Goal: Task Accomplishment & Management: Use online tool/utility

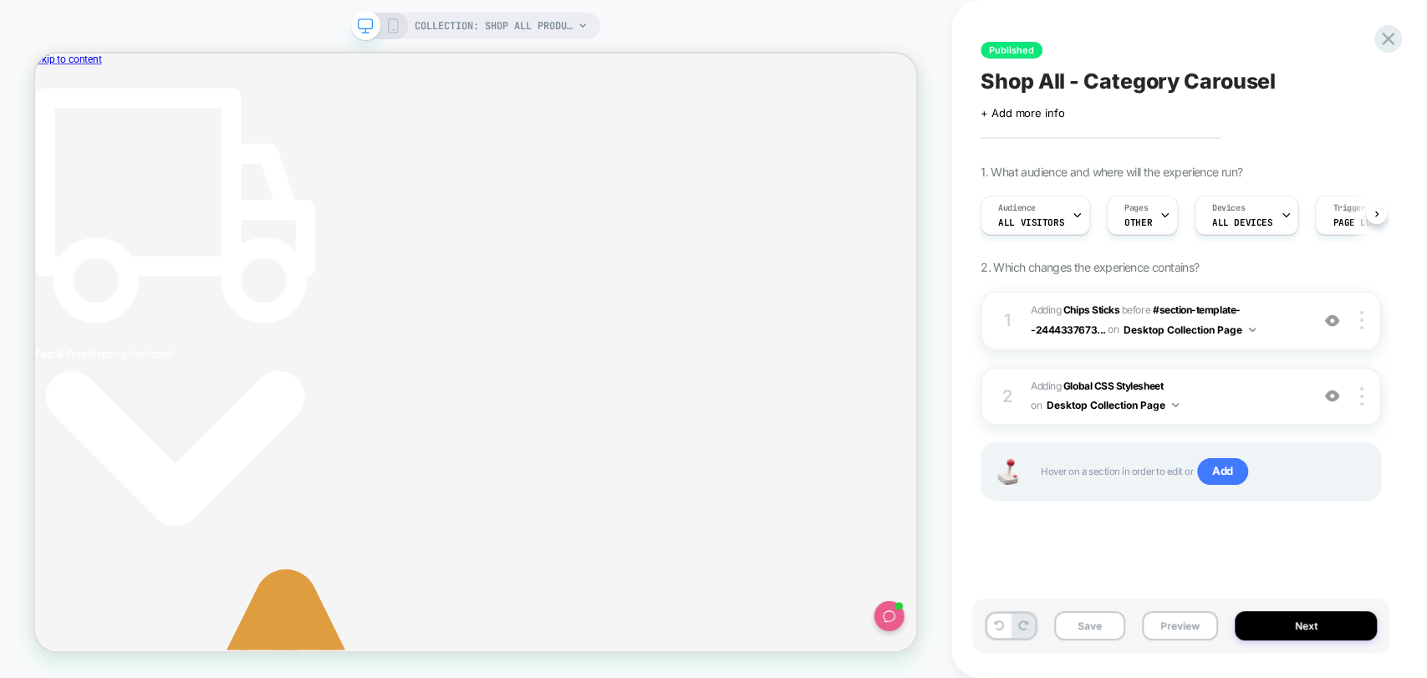
scroll to position [0, 8]
click at [1362, 314] on img at bounding box center [1361, 320] width 3 height 18
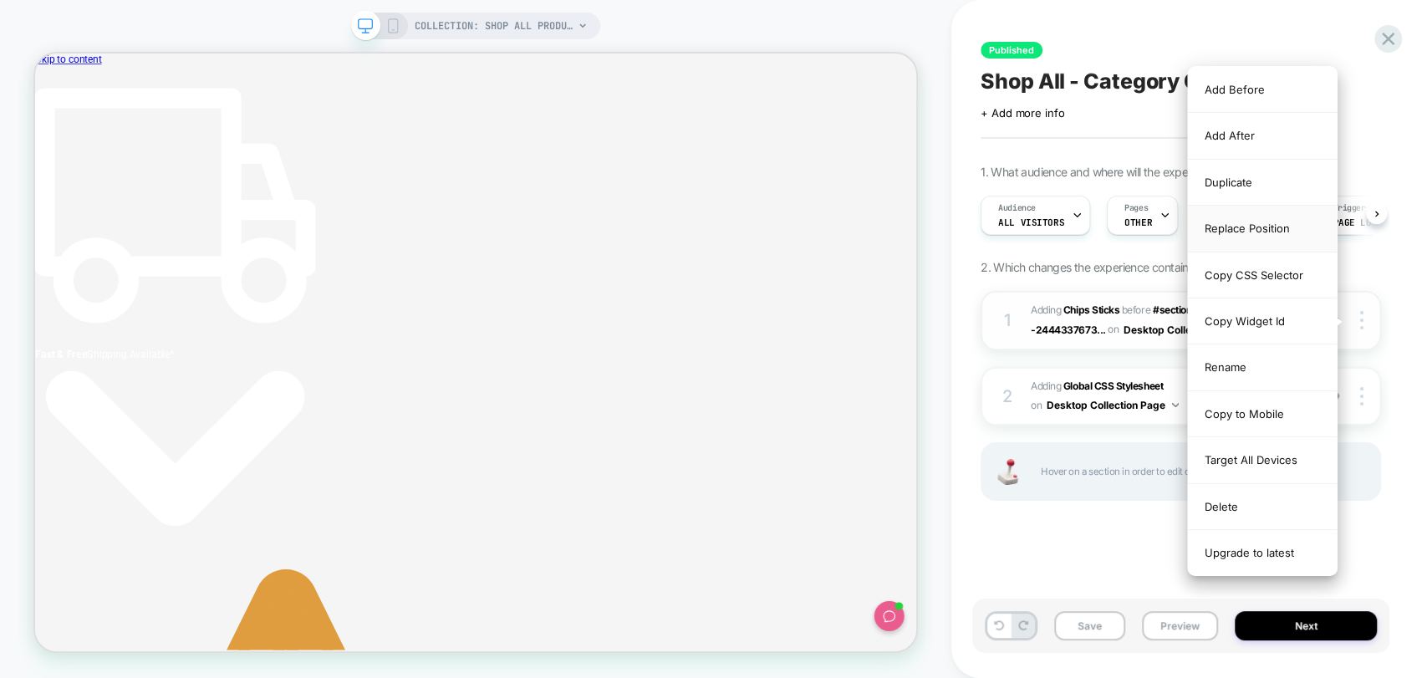
click at [1243, 232] on div "Replace Position" at bounding box center [1262, 229] width 149 height 46
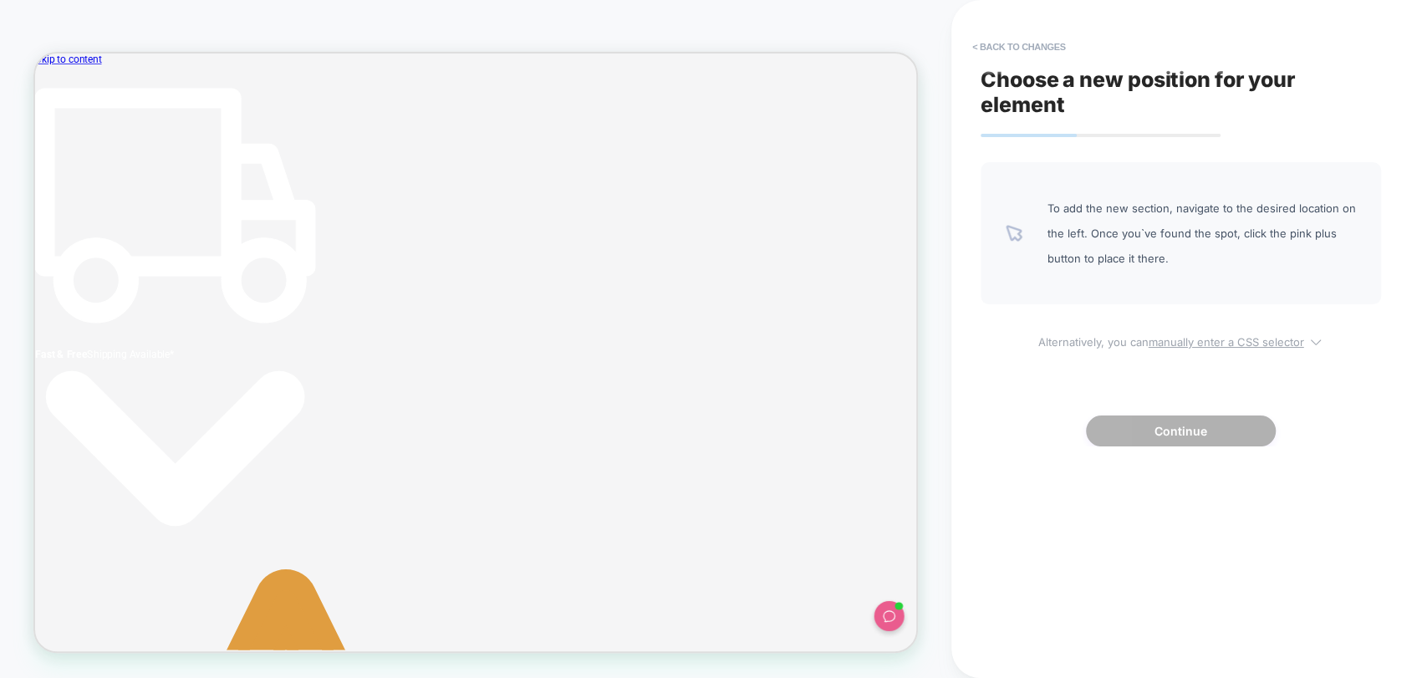
click at [1189, 341] on u "manually enter a CSS selector" at bounding box center [1225, 341] width 155 height 13
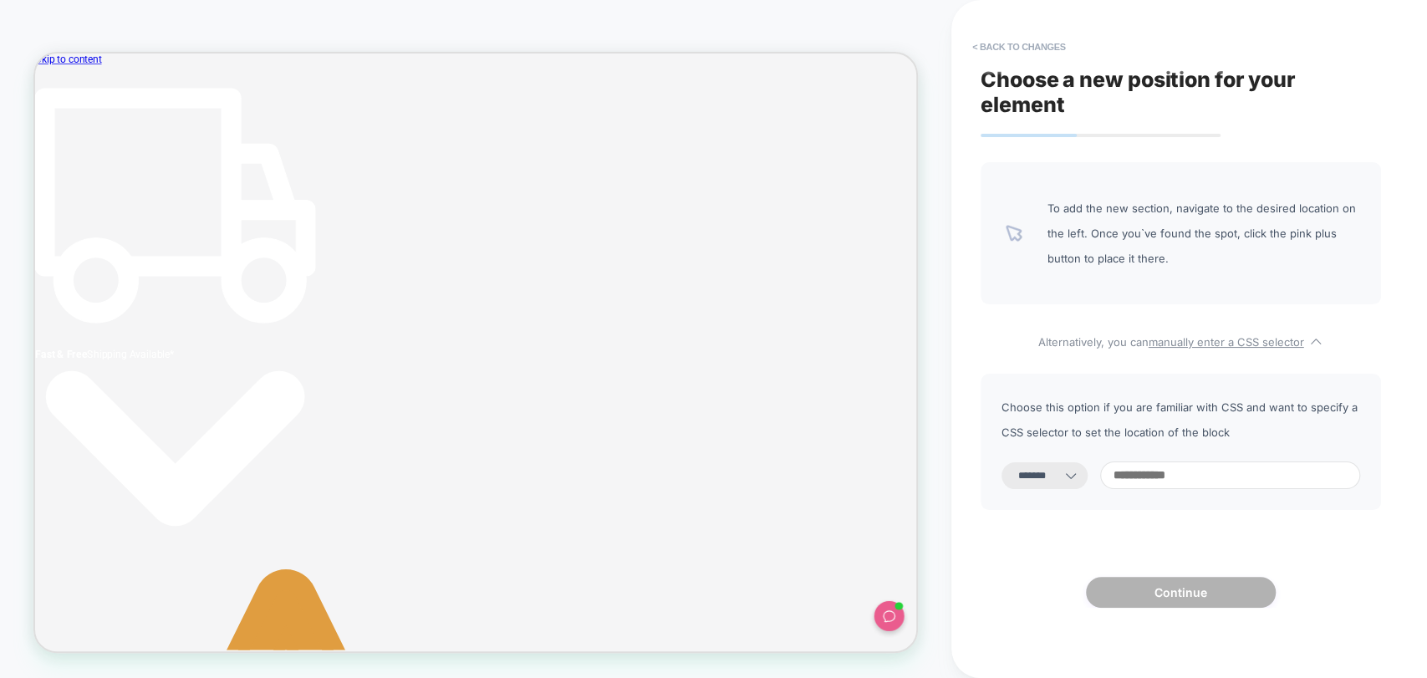
click at [1058, 470] on select "**********" at bounding box center [1044, 475] width 86 height 27
select select "**********"
click at [1001, 462] on select "**********" at bounding box center [1044, 475] width 86 height 27
click at [1203, 486] on input at bounding box center [1230, 475] width 260 height 28
paste input "**********"
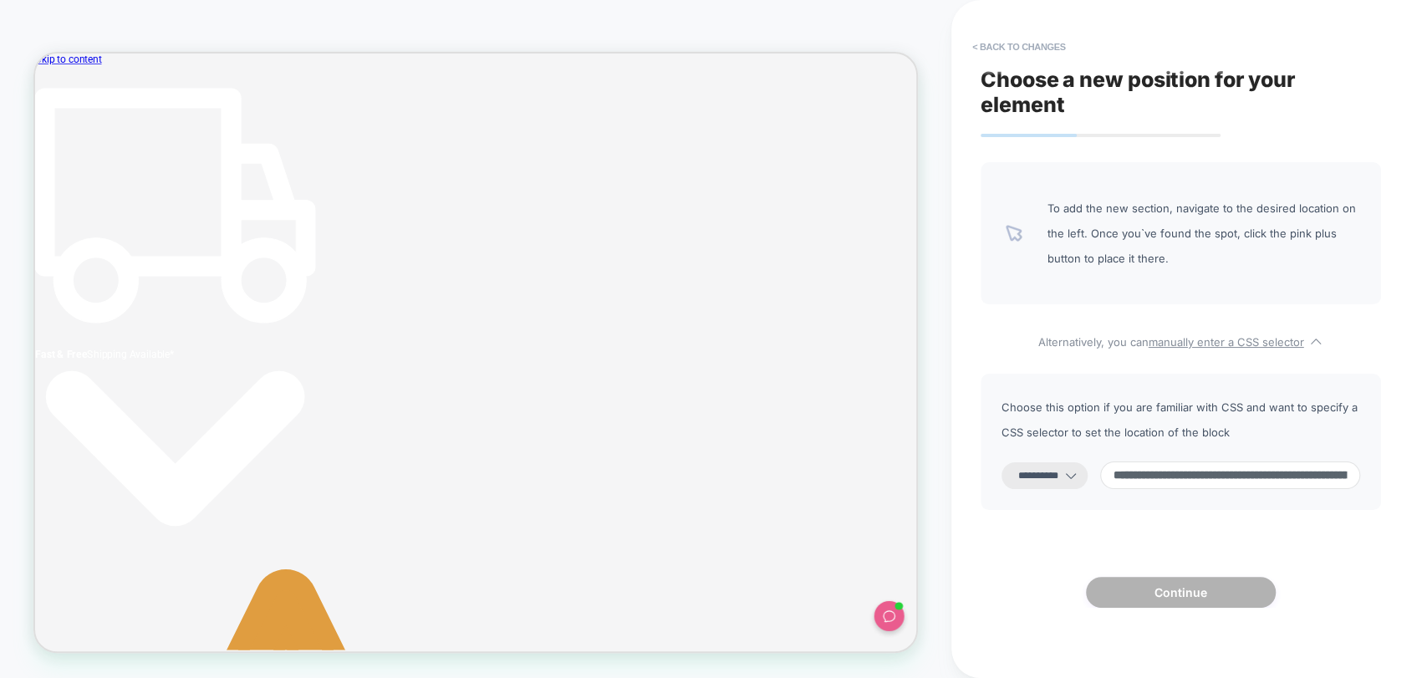
scroll to position [0, 545]
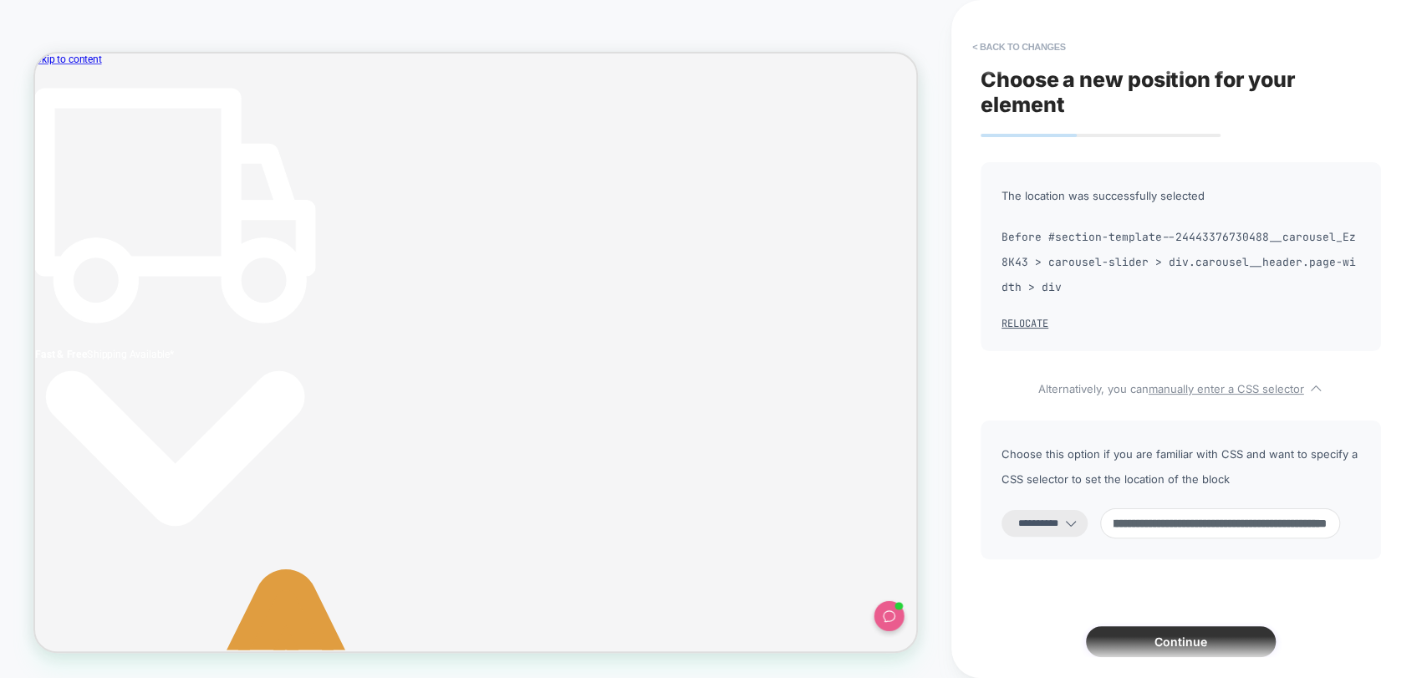
type input "**********"
click at [1207, 646] on button "Continue" at bounding box center [1181, 641] width 190 height 31
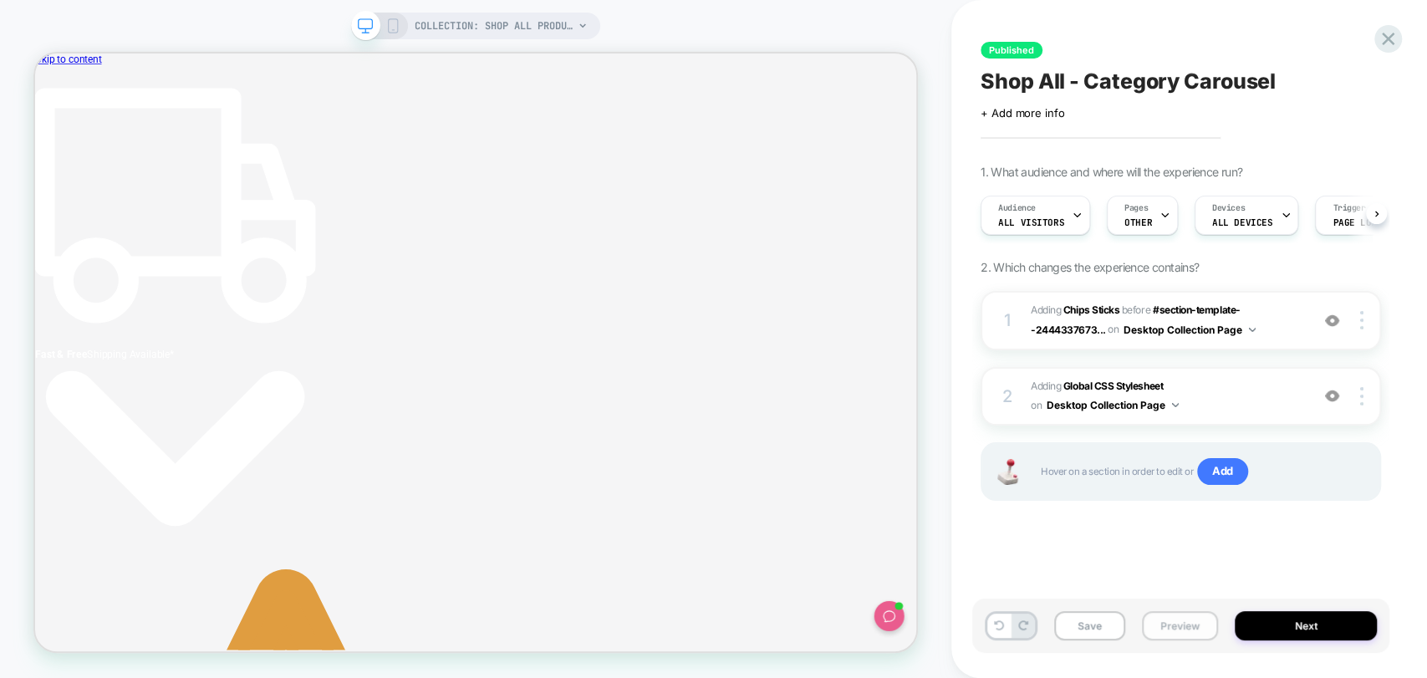
click at [1188, 630] on button "Preview" at bounding box center [1180, 625] width 76 height 29
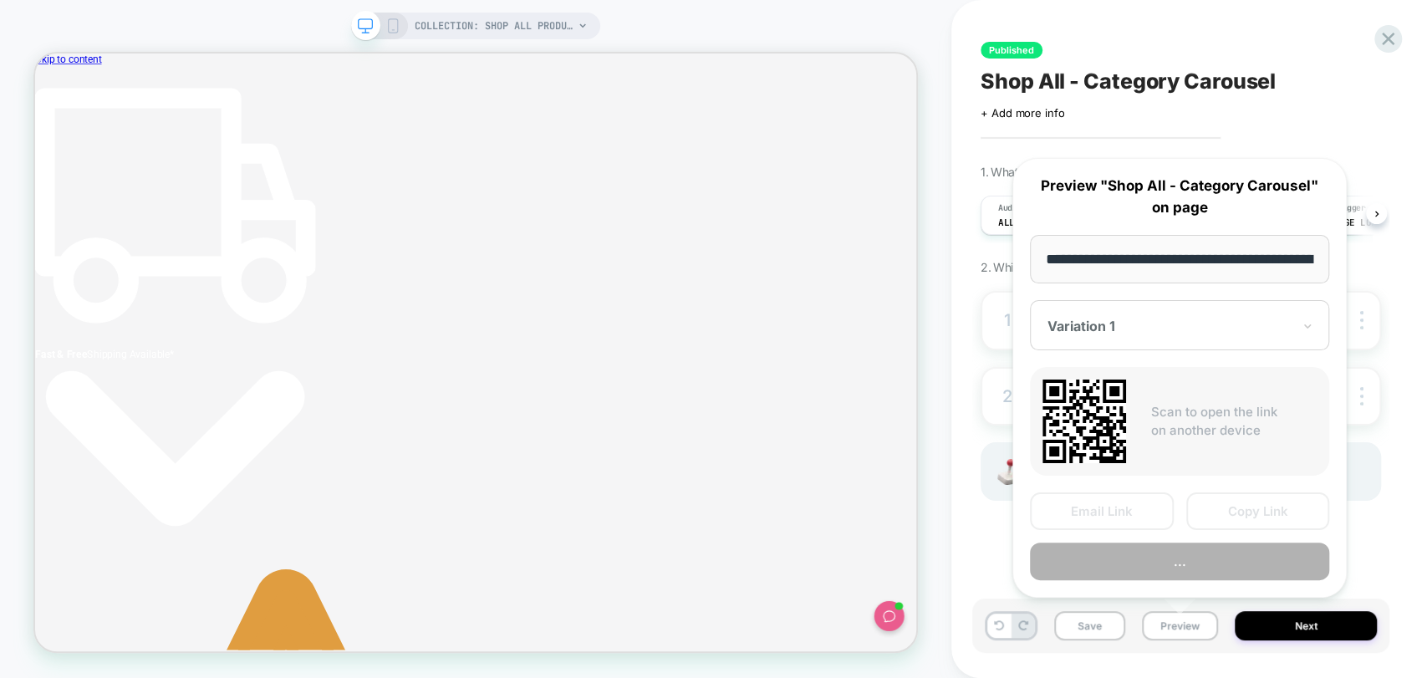
scroll to position [0, 125]
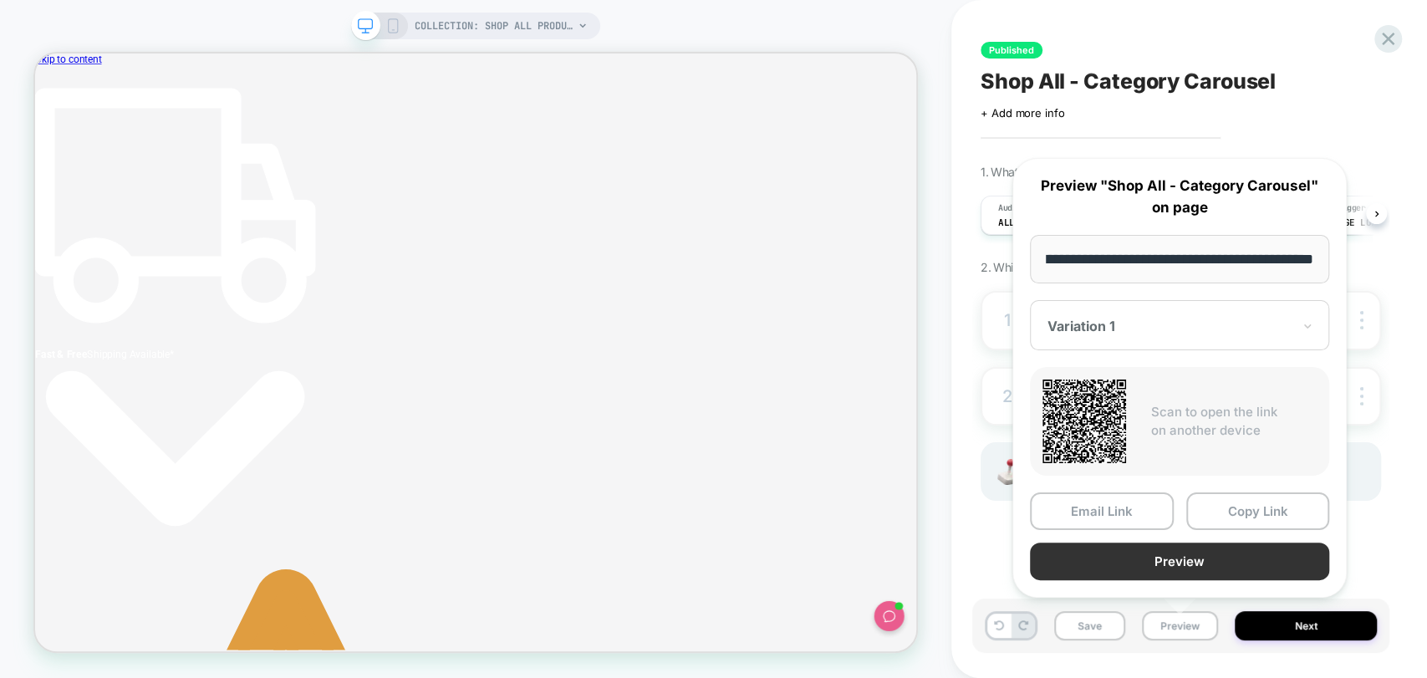
click at [1202, 560] on button "Preview" at bounding box center [1179, 561] width 299 height 38
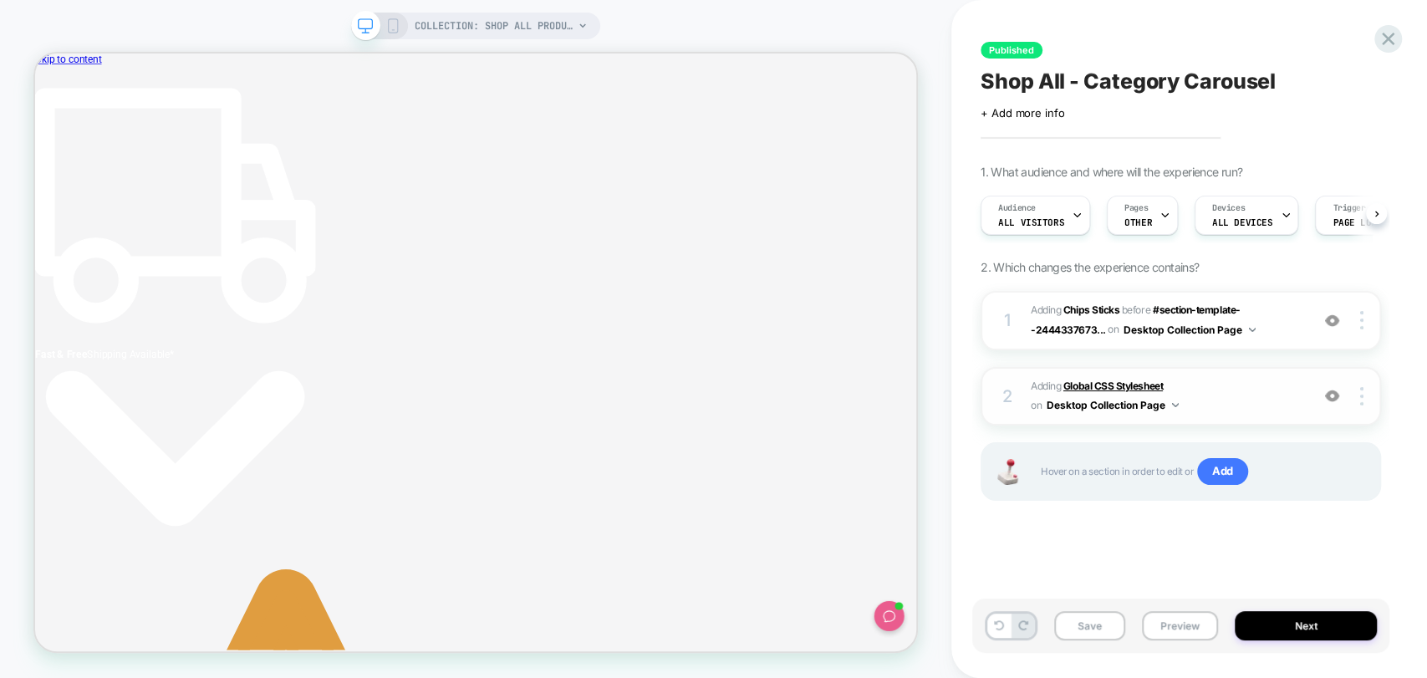
click at [1100, 385] on b "Global CSS Stylesheet" at bounding box center [1112, 385] width 99 height 13
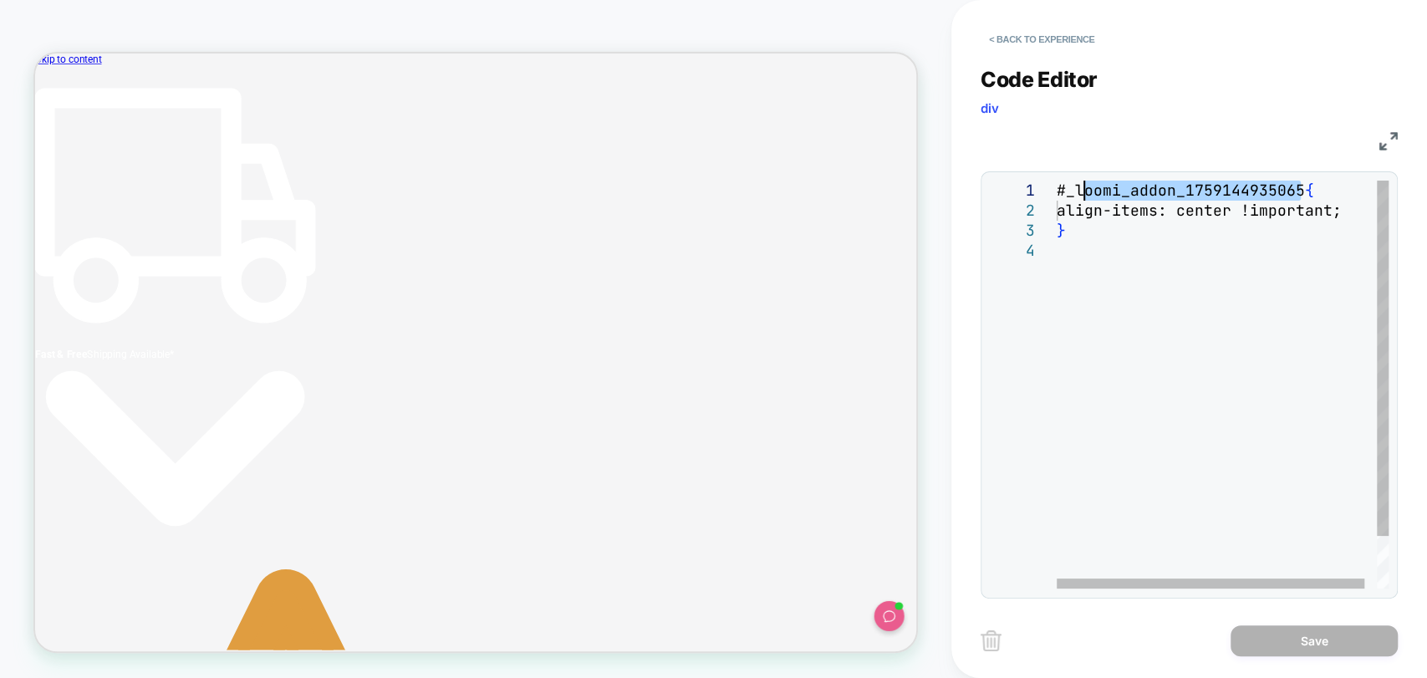
scroll to position [0, 0]
drag, startPoint x: 1298, startPoint y: 190, endPoint x: 1031, endPoint y: 188, distance: 266.6
click at [1056, 188] on div "#_loomi_addon_1759144935065 { align-items: center !important; }" at bounding box center [1228, 415] width 345 height 468
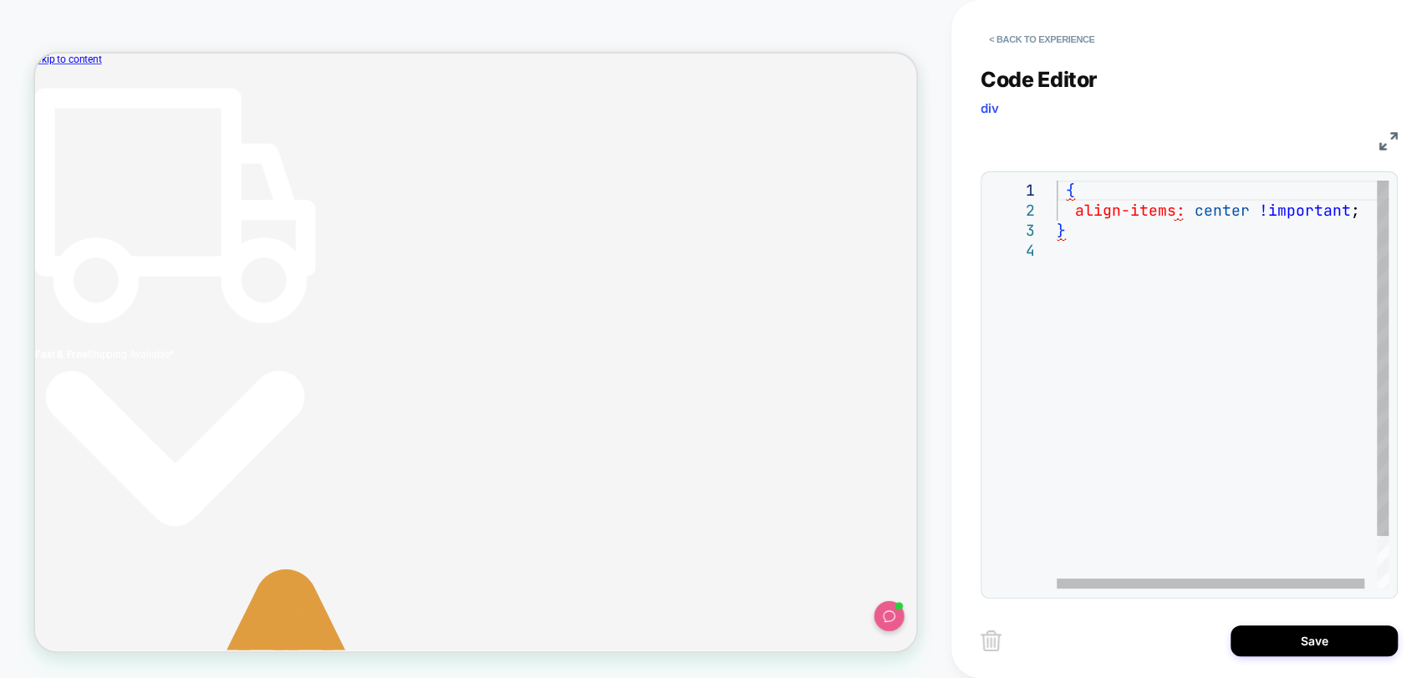
type textarea "**********"
click at [1198, 383] on div ".go2320075476 { align-items: center !important ; }" at bounding box center [1228, 415] width 345 height 468
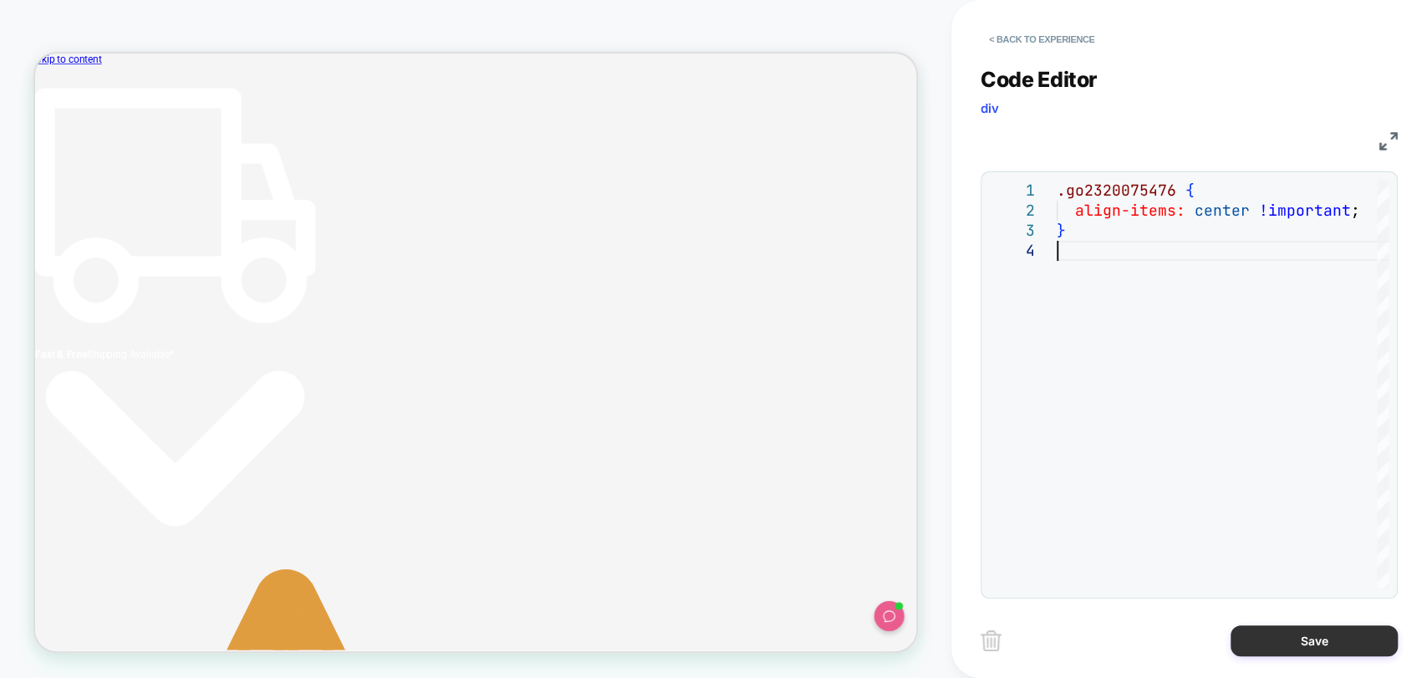
click at [1263, 643] on button "Save" at bounding box center [1313, 640] width 167 height 31
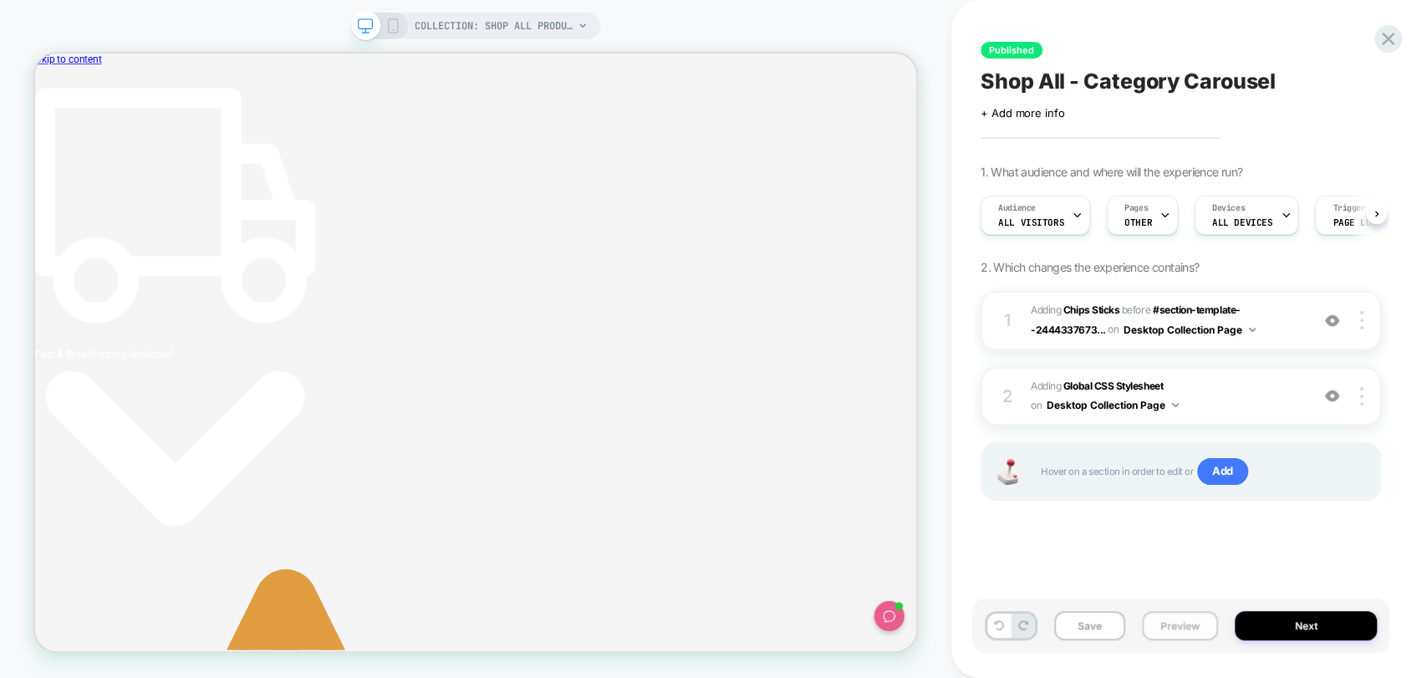
click at [1185, 617] on button "Preview" at bounding box center [1180, 625] width 76 height 29
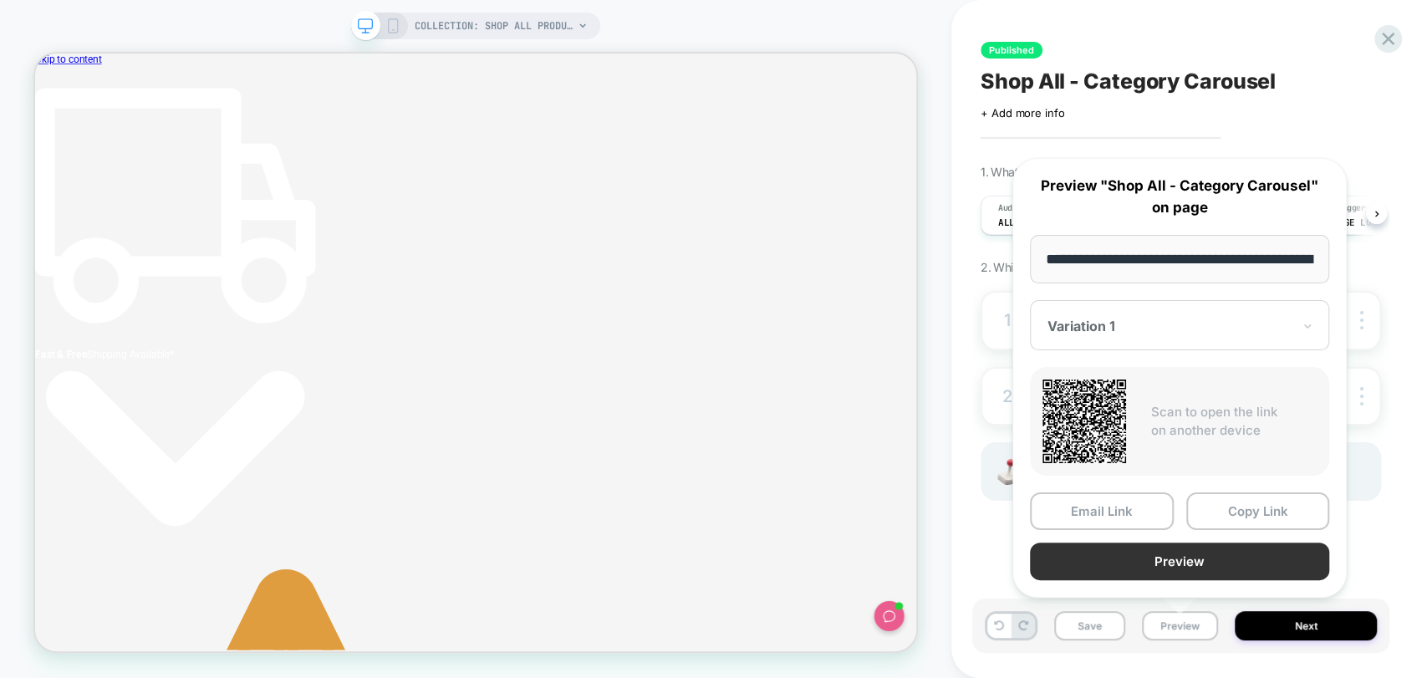
scroll to position [0, 125]
click at [1211, 562] on button "Preview" at bounding box center [1179, 561] width 299 height 38
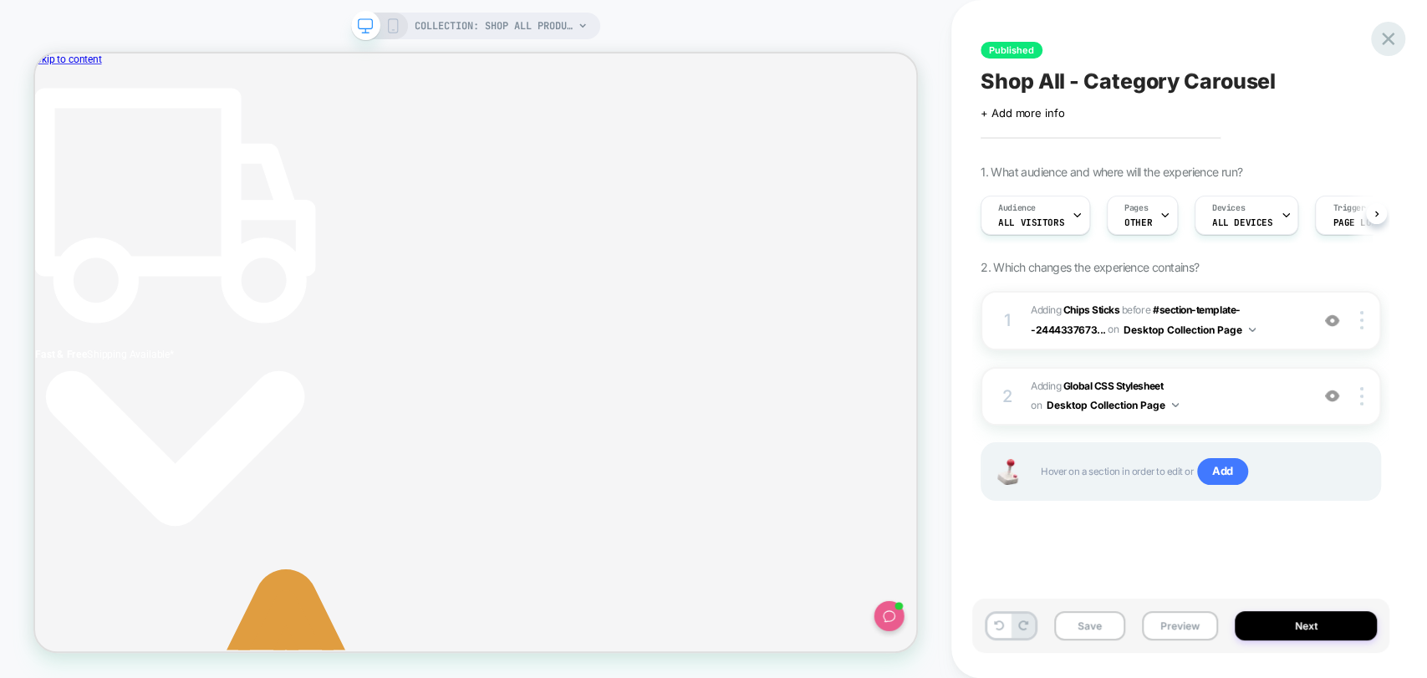
click at [1375, 43] on div at bounding box center [1388, 39] width 34 height 34
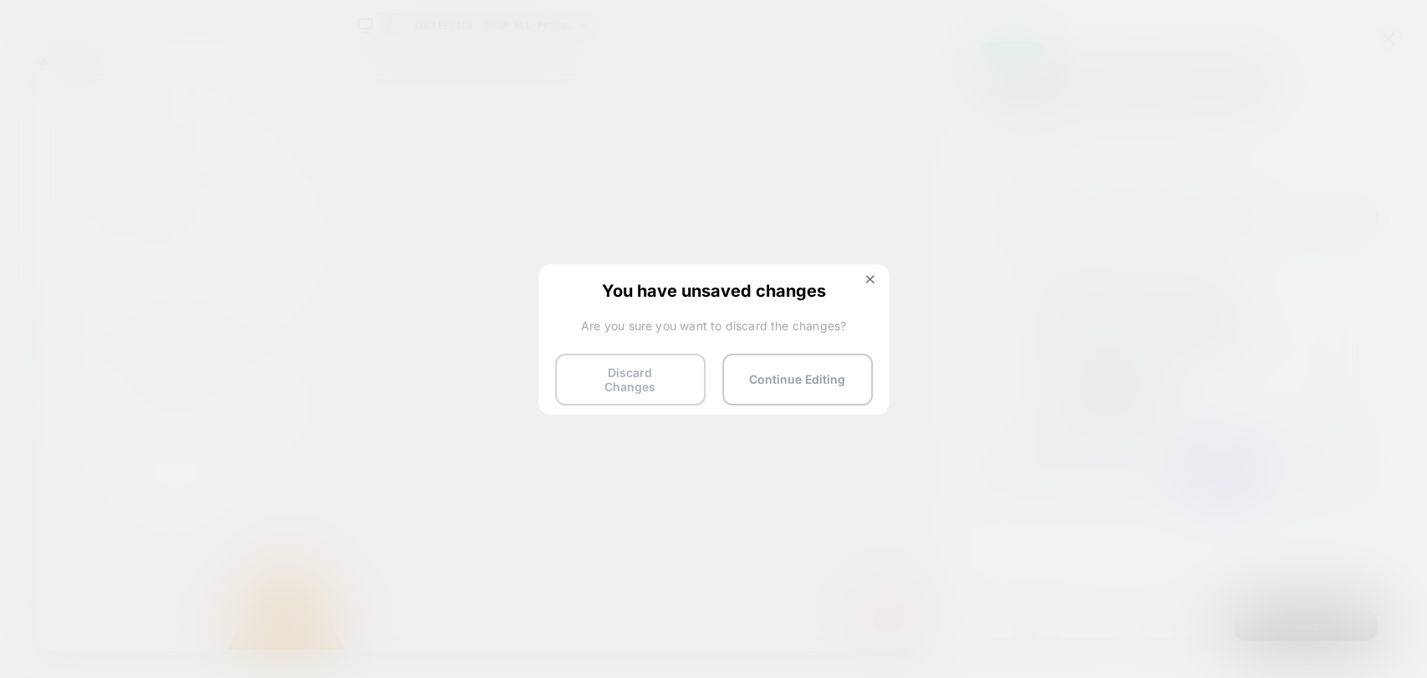
click at [613, 377] on button "Discard Changes" at bounding box center [630, 380] width 150 height 52
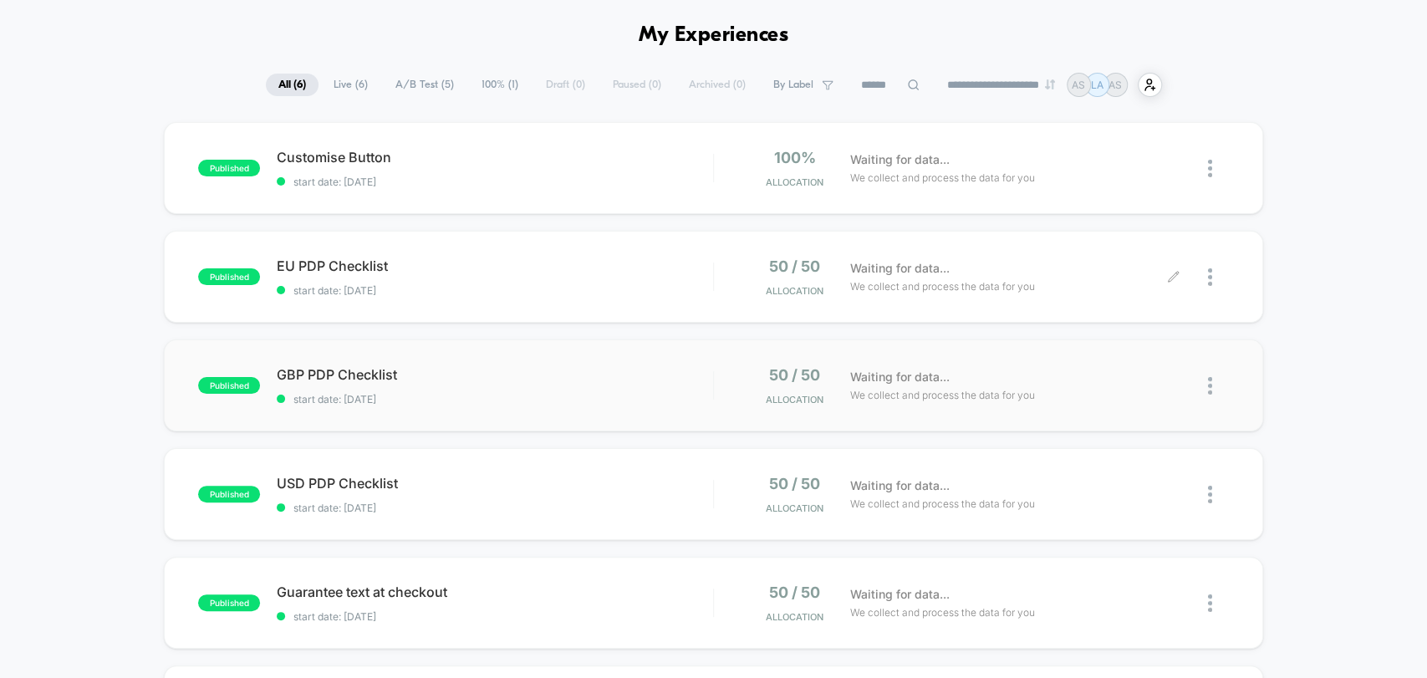
scroll to position [186, 0]
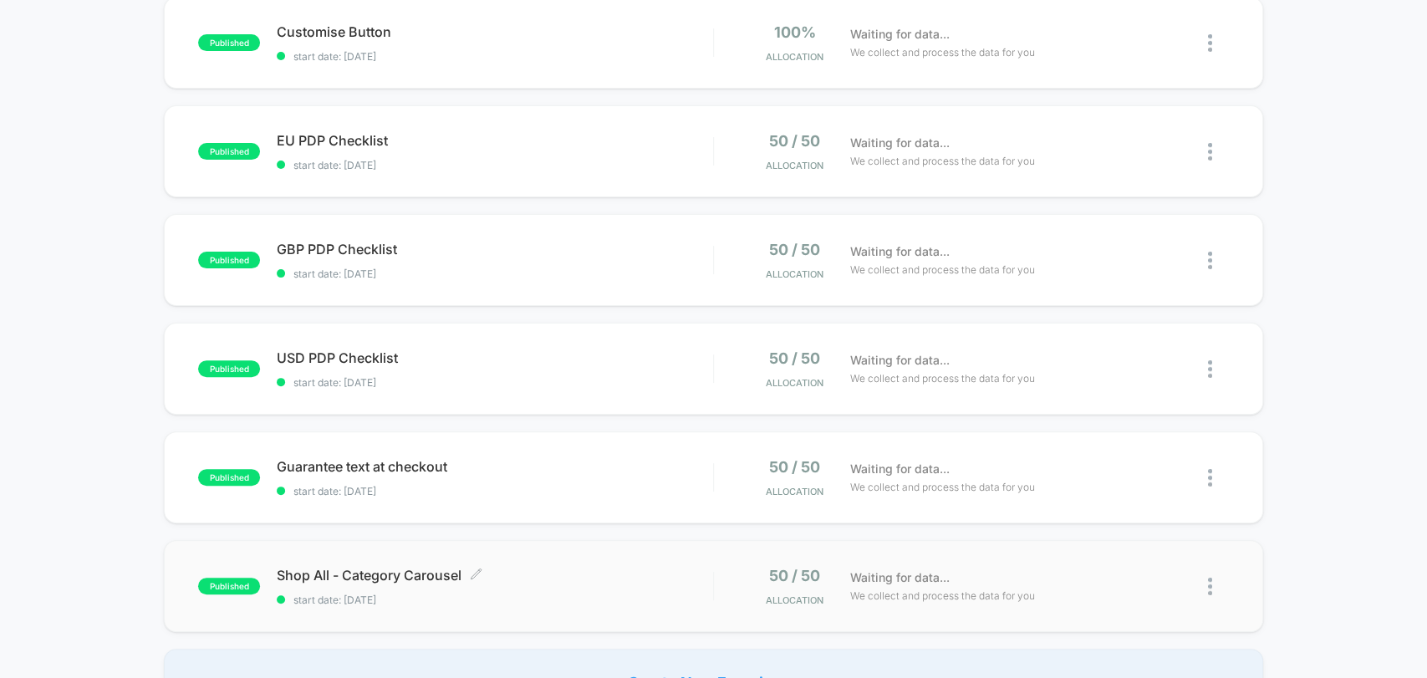
click at [525, 586] on div "Shop All - Category Carousel Click to edit experience details Click to edit exp…" at bounding box center [494, 586] width 435 height 39
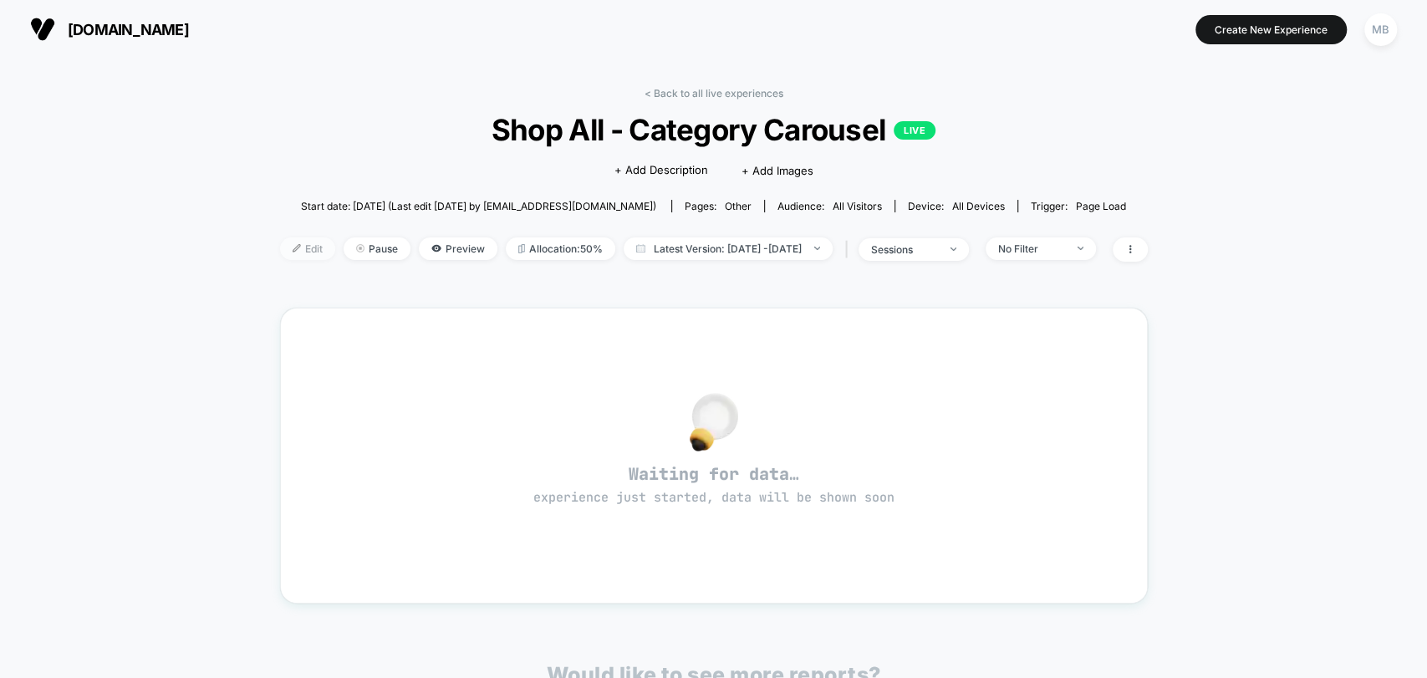
click at [293, 250] on img at bounding box center [297, 248] width 8 height 8
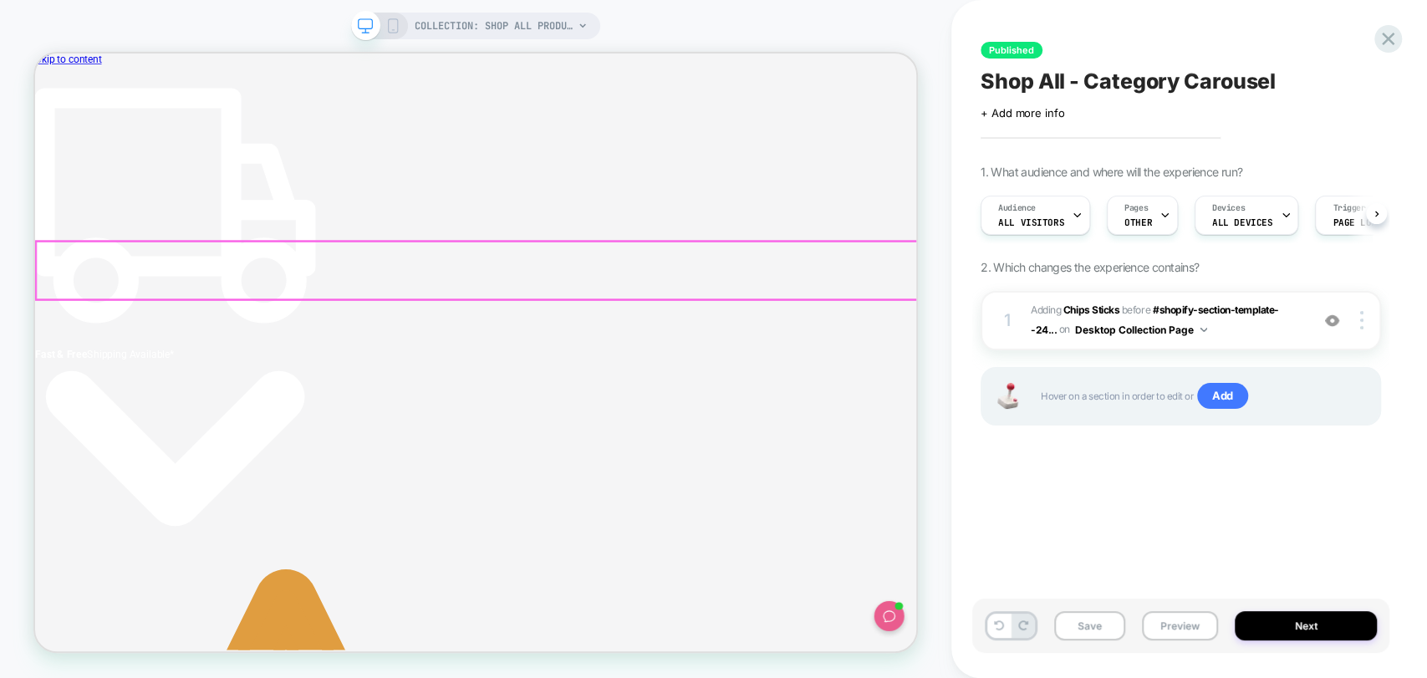
scroll to position [0, 8]
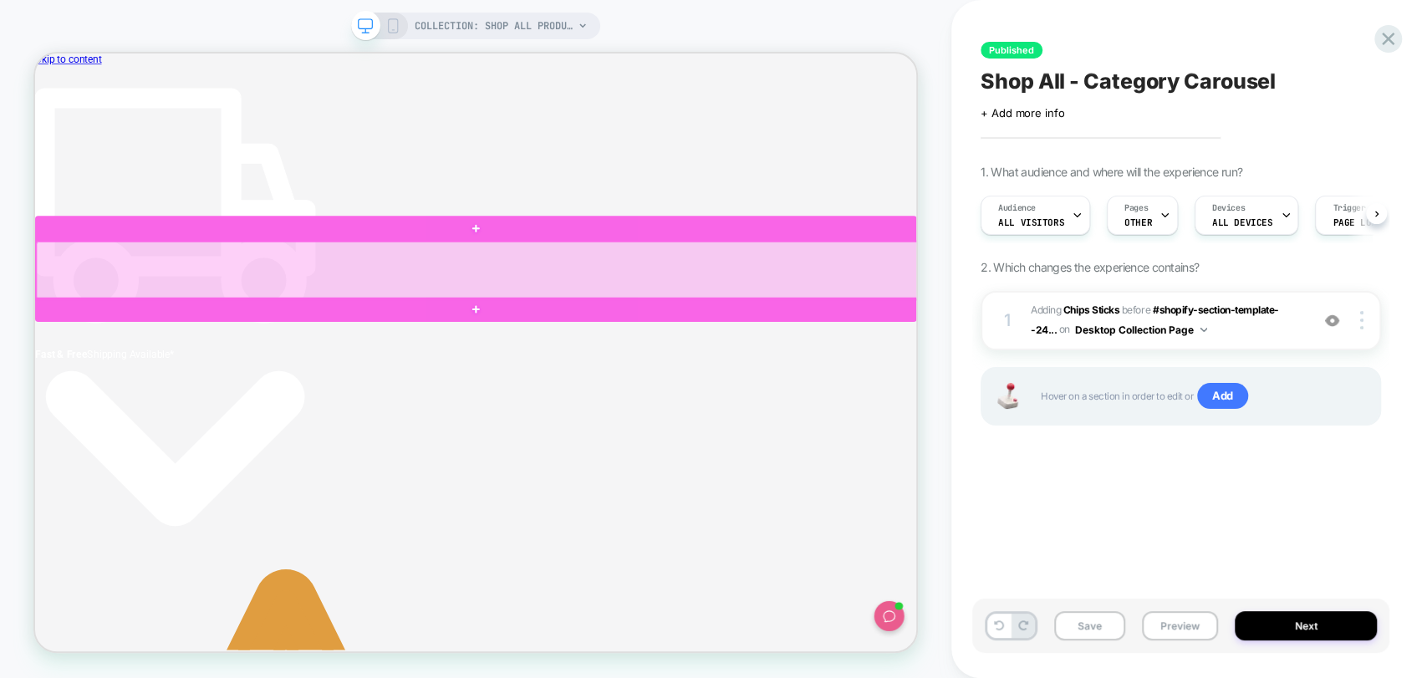
click at [1127, 349] on div at bounding box center [624, 342] width 1175 height 77
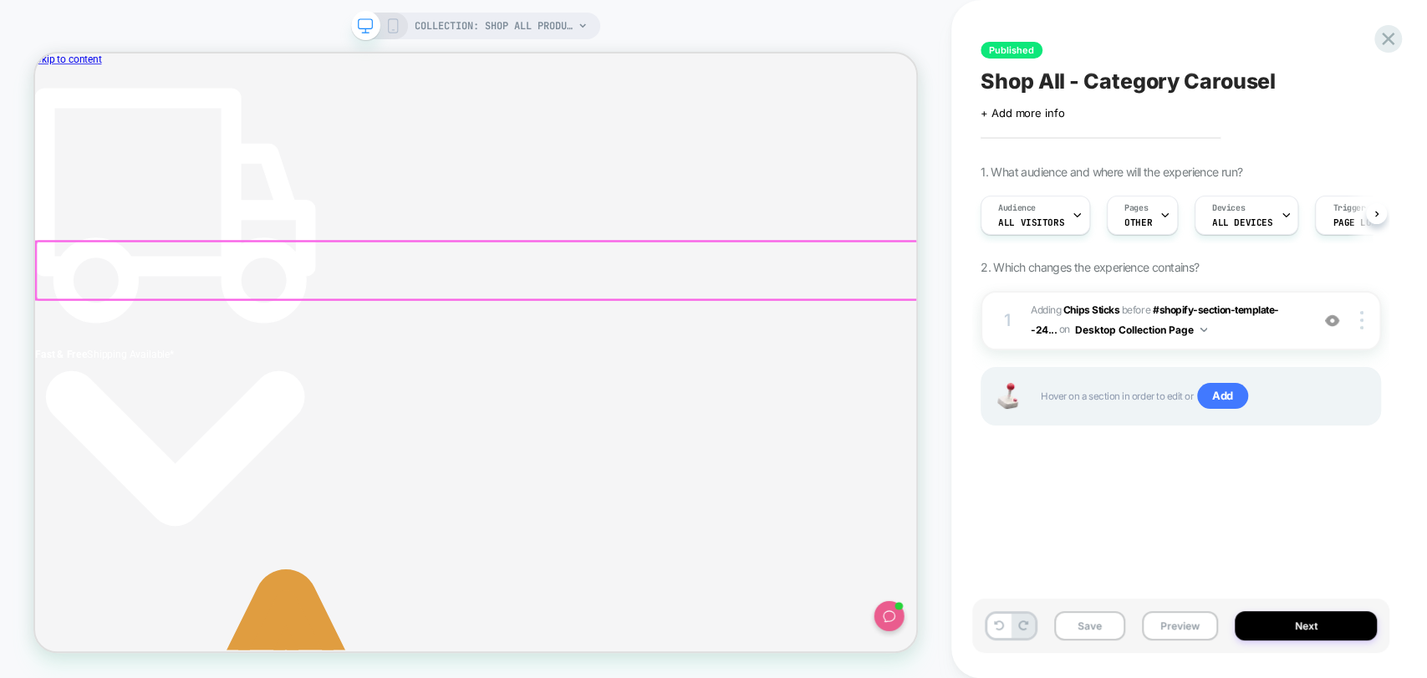
click at [1090, 333] on div at bounding box center [624, 342] width 1175 height 77
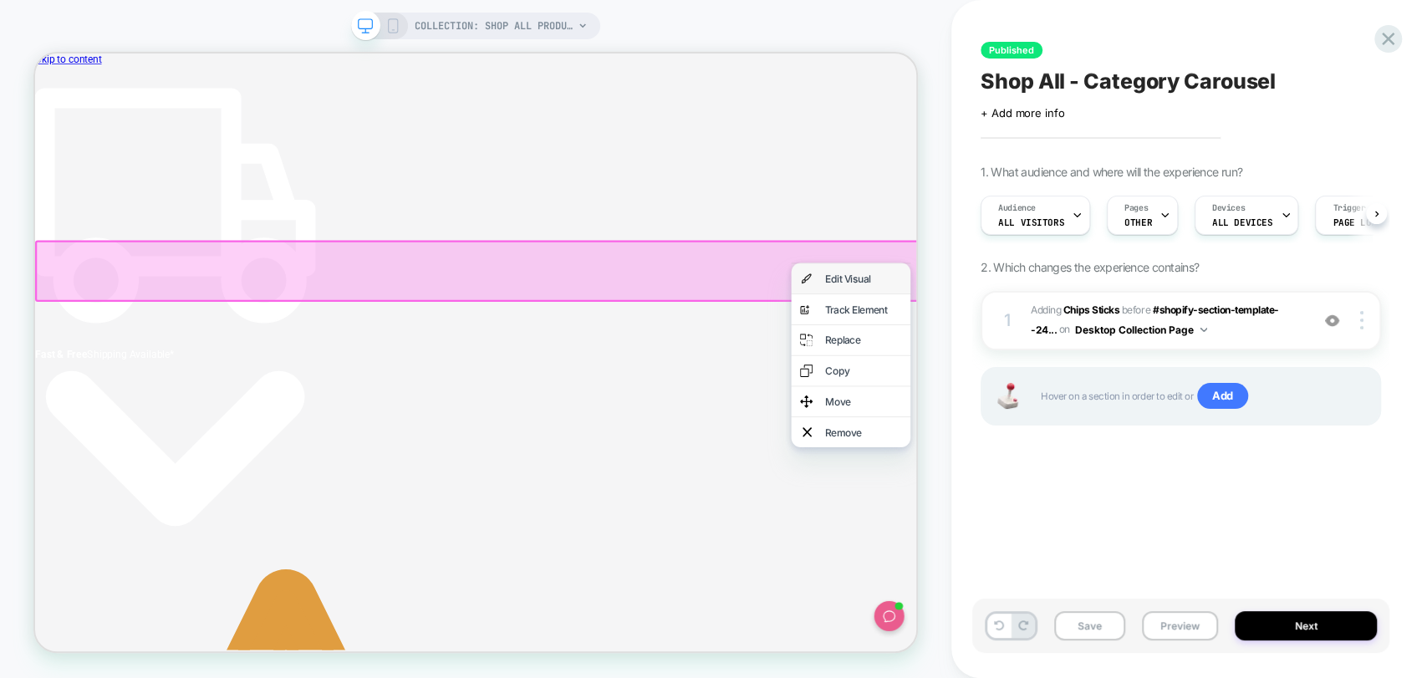
click at [1117, 362] on div "Edit Visual" at bounding box center [1139, 353] width 102 height 17
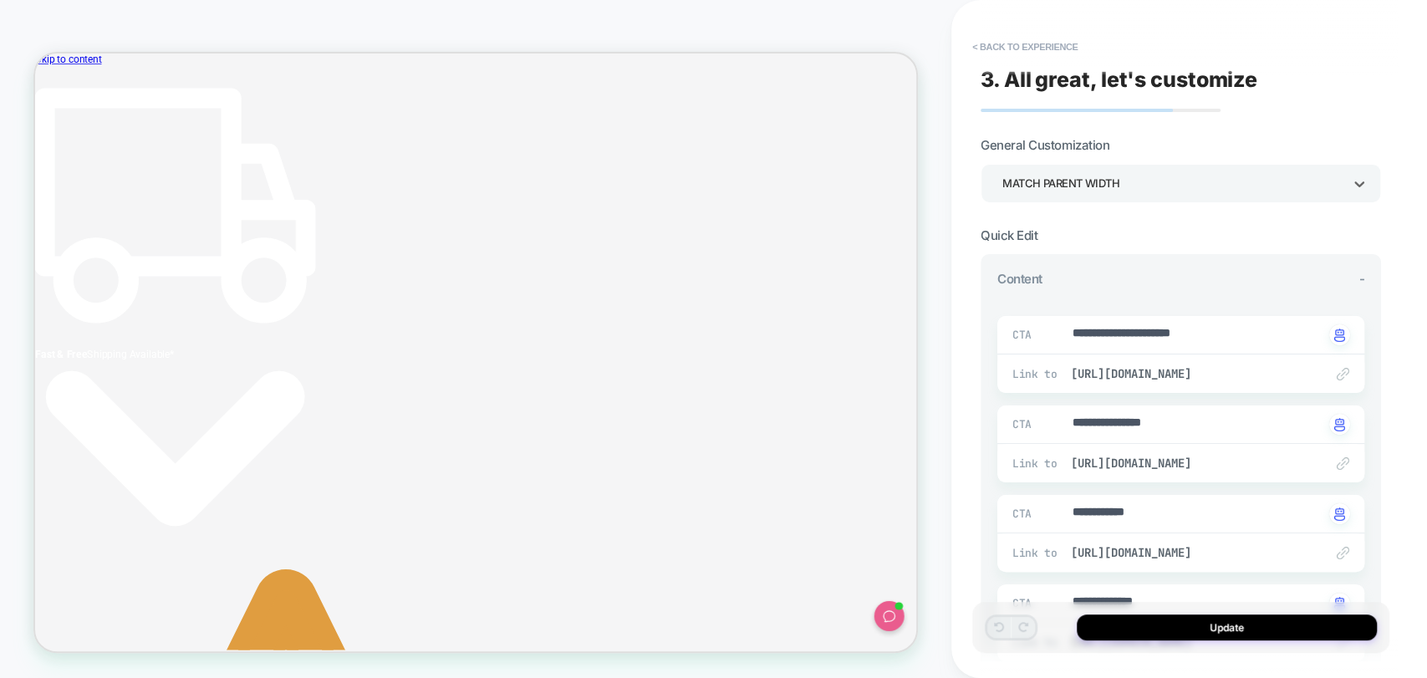
click at [1143, 193] on div "Match Parent Width" at bounding box center [1172, 183] width 340 height 23
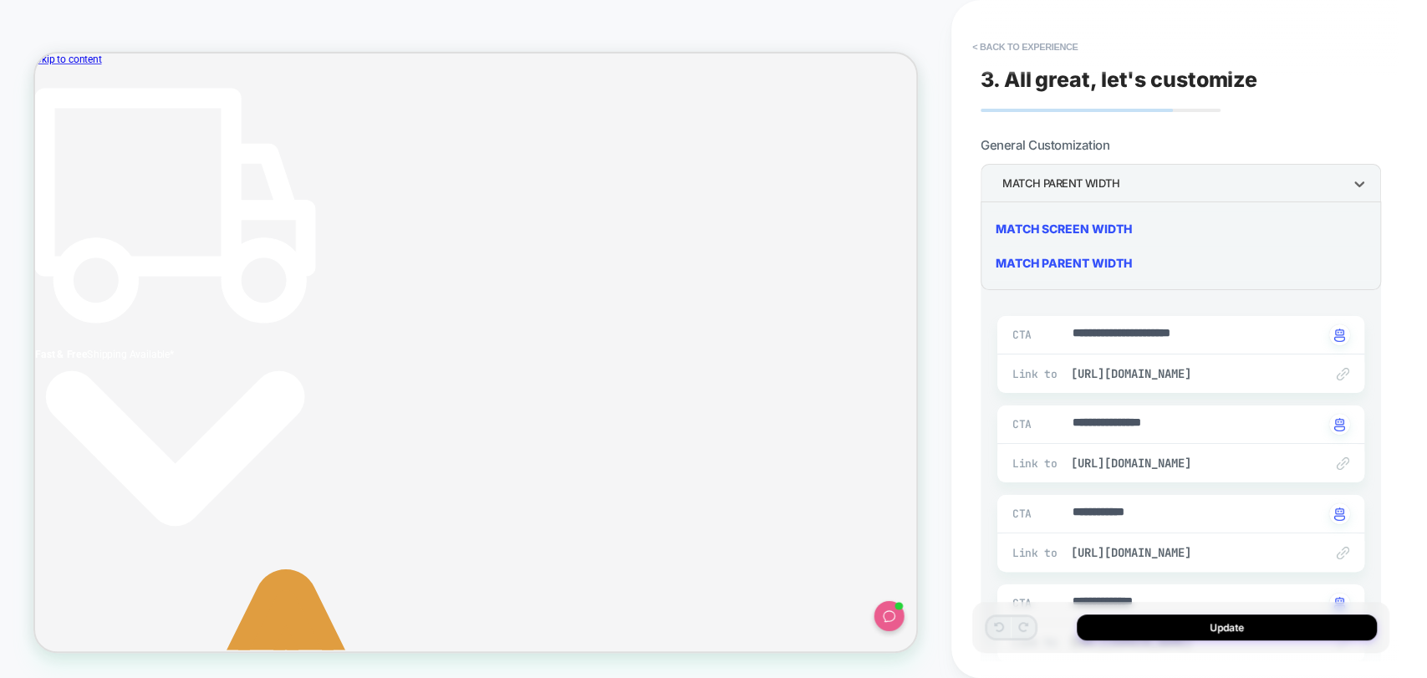
click at [1143, 193] on div at bounding box center [713, 339] width 1427 height 678
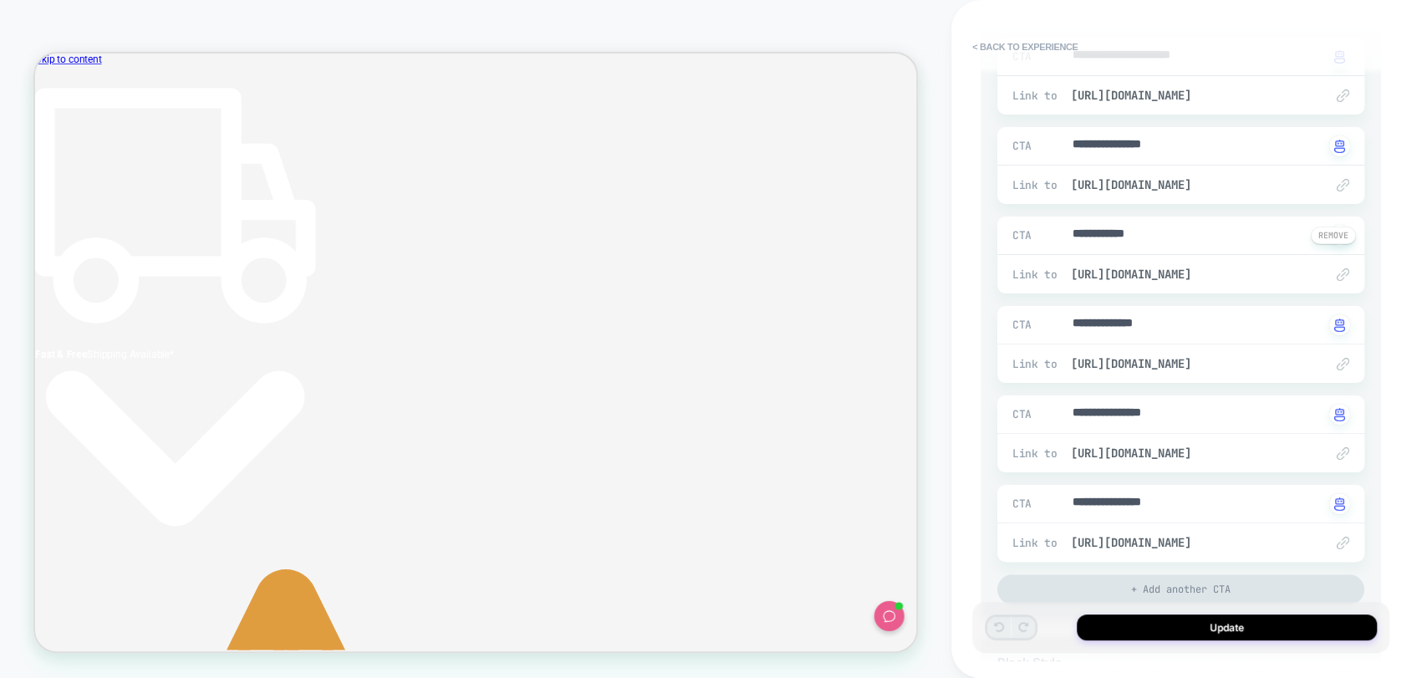
type textarea "*"
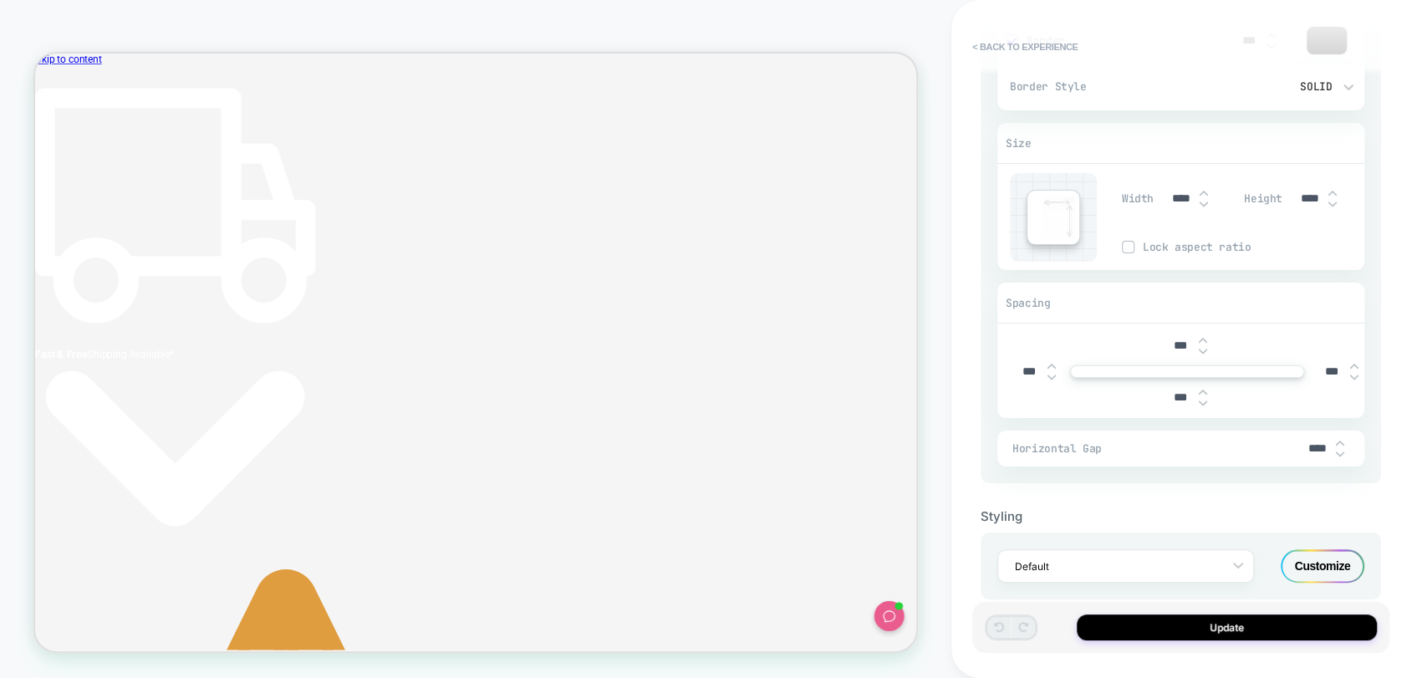
scroll to position [1213, 0]
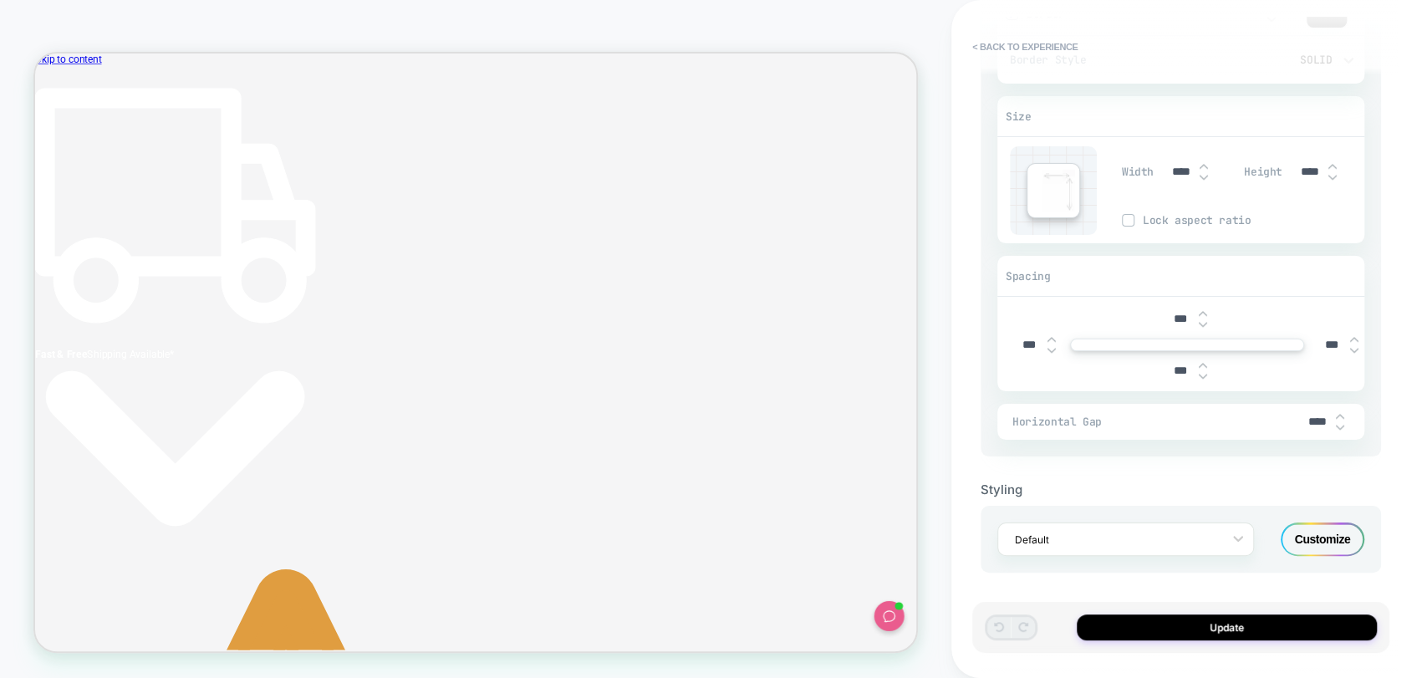
drag, startPoint x: 1026, startPoint y: 343, endPoint x: 1012, endPoint y: 343, distance: 13.4
click at [1012, 343] on input "***" at bounding box center [1029, 345] width 38 height 14
type input "***"
type textarea "*"
type input "****"
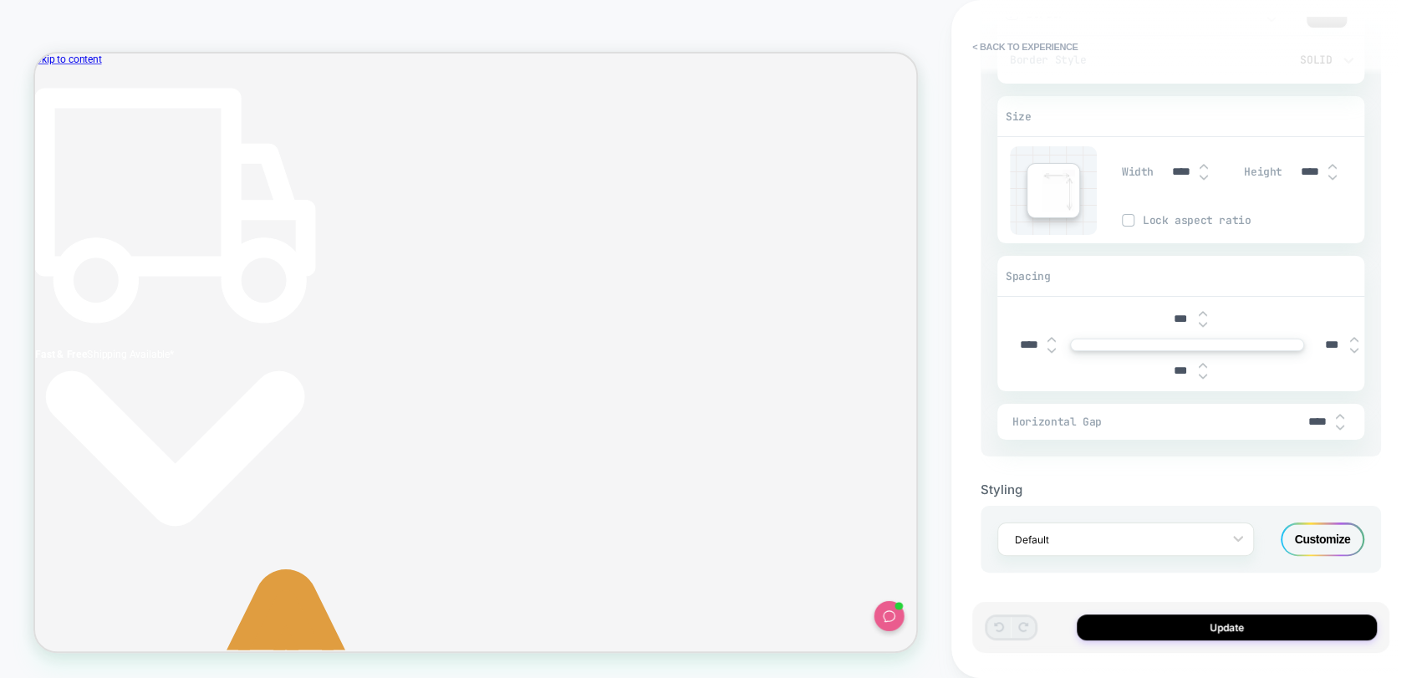
type textarea "*"
type input "***"
type textarea "*"
type input "***"
type textarea "*"
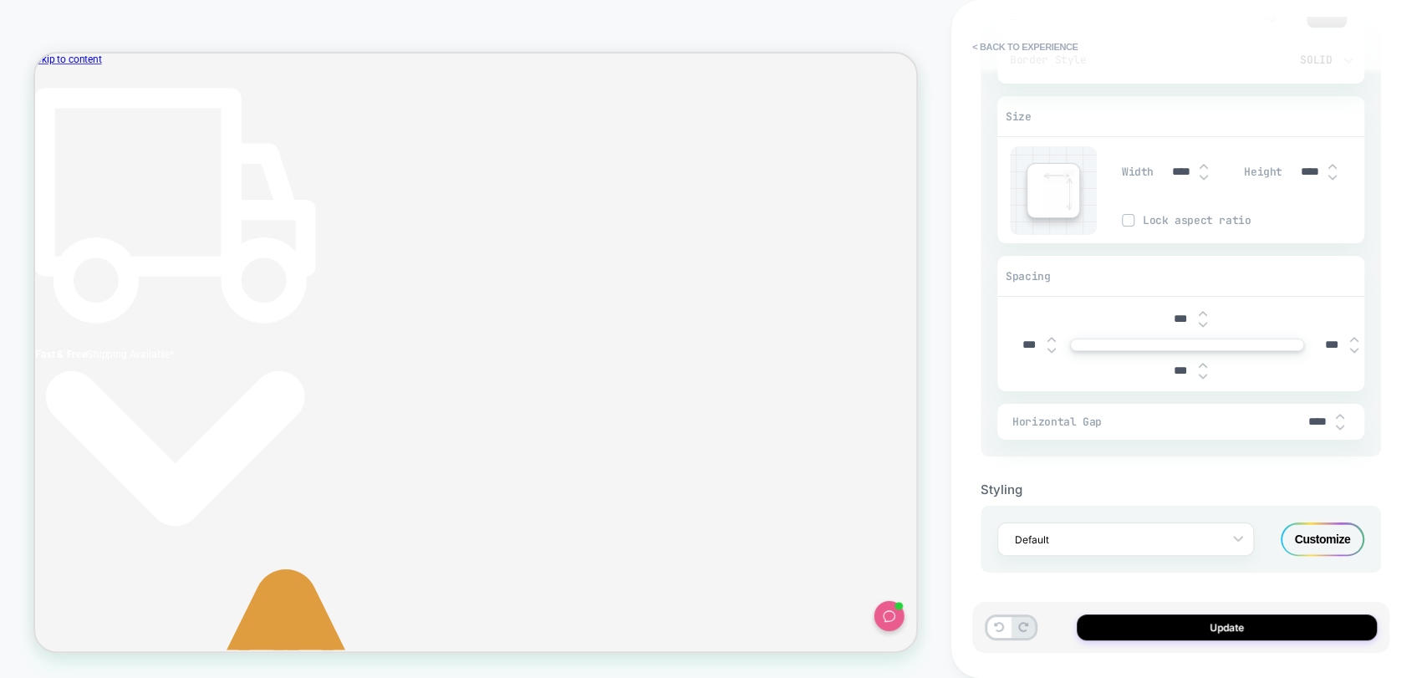
type input "****"
type textarea "*"
type input "***"
type textarea "*"
type input "***"
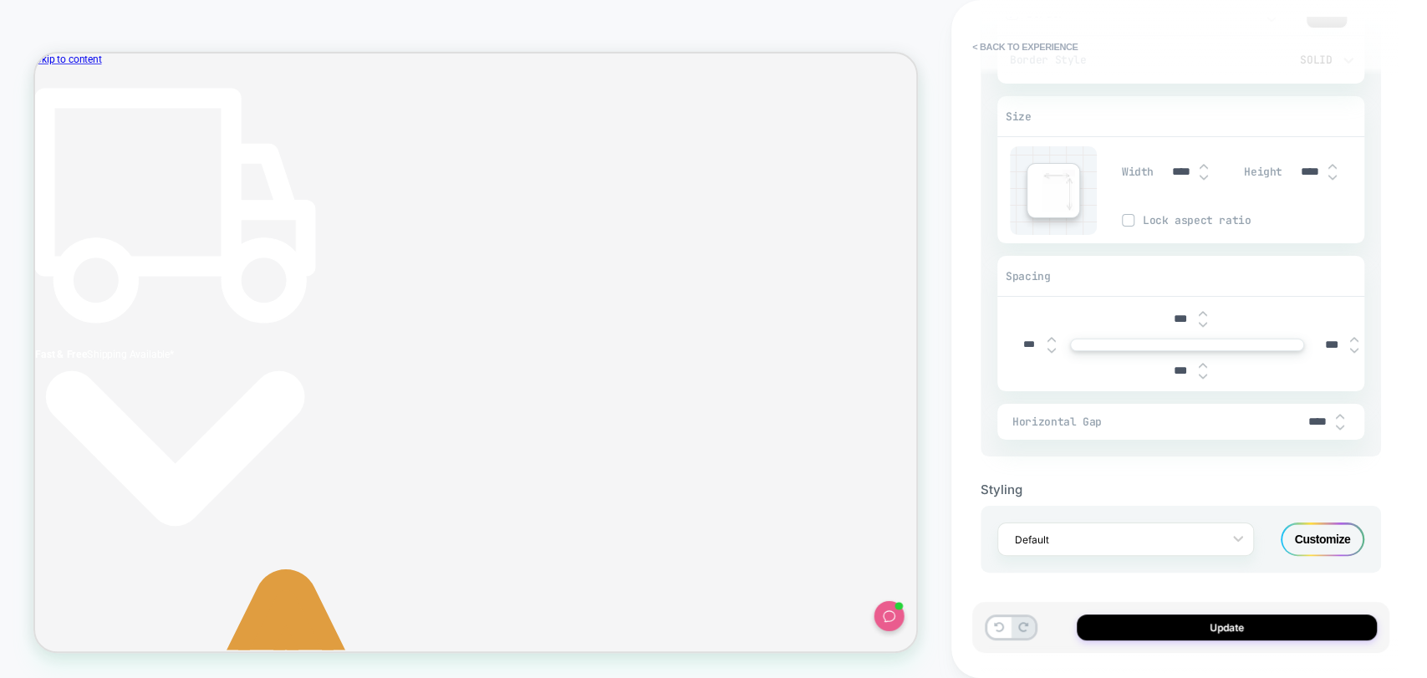
type textarea "*"
type input "****"
type textarea "*"
type input "****"
click at [1160, 623] on button "Update" at bounding box center [1226, 627] width 300 height 26
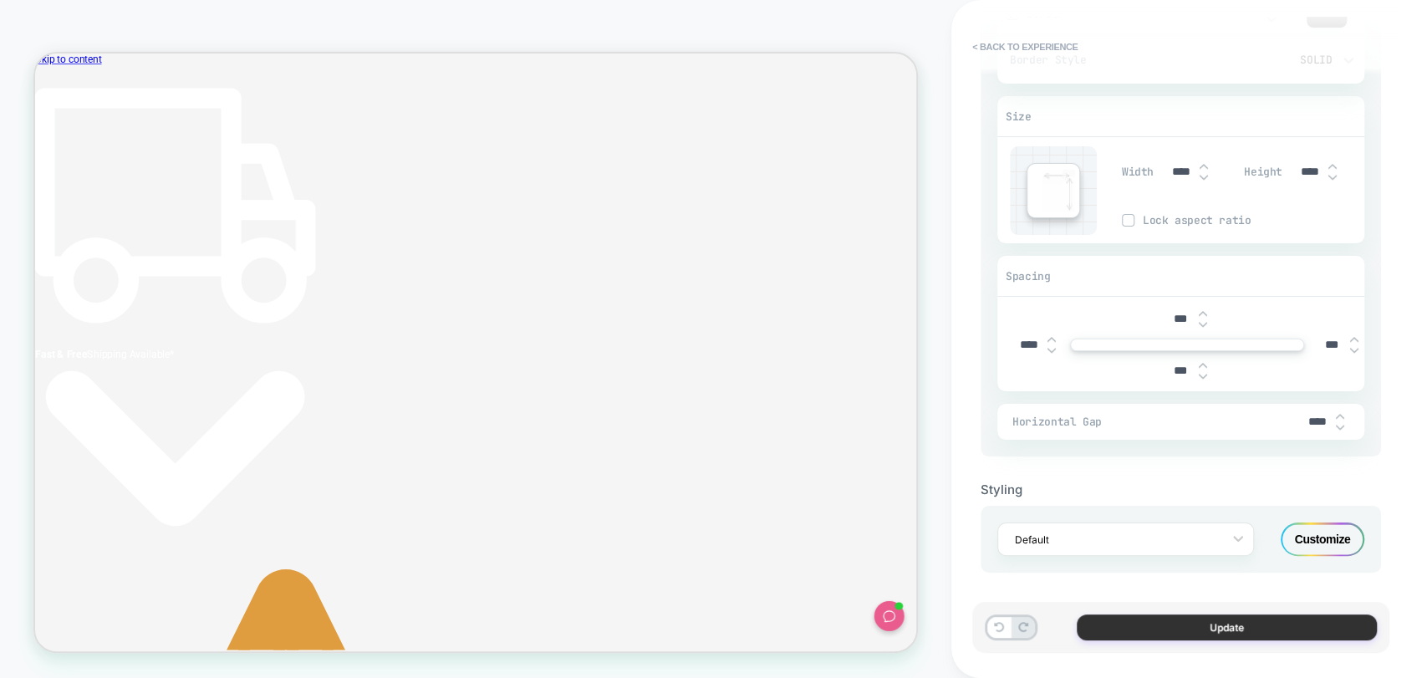
type textarea "*"
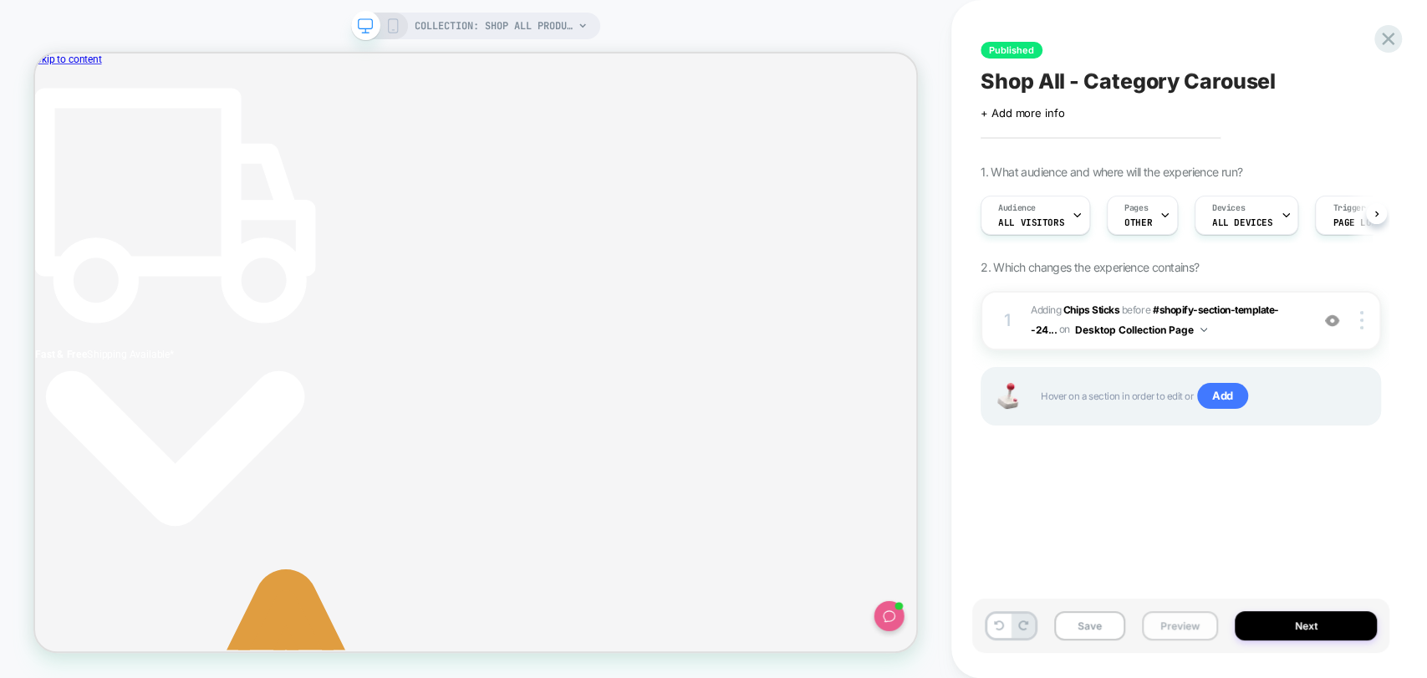
click at [1178, 624] on button "Preview" at bounding box center [1180, 625] width 76 height 29
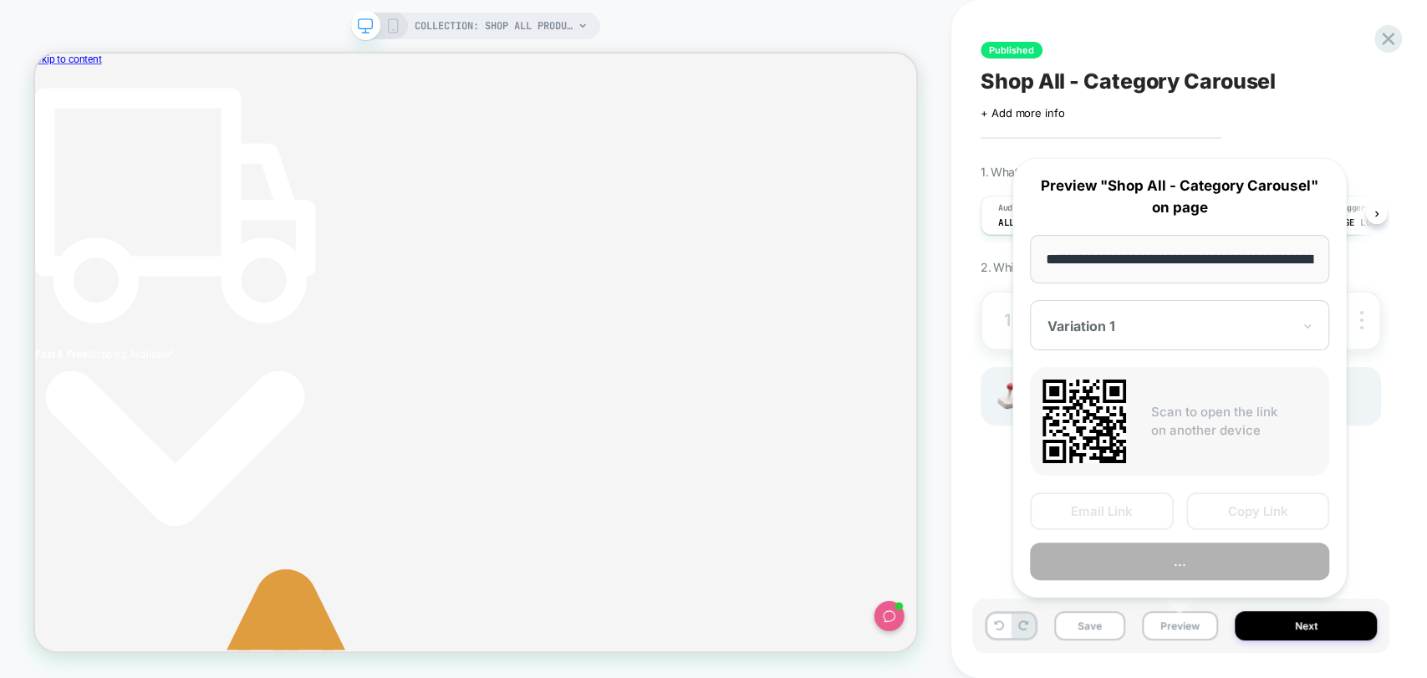
scroll to position [0, 125]
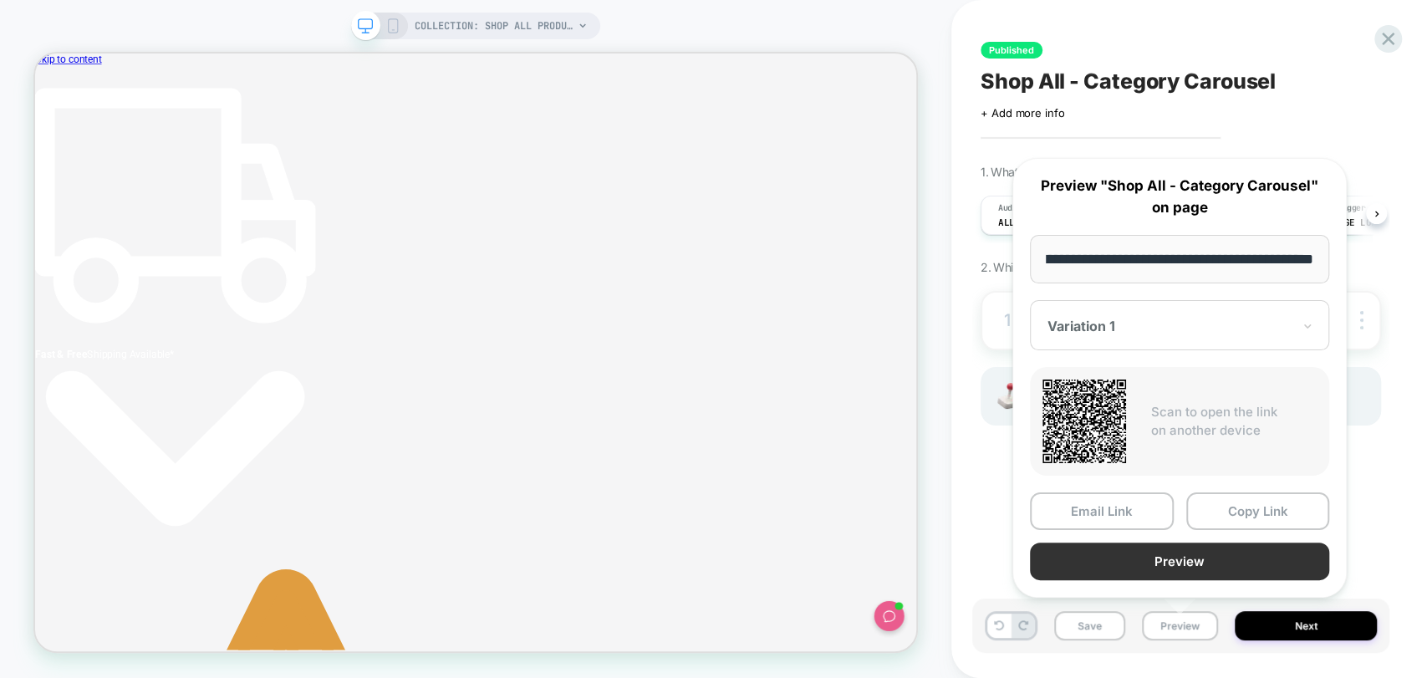
click at [1208, 562] on button "Preview" at bounding box center [1179, 561] width 299 height 38
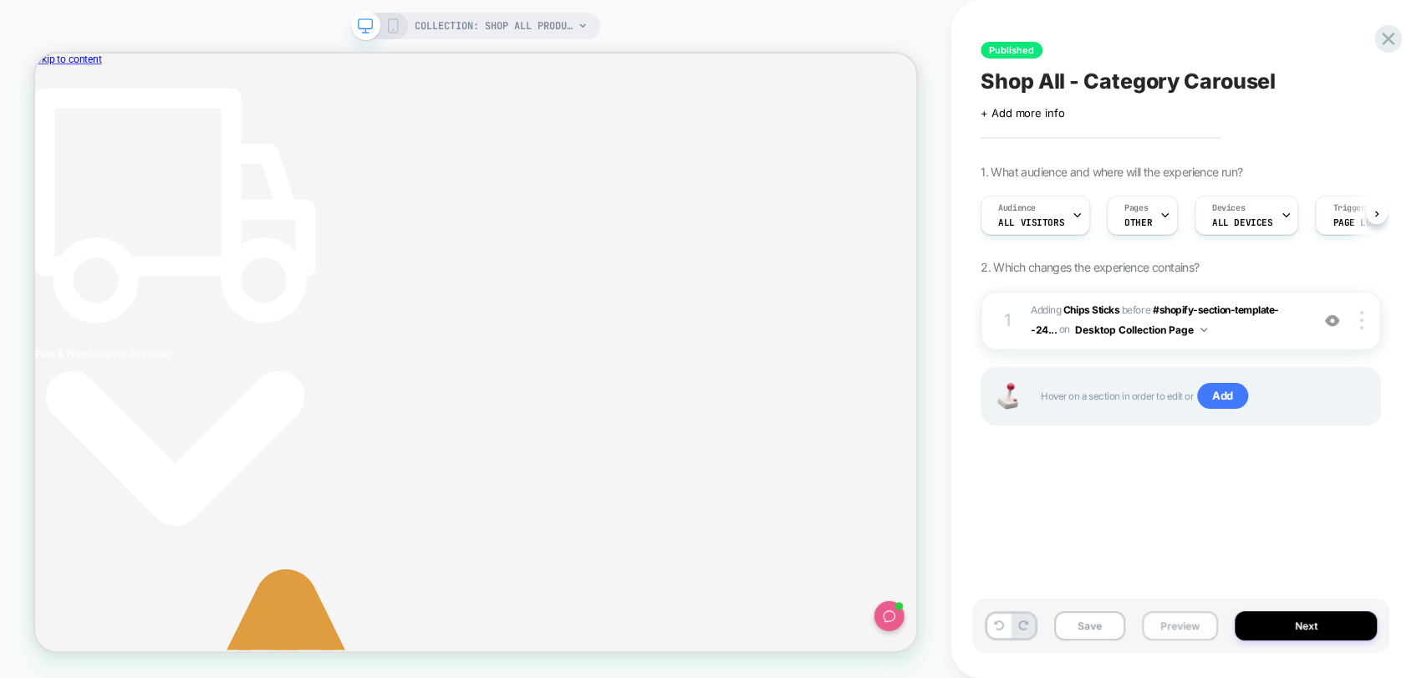
click at [1169, 618] on button "Preview" at bounding box center [1180, 625] width 76 height 29
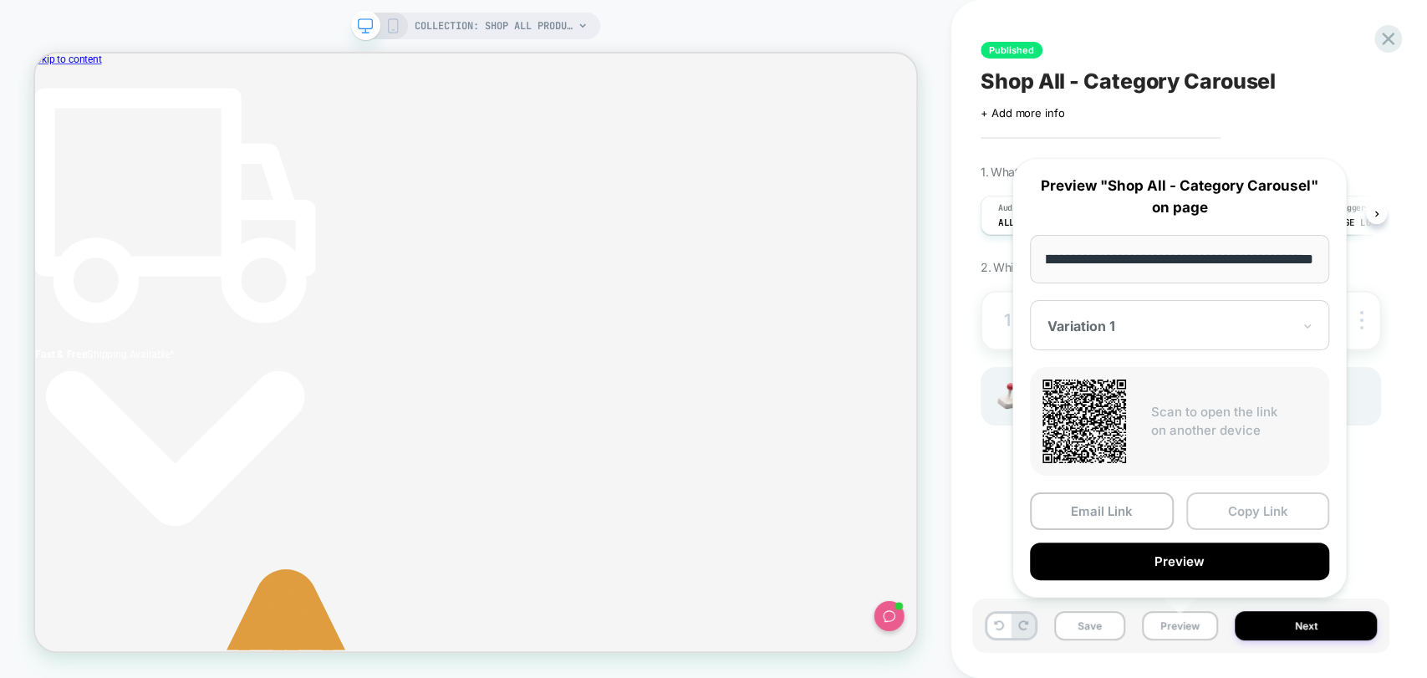
click at [1247, 515] on button "Copy Link" at bounding box center [1258, 511] width 144 height 38
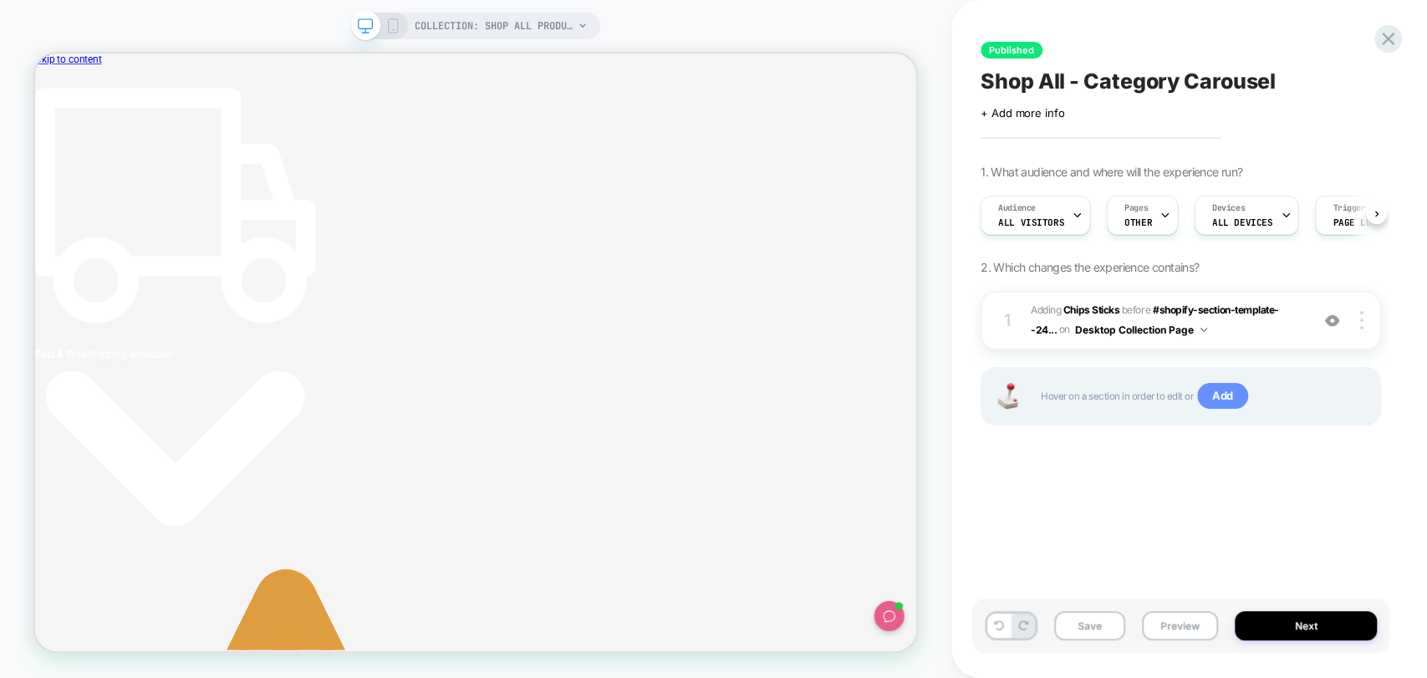
click at [1228, 402] on span "Add" at bounding box center [1222, 396] width 51 height 27
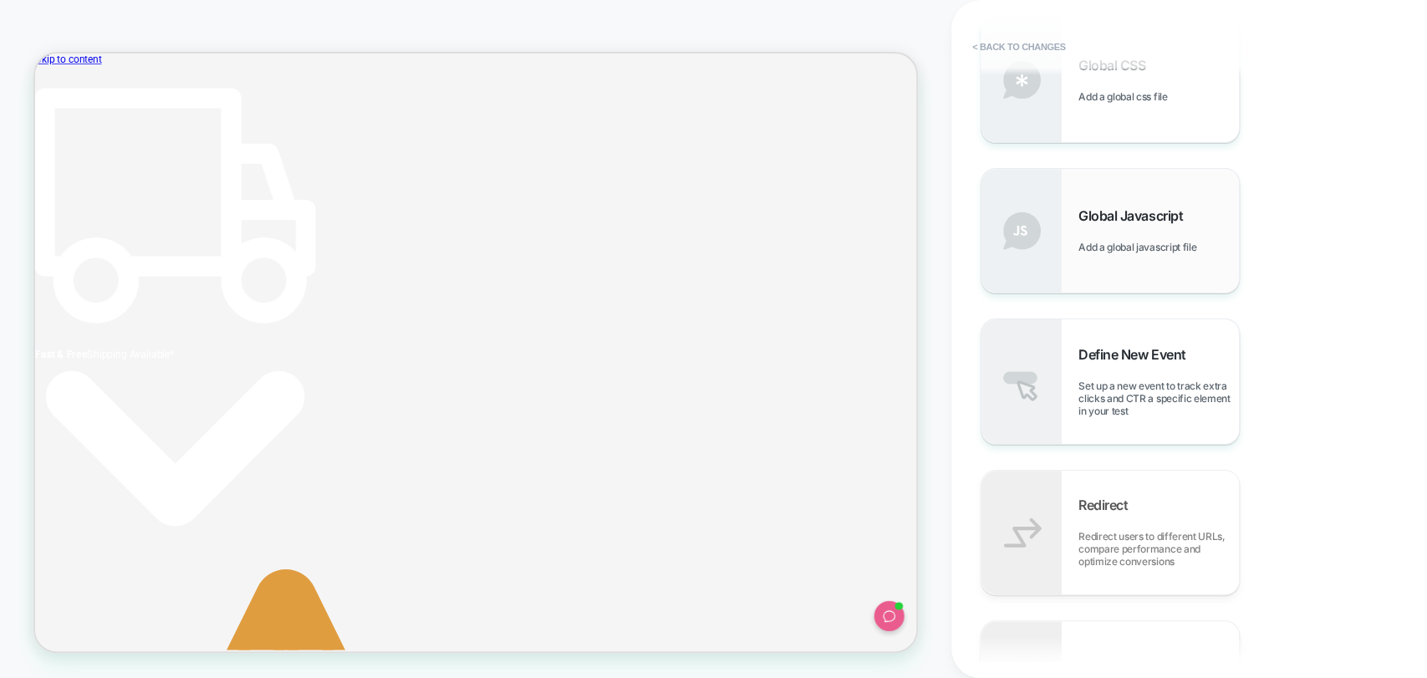
scroll to position [836, 0]
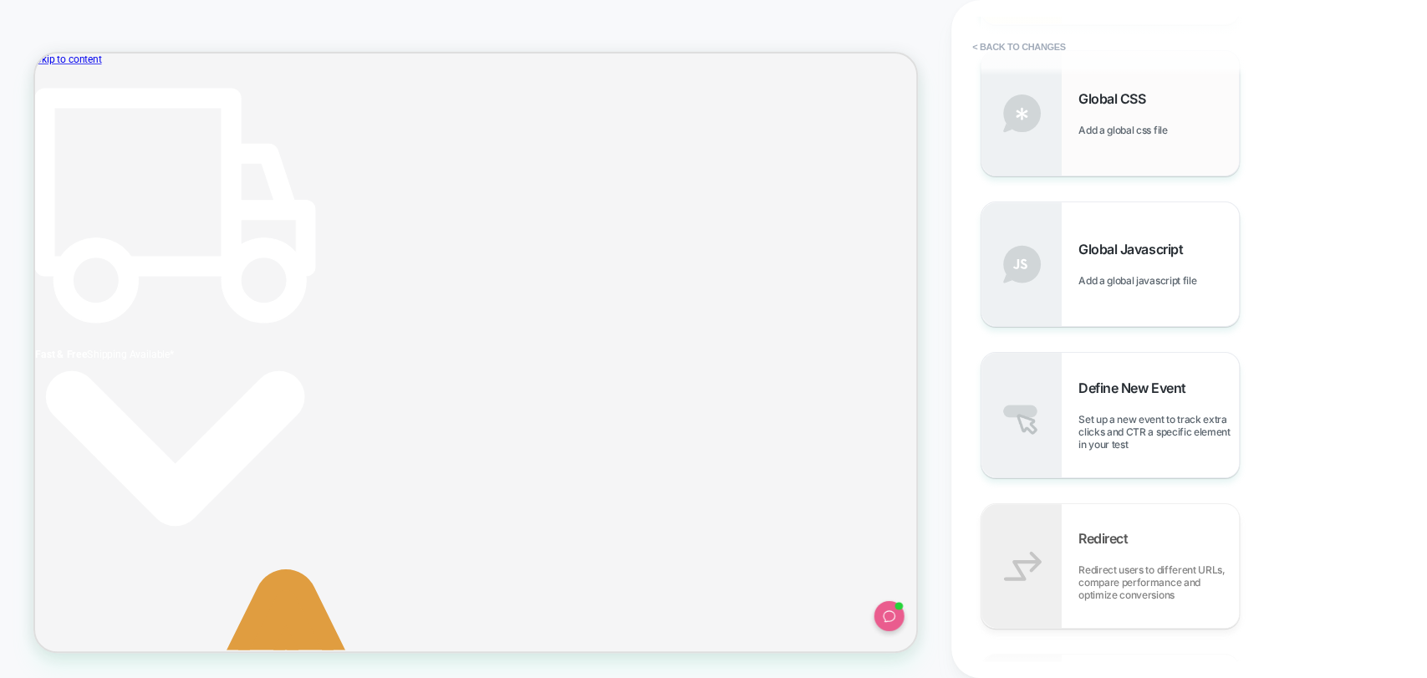
click at [1084, 122] on div "Global CSS Add a global css file" at bounding box center [1158, 113] width 160 height 46
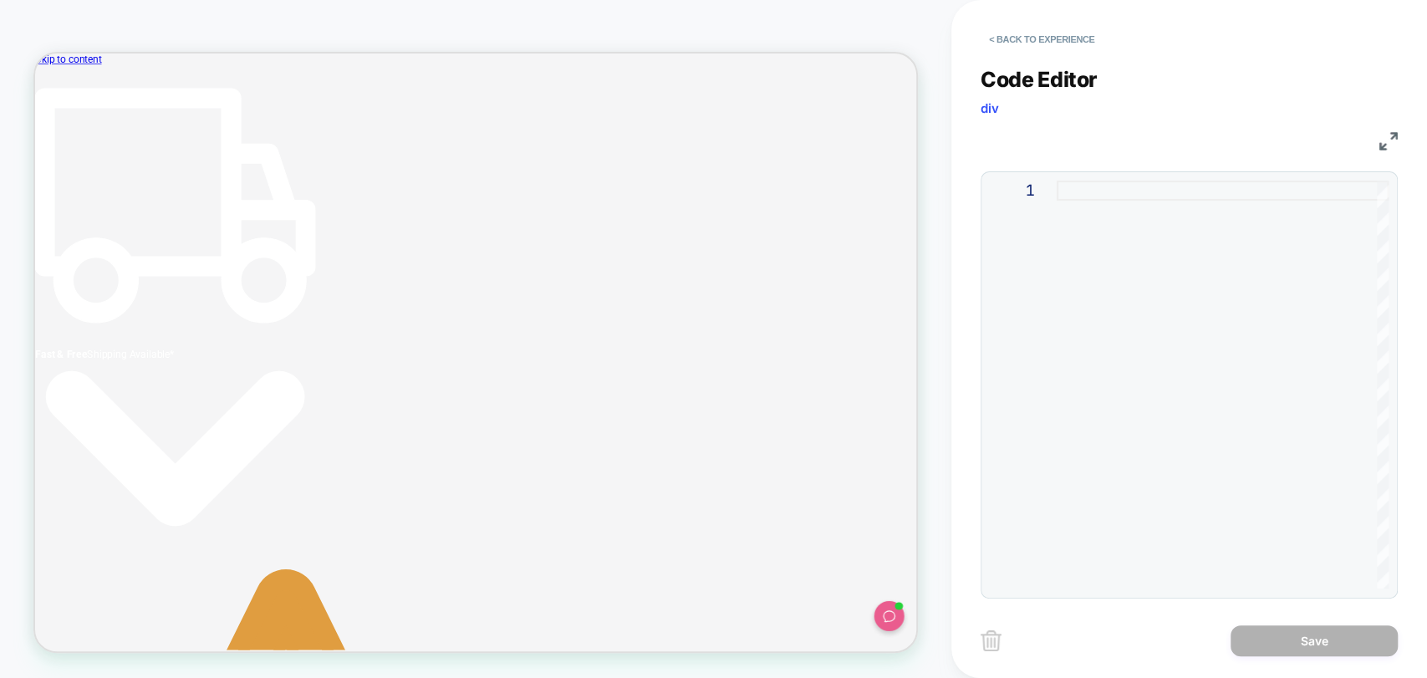
click at [1052, 282] on div "1" at bounding box center [1023, 385] width 67 height 408
click at [1089, 201] on div at bounding box center [1222, 385] width 332 height 408
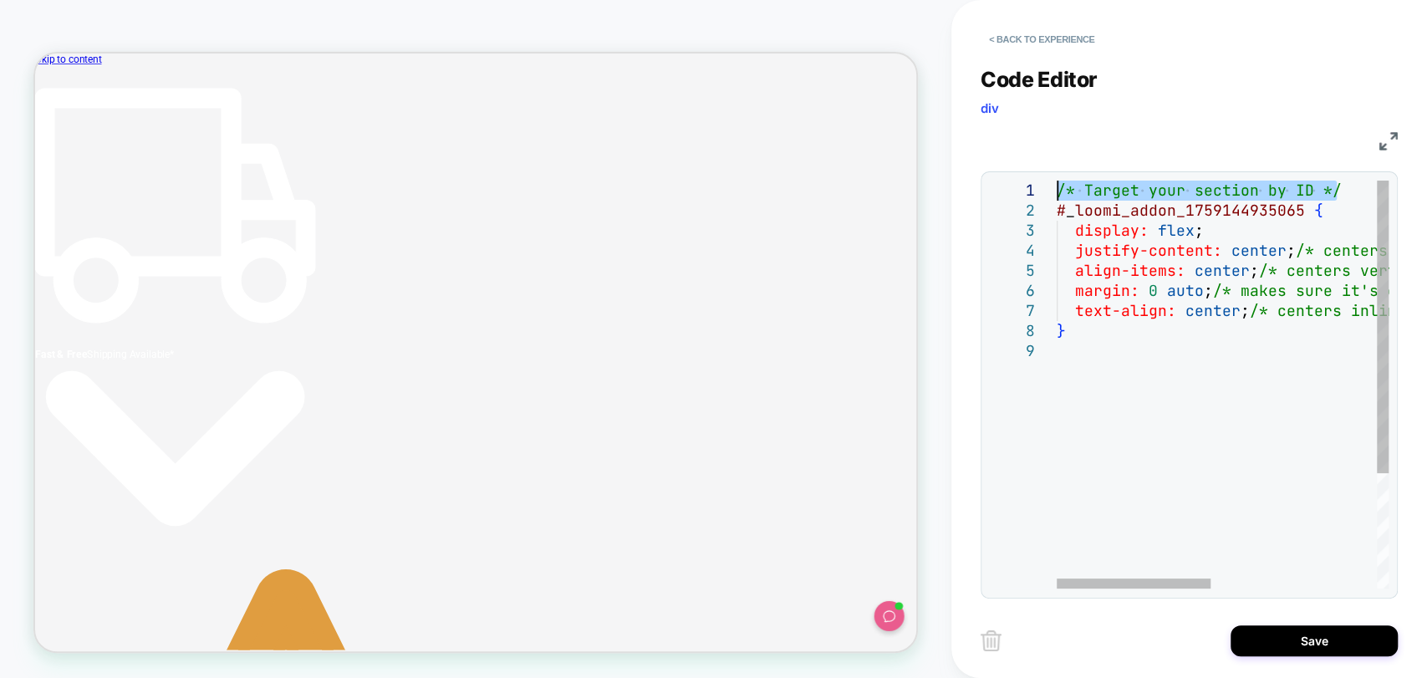
drag, startPoint x: 1337, startPoint y: 191, endPoint x: 1027, endPoint y: 194, distance: 310.1
click at [1056, 194] on div "/* Target your section by ID */ # _ loomi_addon_1759144935065 { display: flex ;…" at bounding box center [1400, 465] width 689 height 568
type textarea "**********"
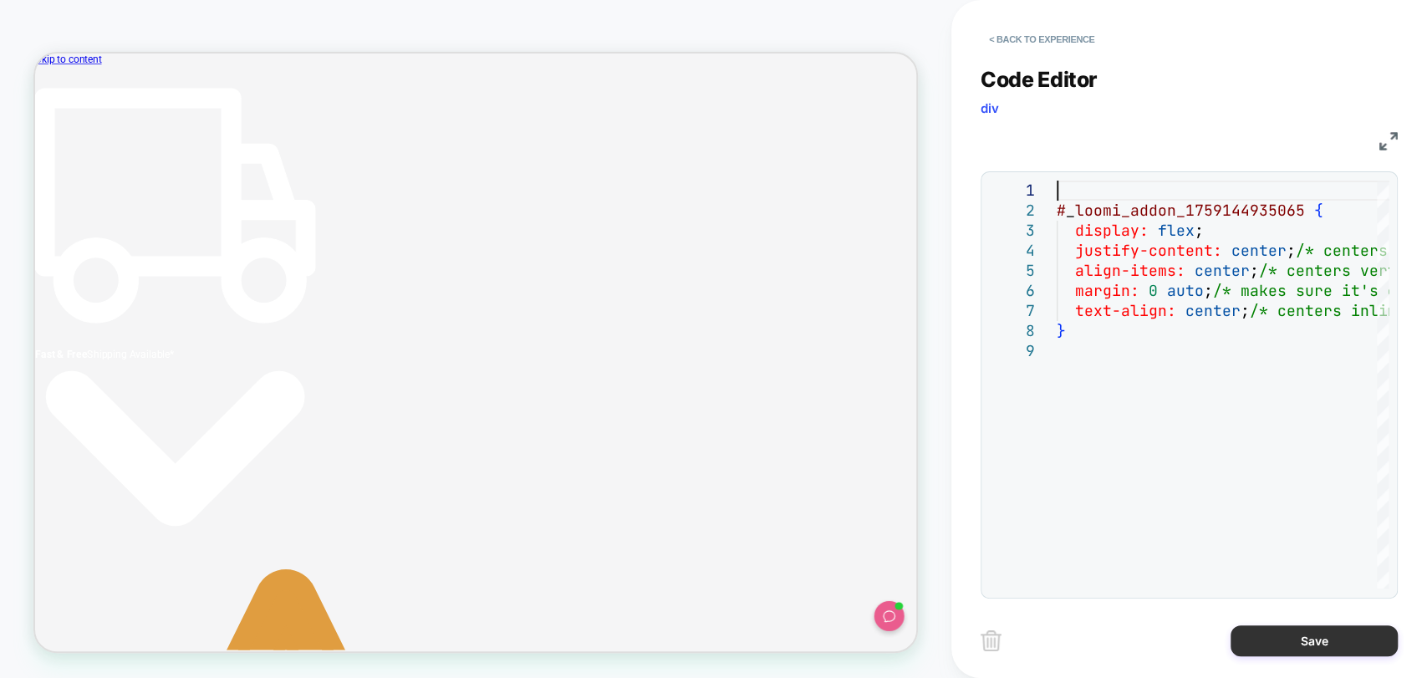
click at [1316, 635] on button "Save" at bounding box center [1313, 640] width 167 height 31
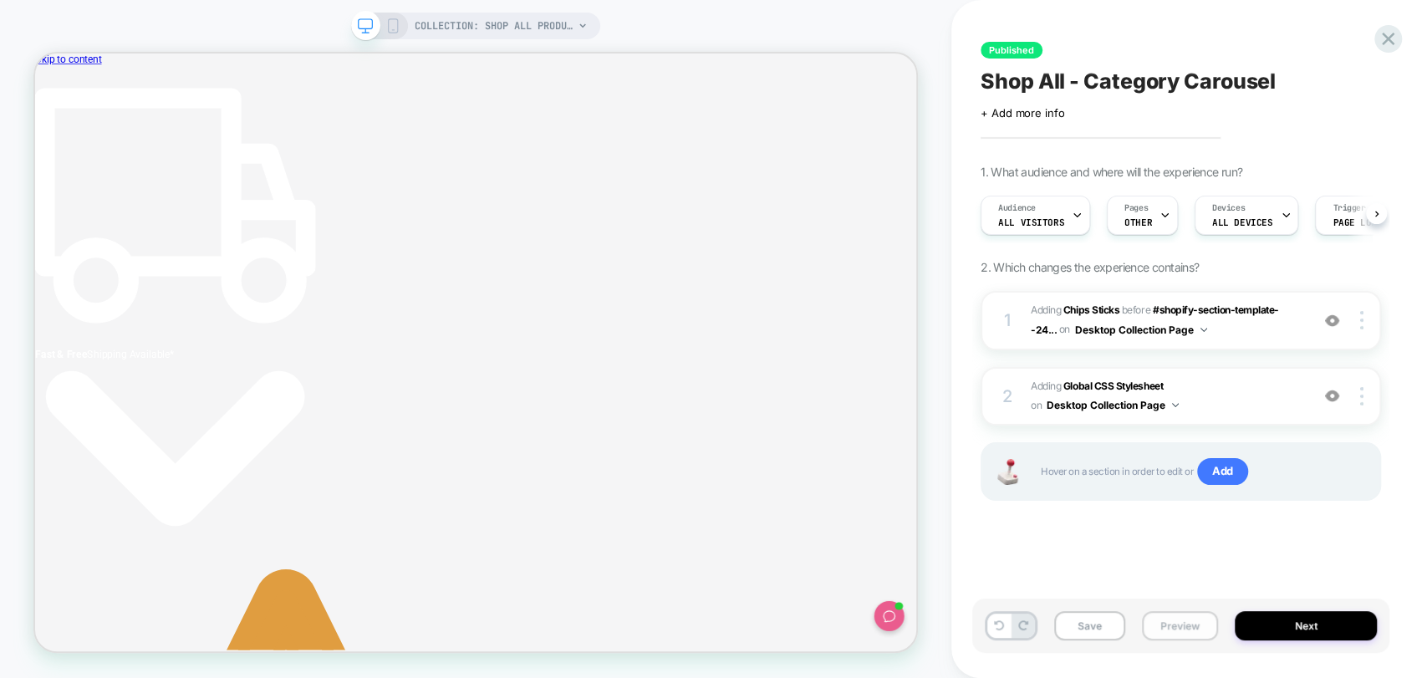
click at [1171, 625] on button "Preview" at bounding box center [1180, 625] width 76 height 29
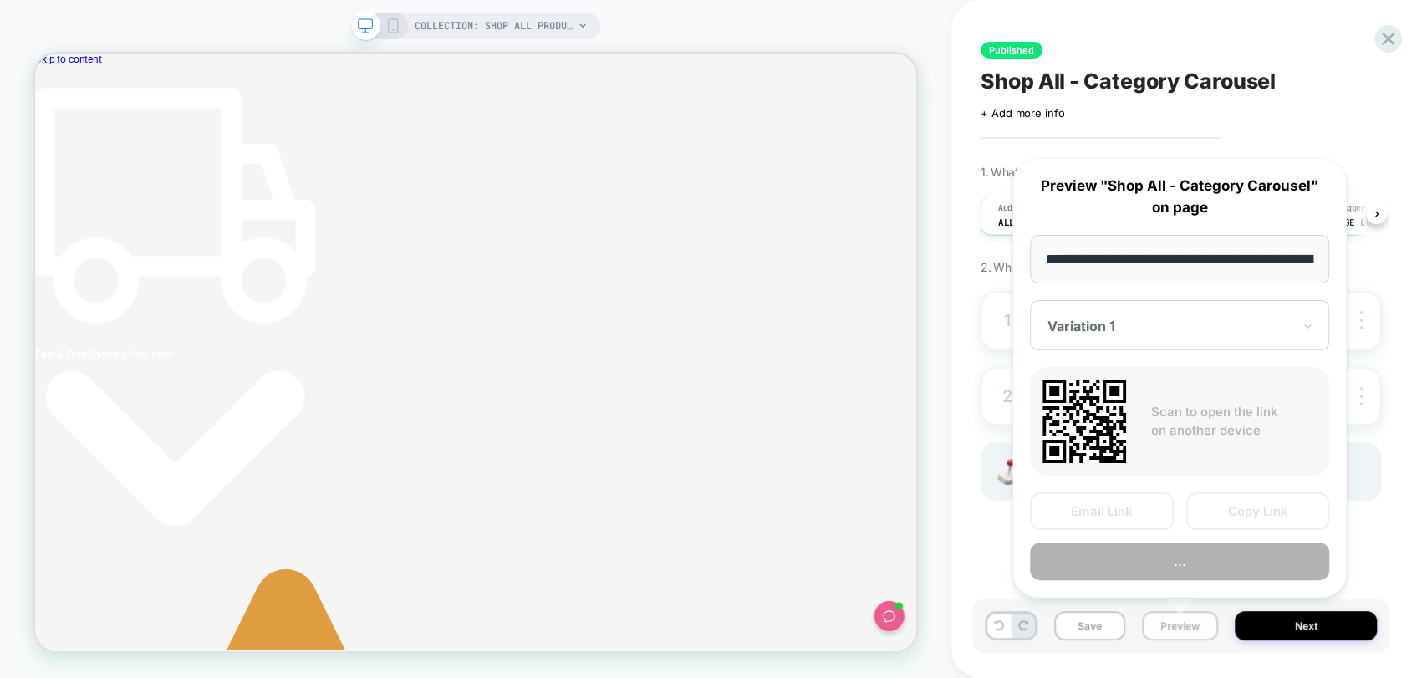
scroll to position [0, 125]
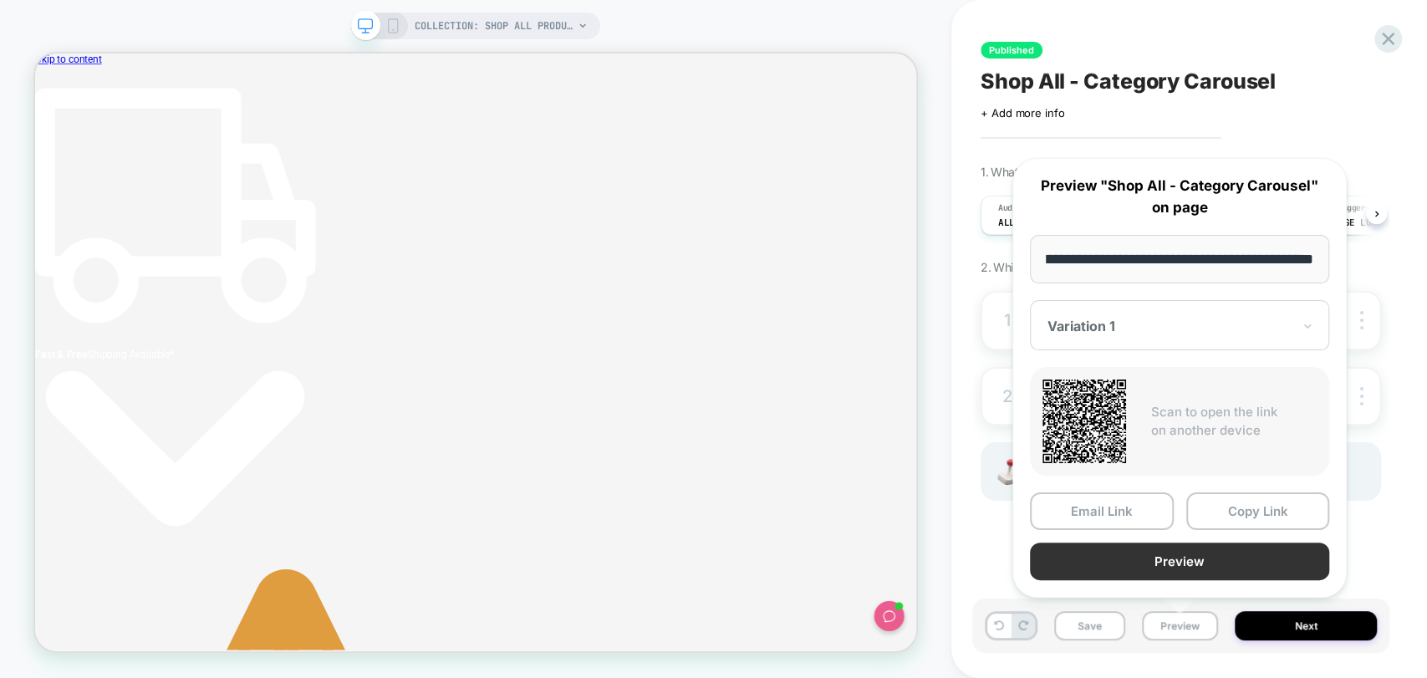
click at [1229, 557] on button "Preview" at bounding box center [1179, 561] width 299 height 38
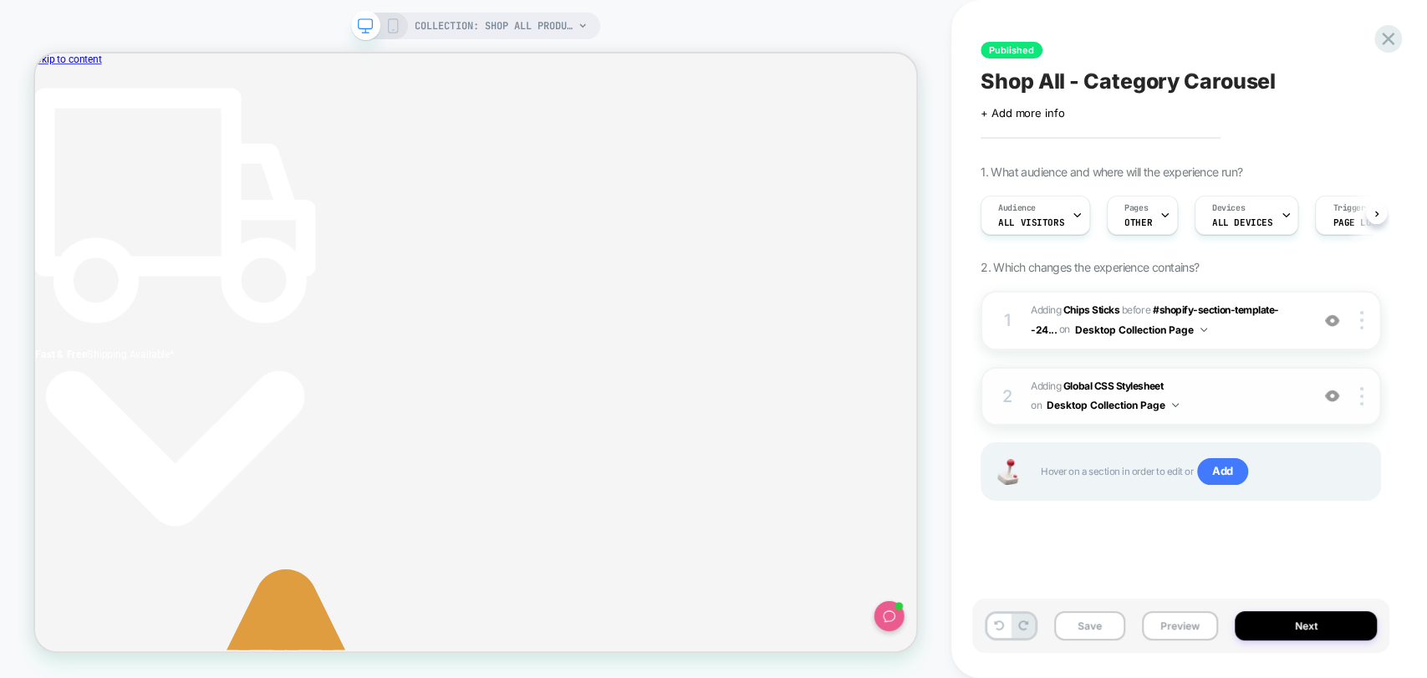
click at [1331, 393] on img at bounding box center [1332, 396] width 14 height 14
click at [1170, 628] on button "Preview" at bounding box center [1180, 625] width 76 height 29
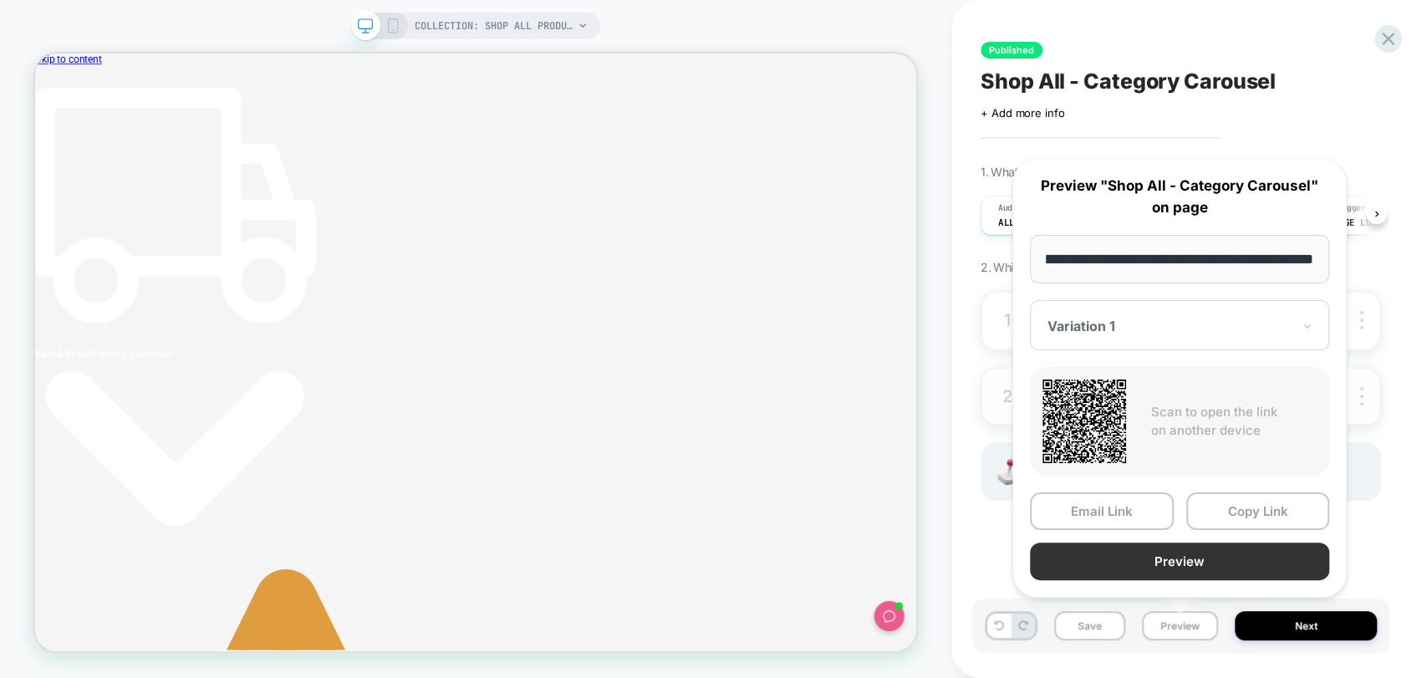
click at [1192, 563] on button "Preview" at bounding box center [1179, 561] width 299 height 38
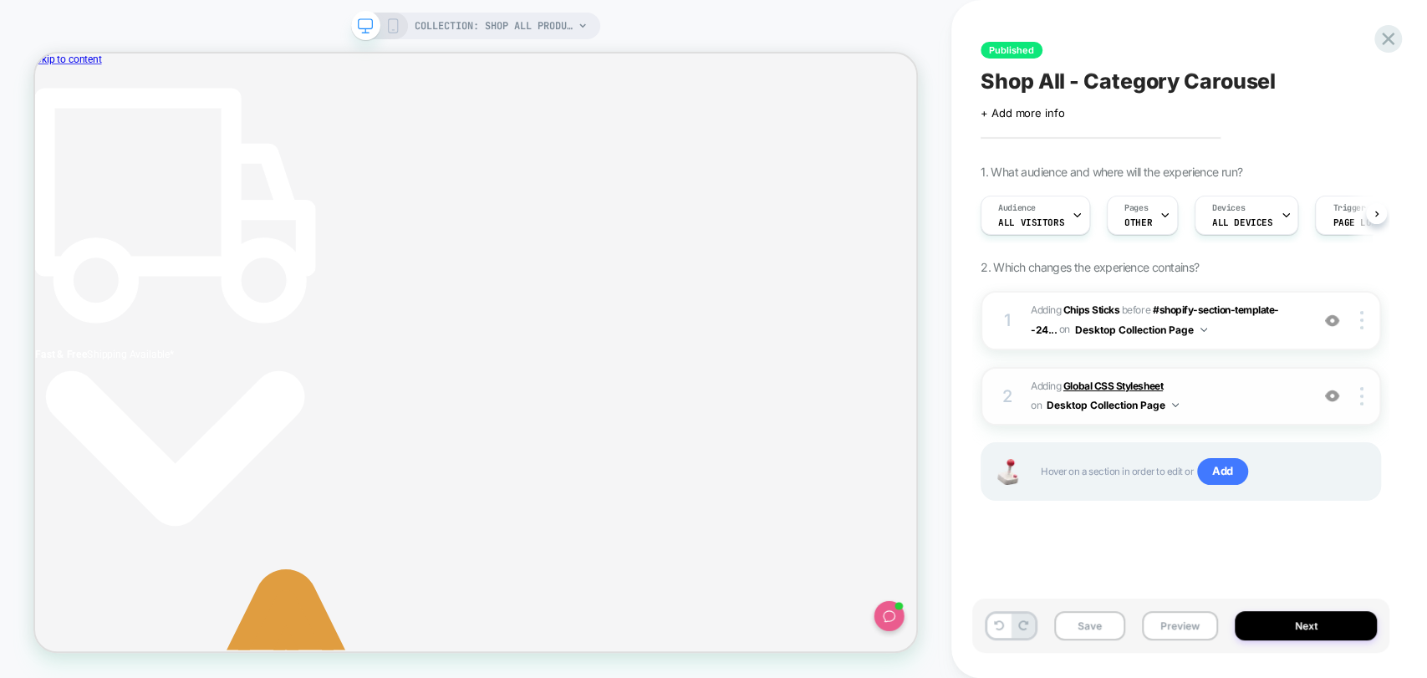
click at [1094, 385] on b "Global CSS Stylesheet" at bounding box center [1112, 385] width 99 height 13
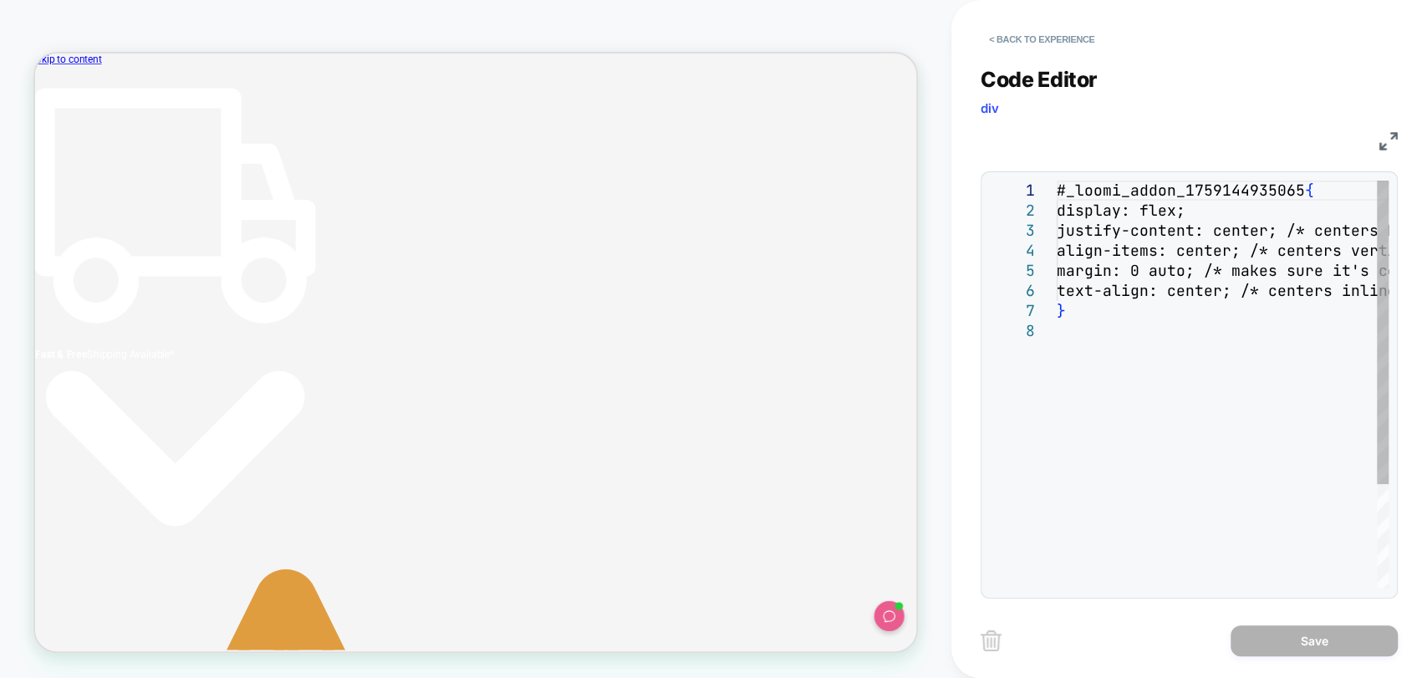
click at [1113, 272] on div "#_loomi_addon_1759144935065 { display: flex; justify-content: center; /* center…" at bounding box center [1222, 455] width 332 height 548
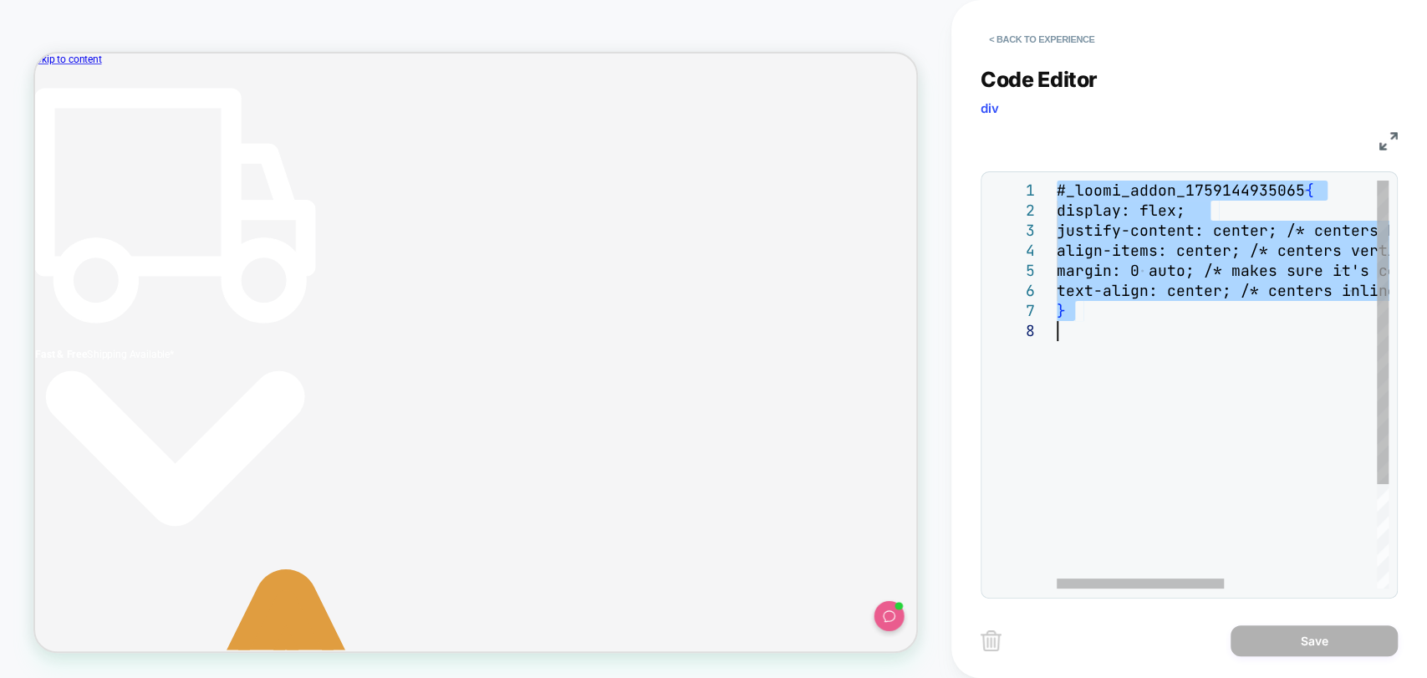
type textarea "**********"
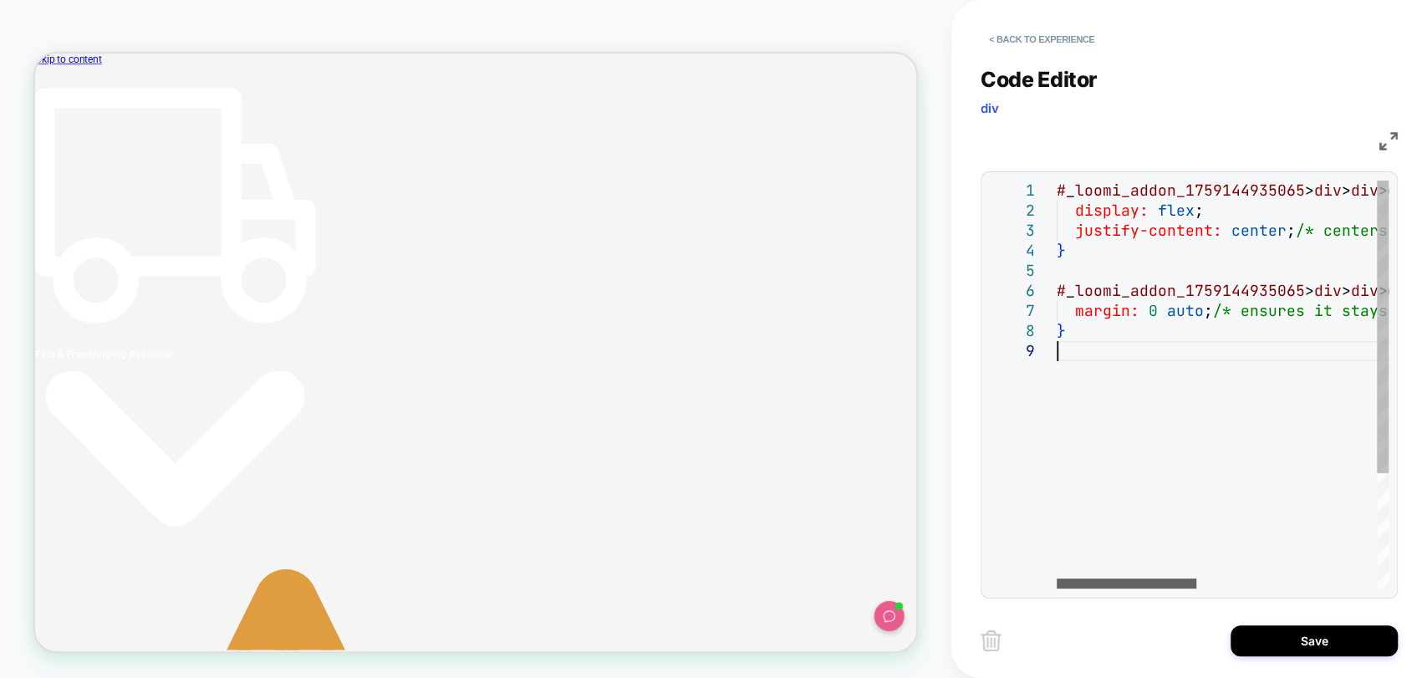
click at [1056, 588] on div at bounding box center [1126, 583] width 140 height 10
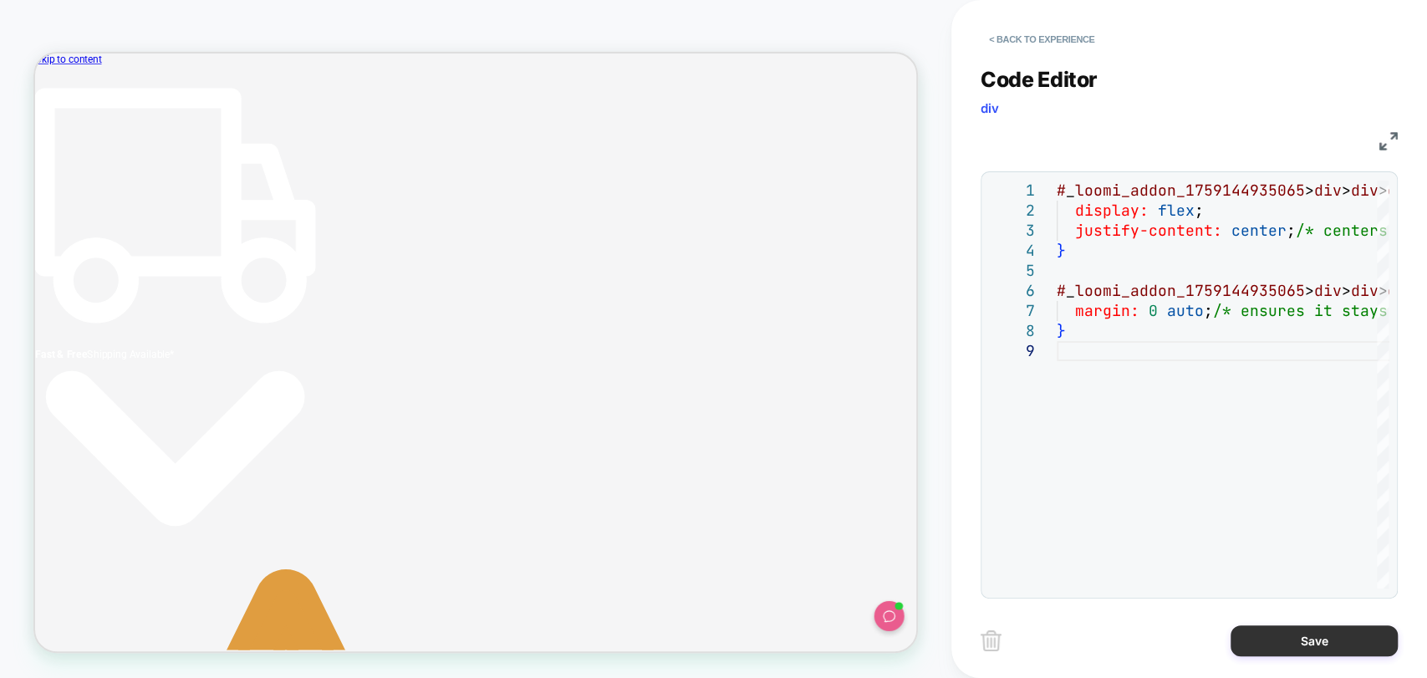
click at [1270, 638] on button "Save" at bounding box center [1313, 640] width 167 height 31
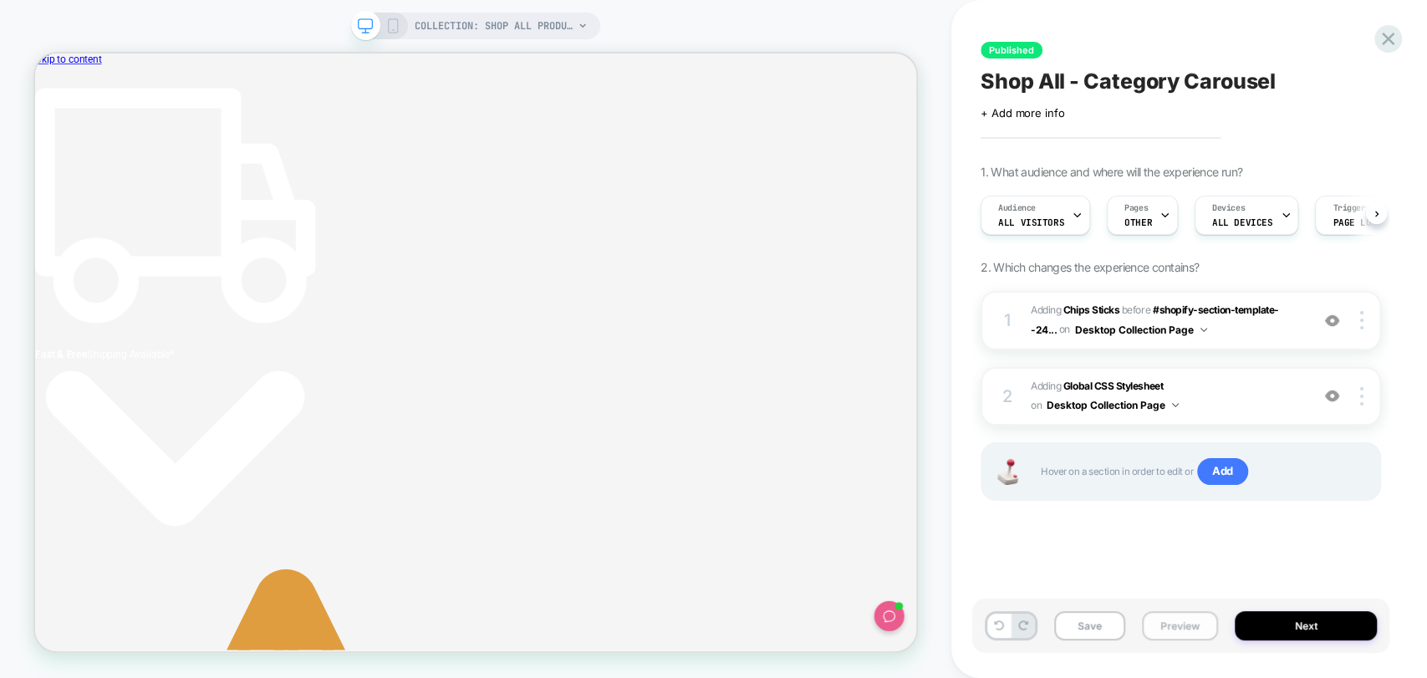
click at [1171, 617] on button "Preview" at bounding box center [1180, 625] width 76 height 29
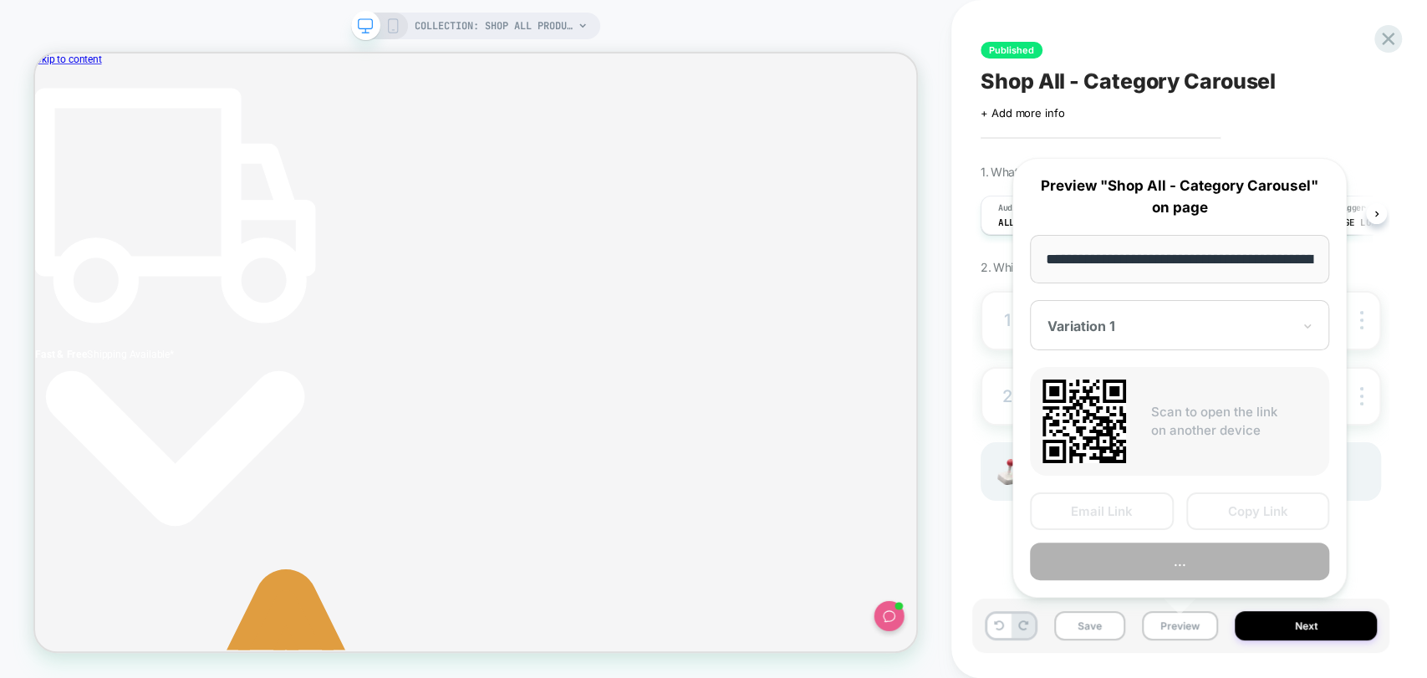
scroll to position [0, 125]
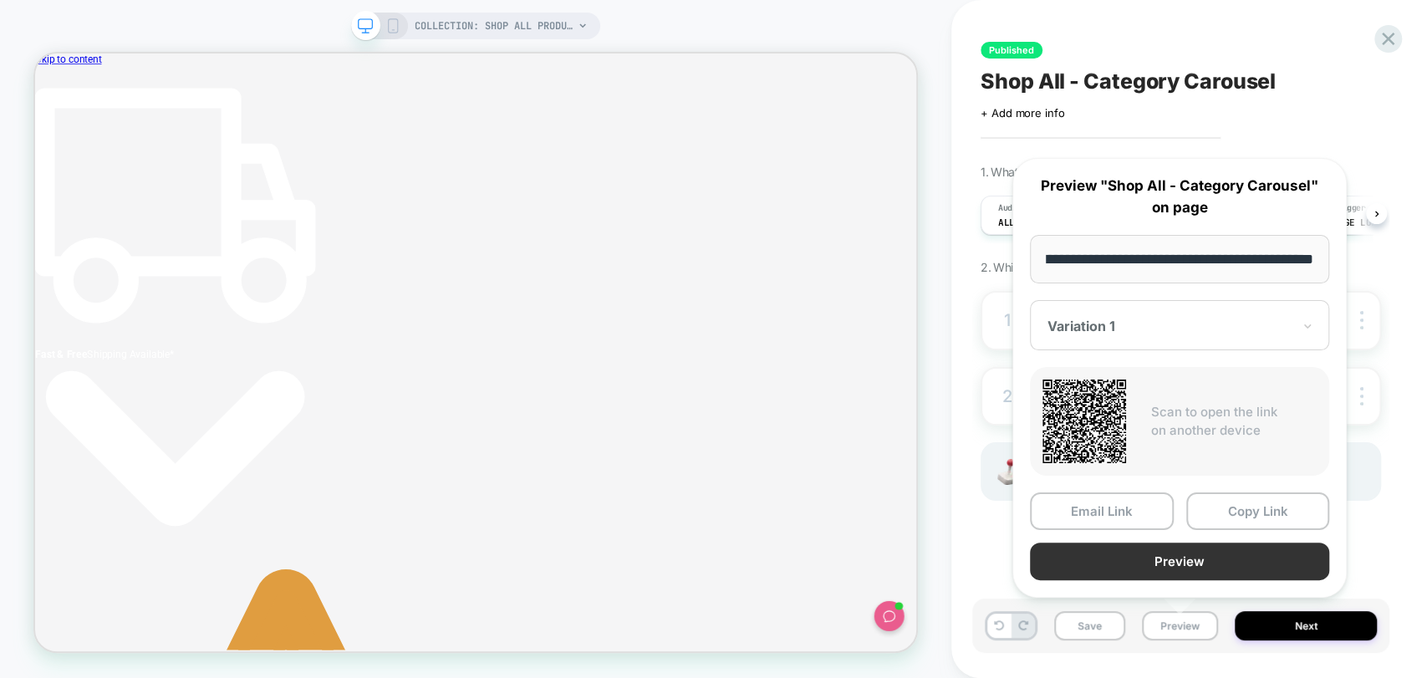
click at [1204, 561] on button "Preview" at bounding box center [1179, 561] width 299 height 38
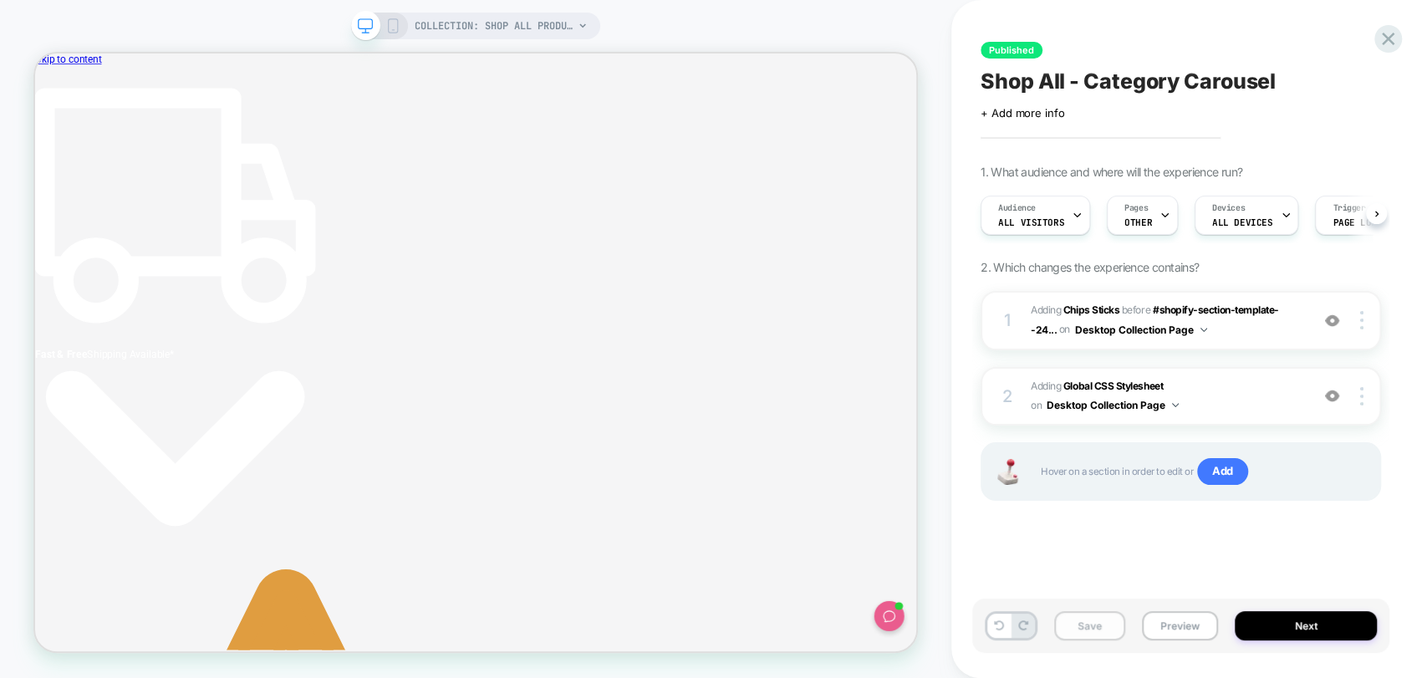
click at [1097, 636] on button "Save" at bounding box center [1089, 625] width 71 height 29
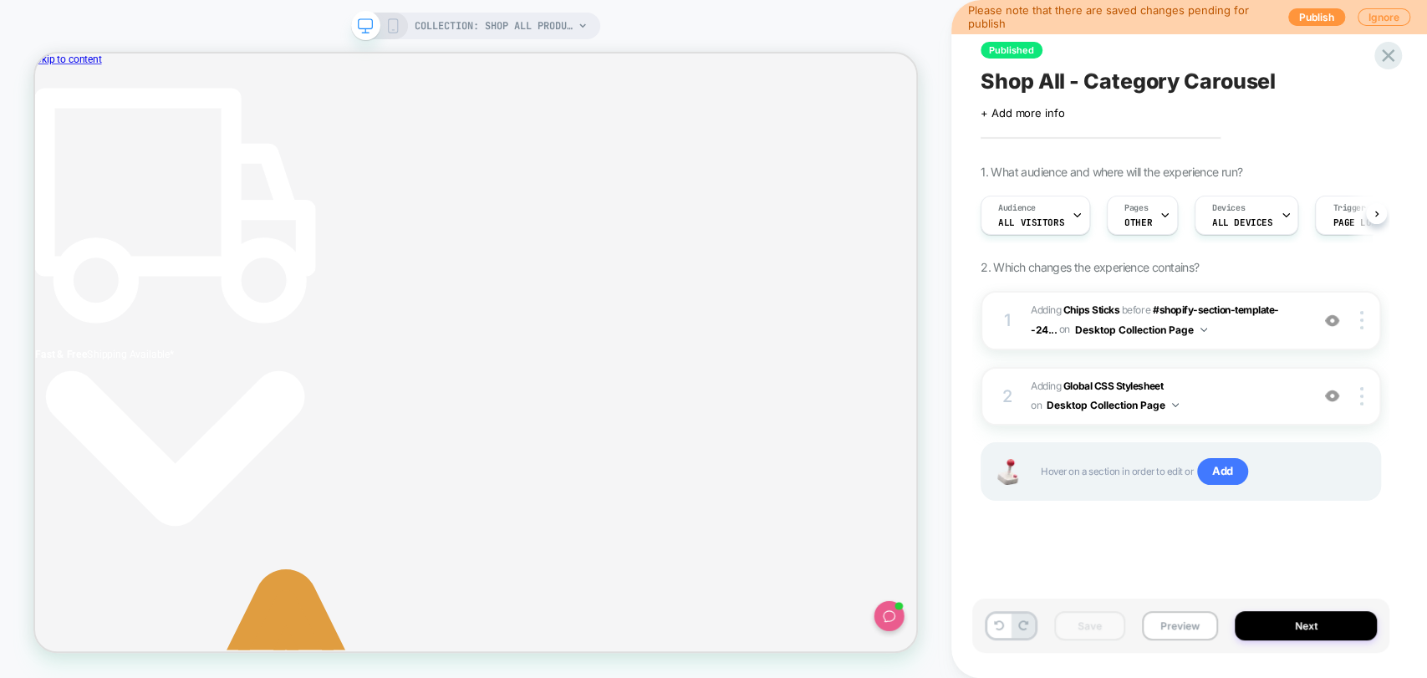
click at [1098, 80] on span "Shop All - Category Carousel" at bounding box center [1127, 81] width 295 height 25
click at [1140, 83] on textarea "**********" at bounding box center [1153, 81] width 346 height 25
click at [1173, 628] on button "Preview" at bounding box center [1180, 625] width 76 height 29
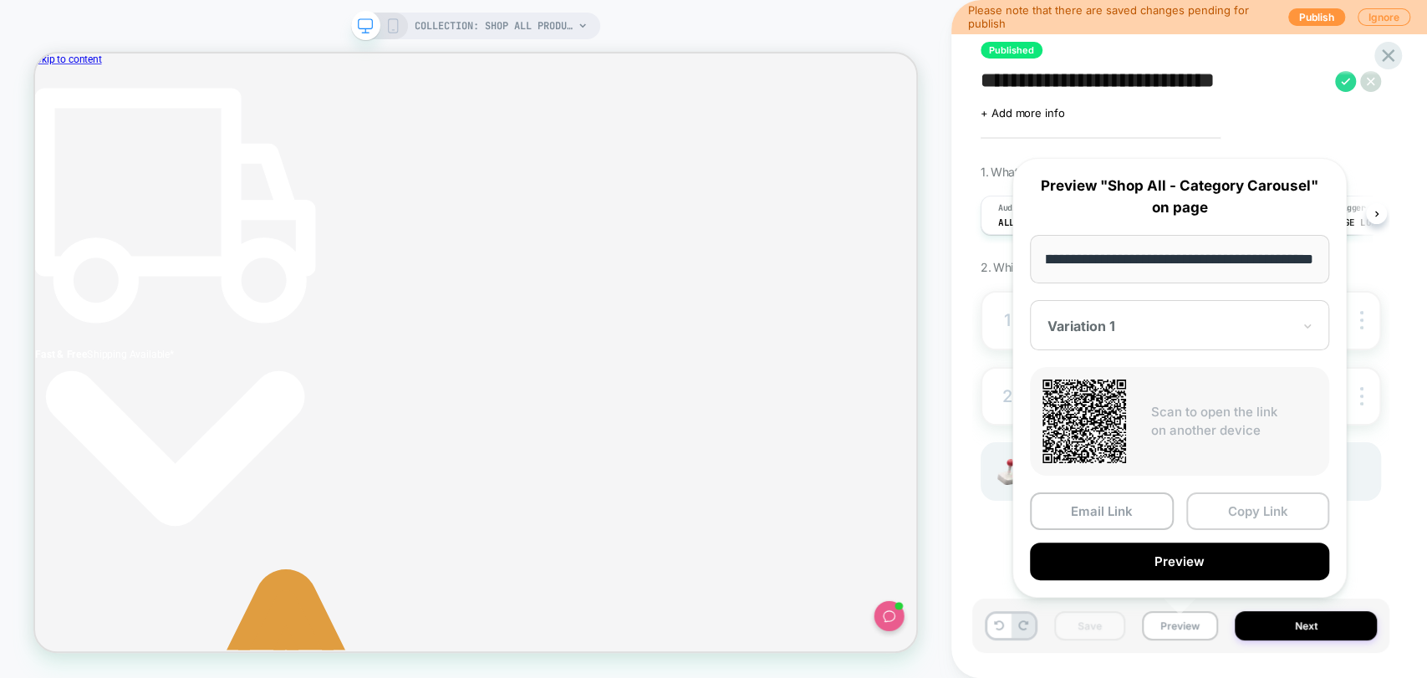
click at [1251, 513] on button "Copy Link" at bounding box center [1258, 511] width 144 height 38
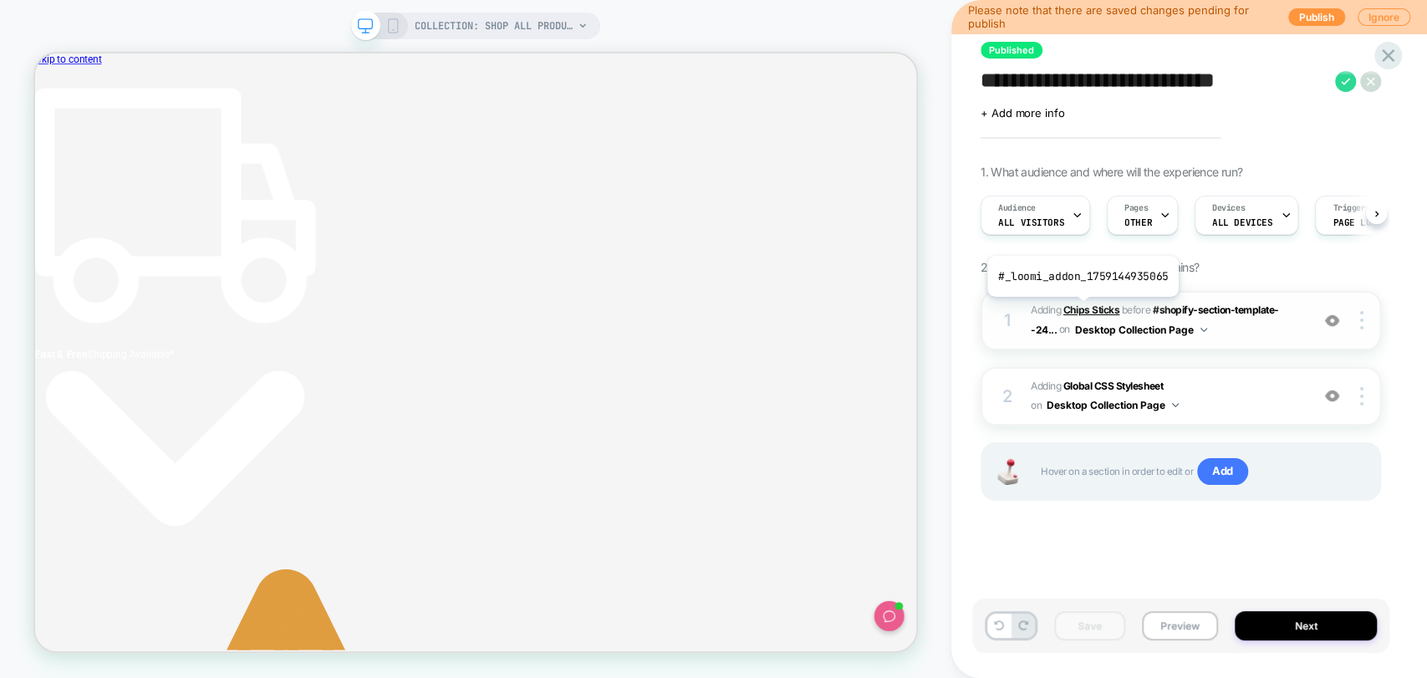
click at [1081, 309] on b "Chips Sticks" at bounding box center [1091, 309] width 56 height 13
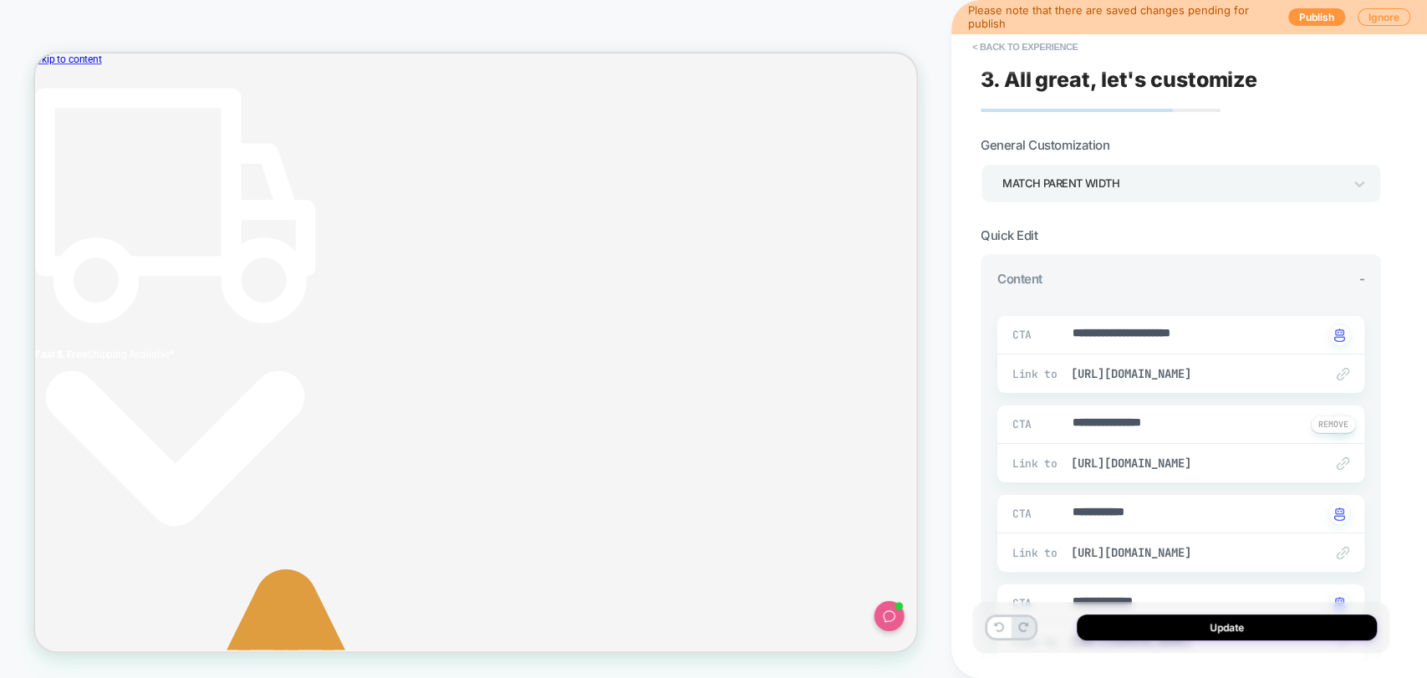
type textarea "*"
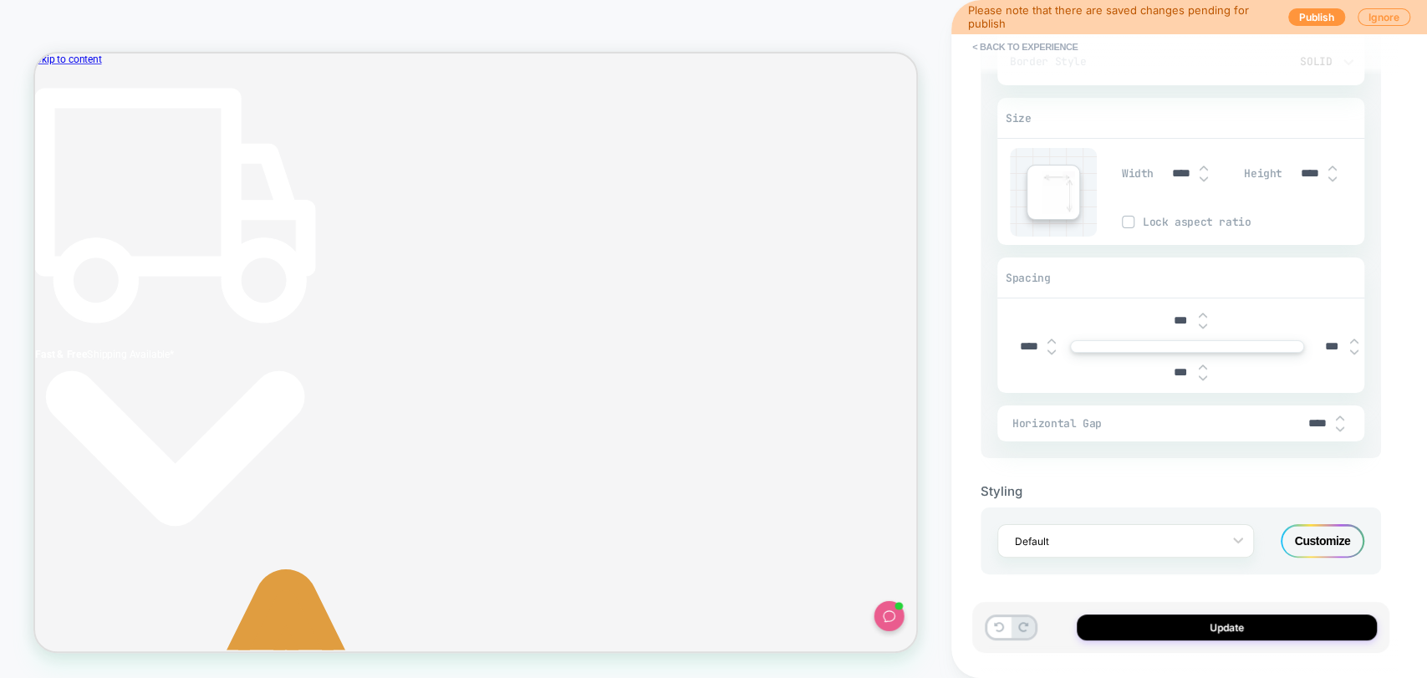
scroll to position [1213, 0]
click at [1003, 338] on div "*** **** *** ***" at bounding box center [1180, 345] width 367 height 94
click at [993, 338] on div "Block Style - Figtree, sans-serif **** Semi Bold None ***** Aa Background Color…" at bounding box center [1180, 79] width 400 height 753
type textarea "*"
type input "***"
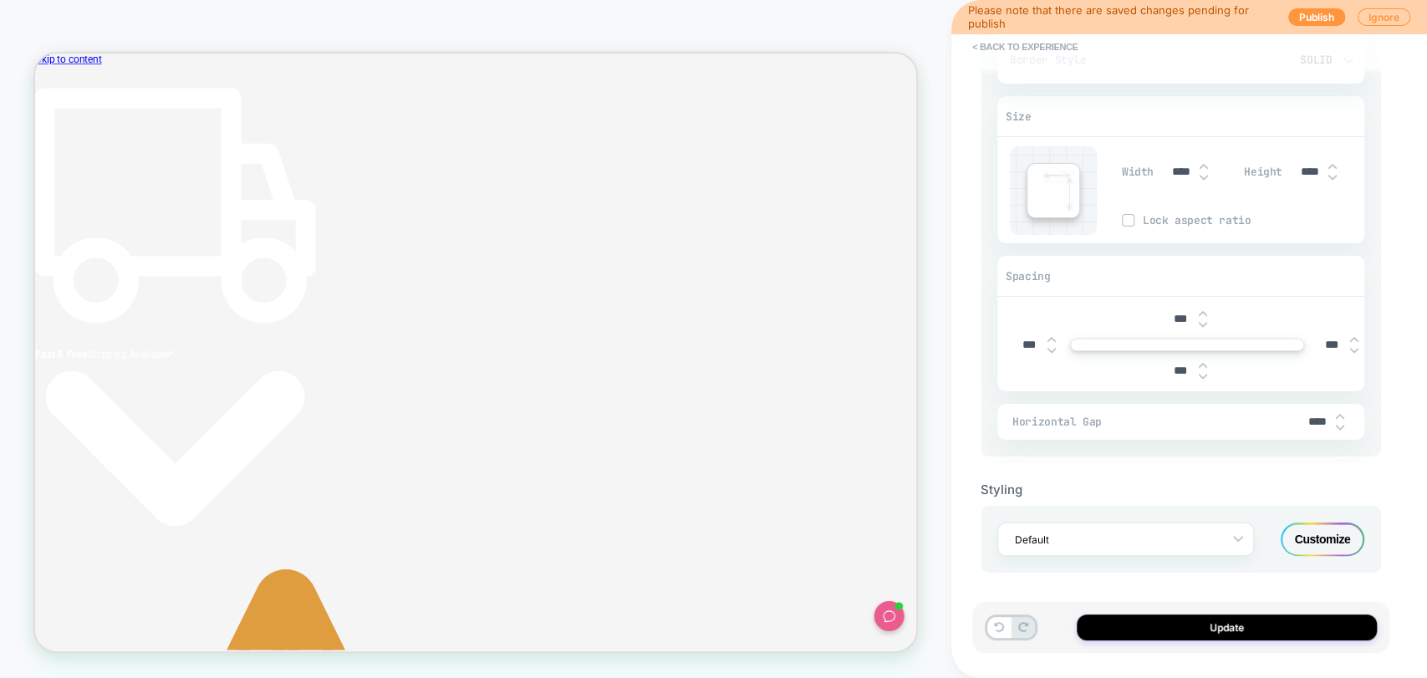
type textarea "*"
type input "***"
click at [1203, 629] on button "Update" at bounding box center [1226, 627] width 300 height 26
type textarea "*"
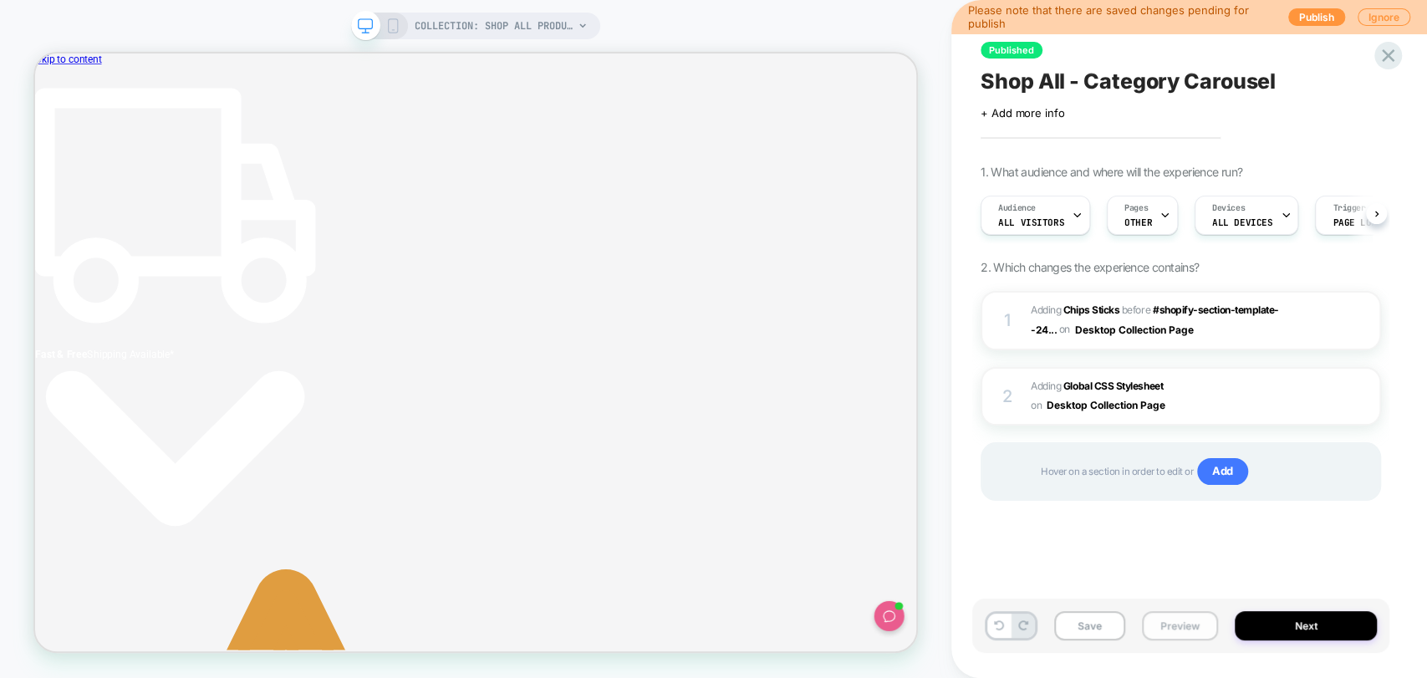
click at [1172, 623] on button "Preview" at bounding box center [1180, 625] width 76 height 29
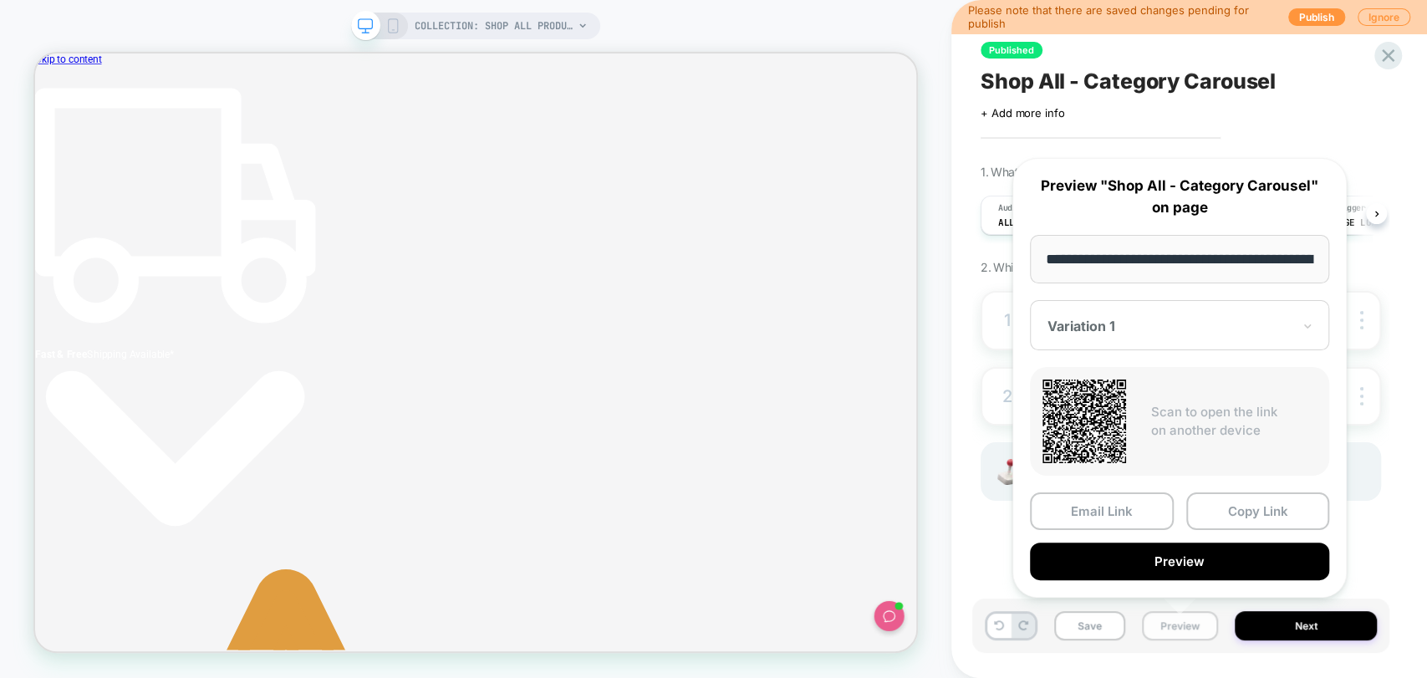
scroll to position [0, 125]
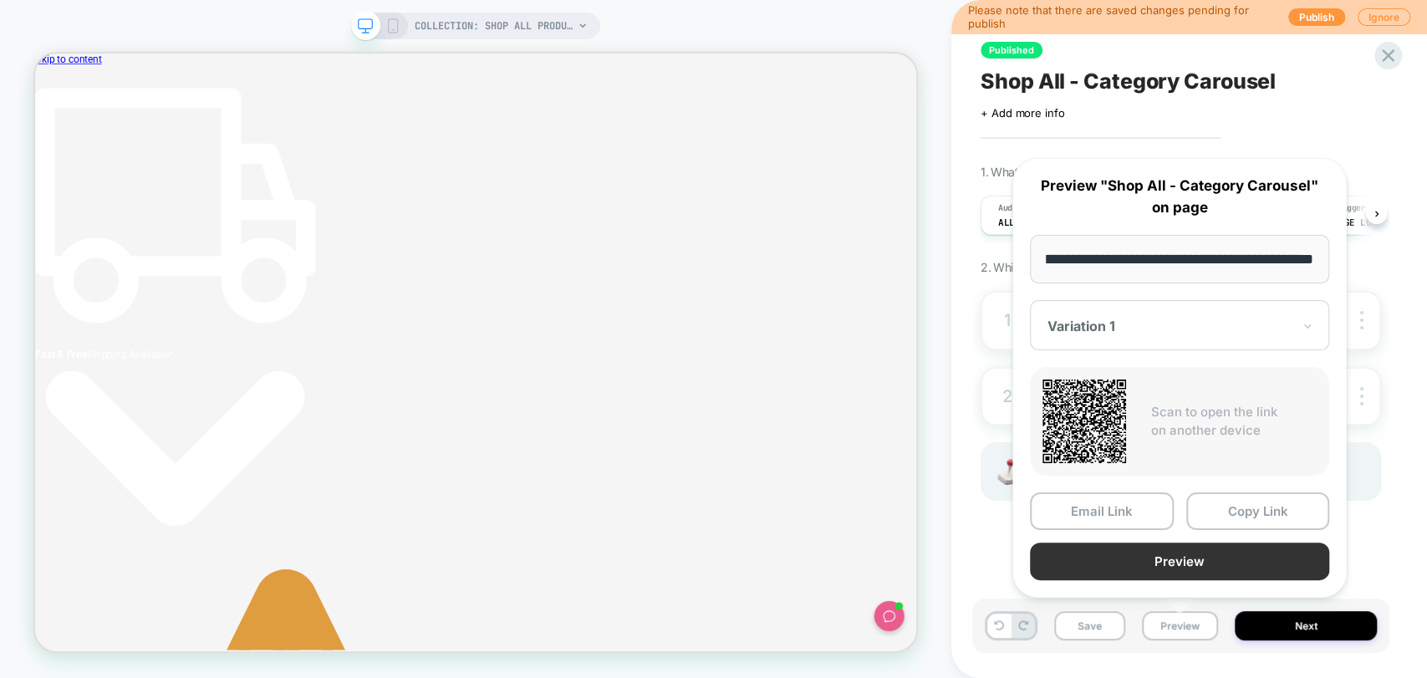
click at [1183, 566] on button "Preview" at bounding box center [1179, 561] width 299 height 38
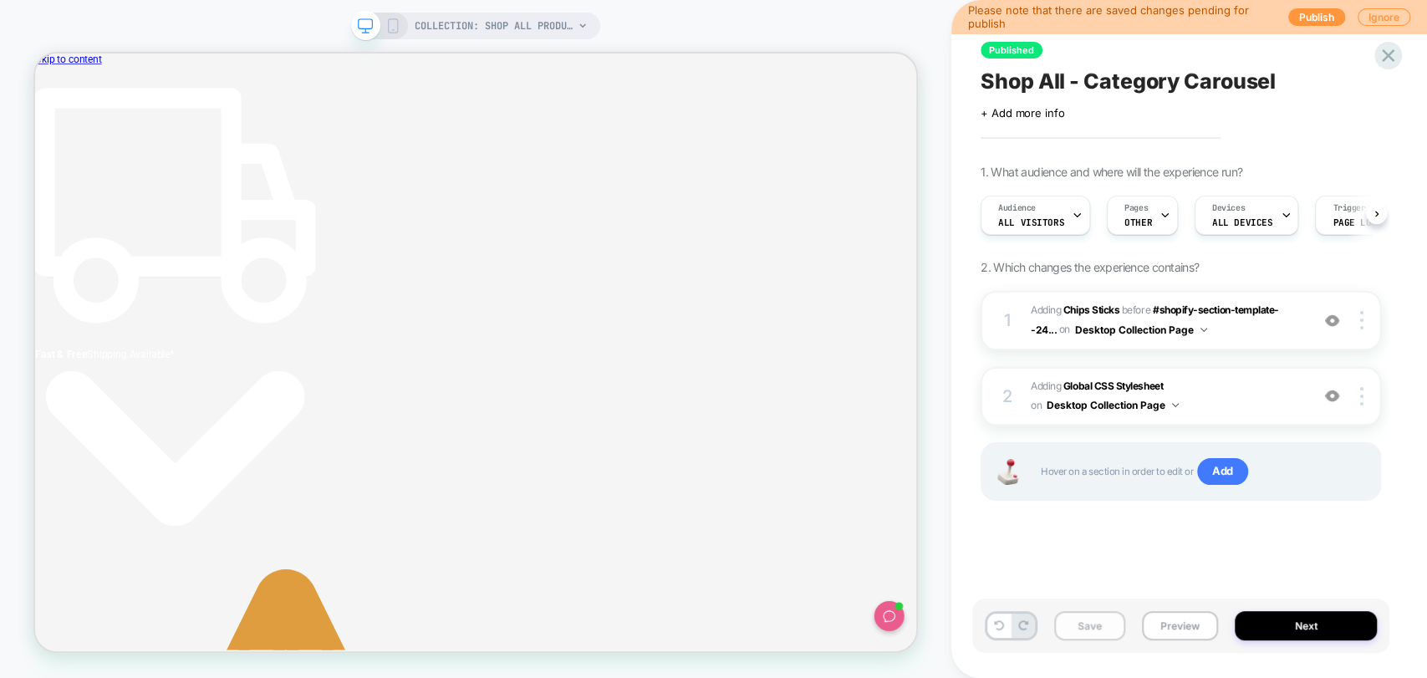
click at [1083, 629] on button "Save" at bounding box center [1089, 625] width 71 height 29
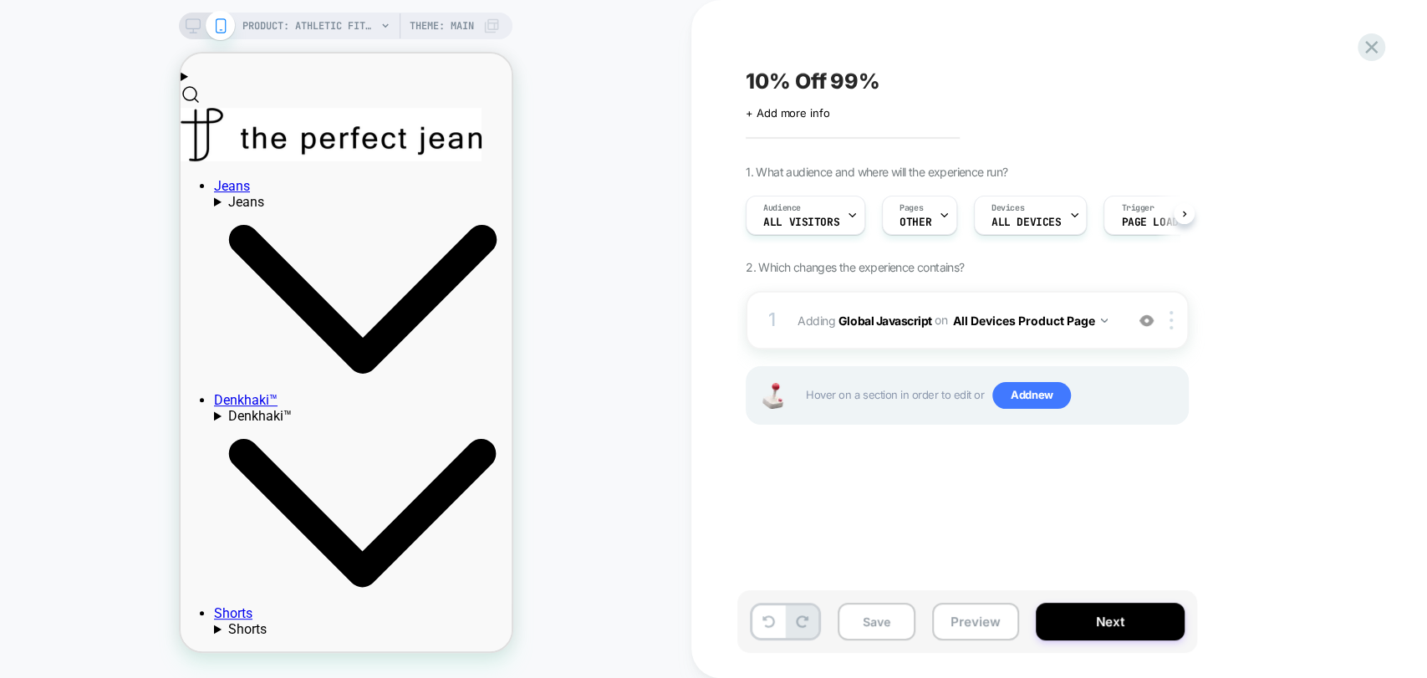
scroll to position [278, 0]
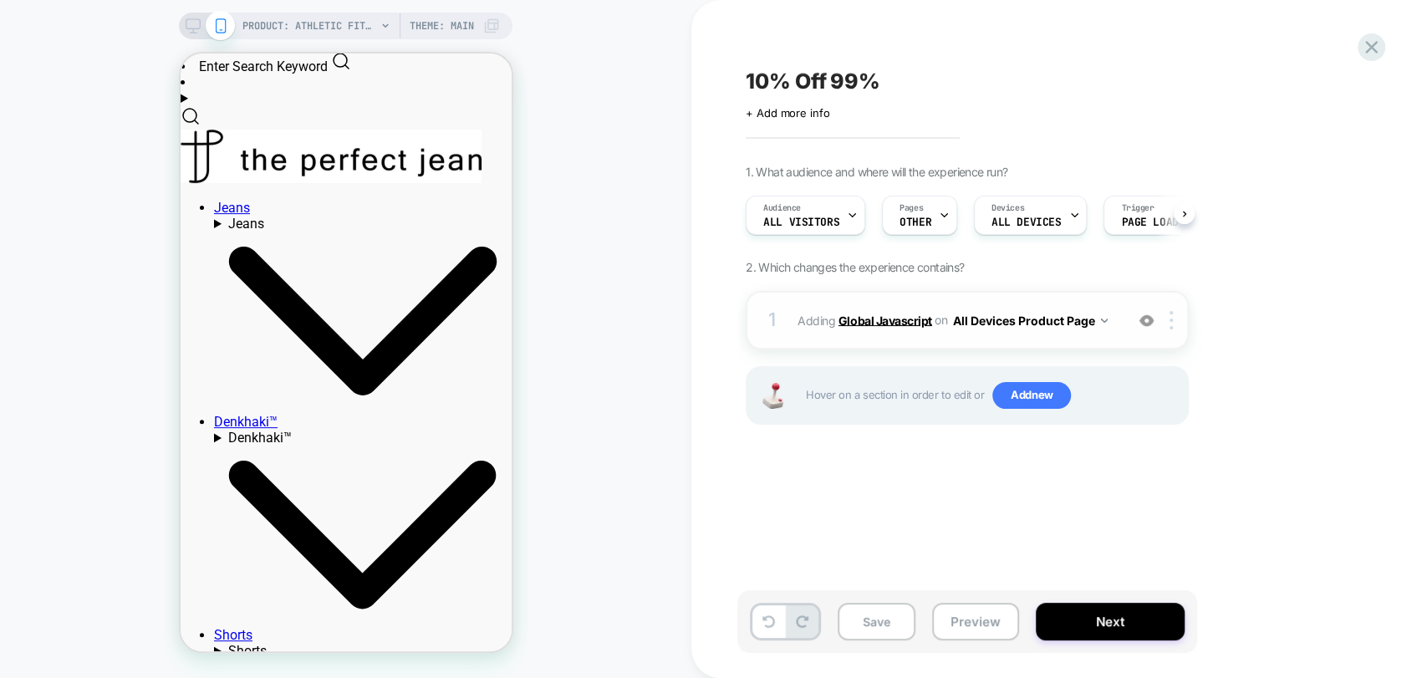
click at [898, 318] on b "Global Javascript" at bounding box center [885, 320] width 94 height 14
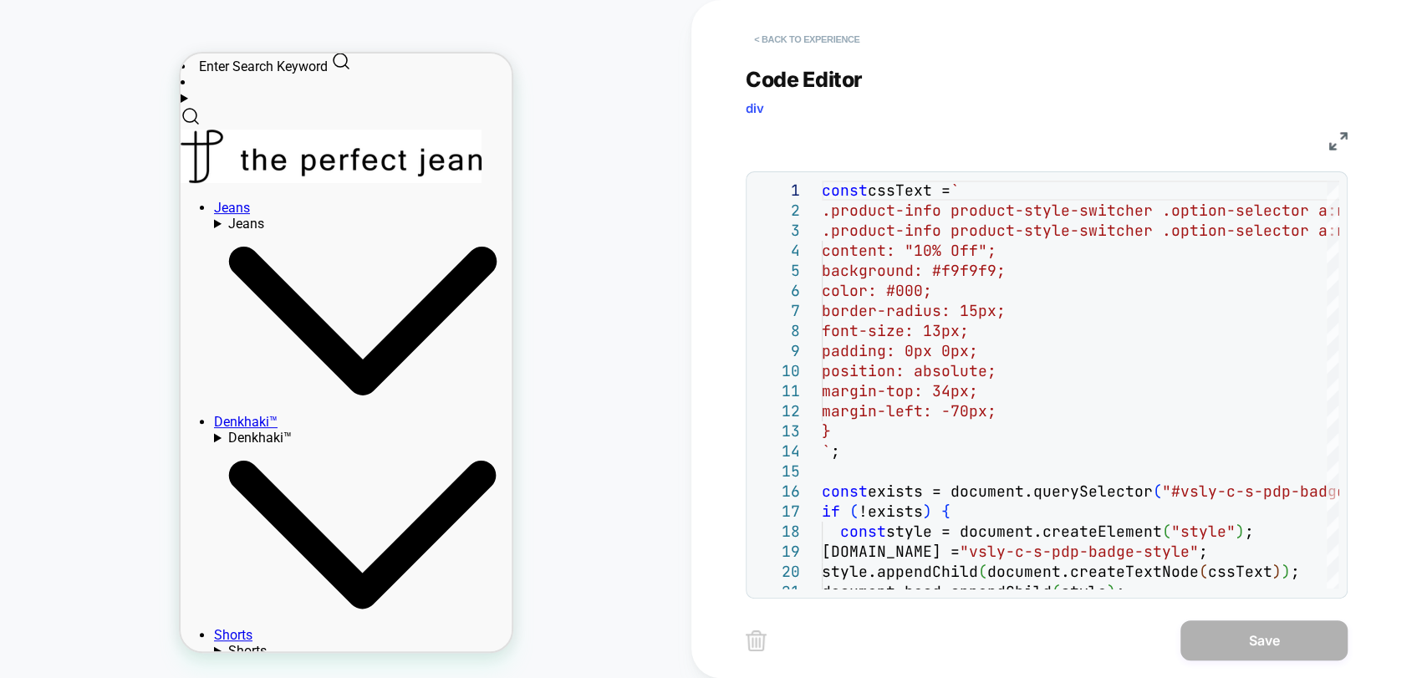
click at [803, 42] on button "< Back to experience" at bounding box center [807, 39] width 122 height 27
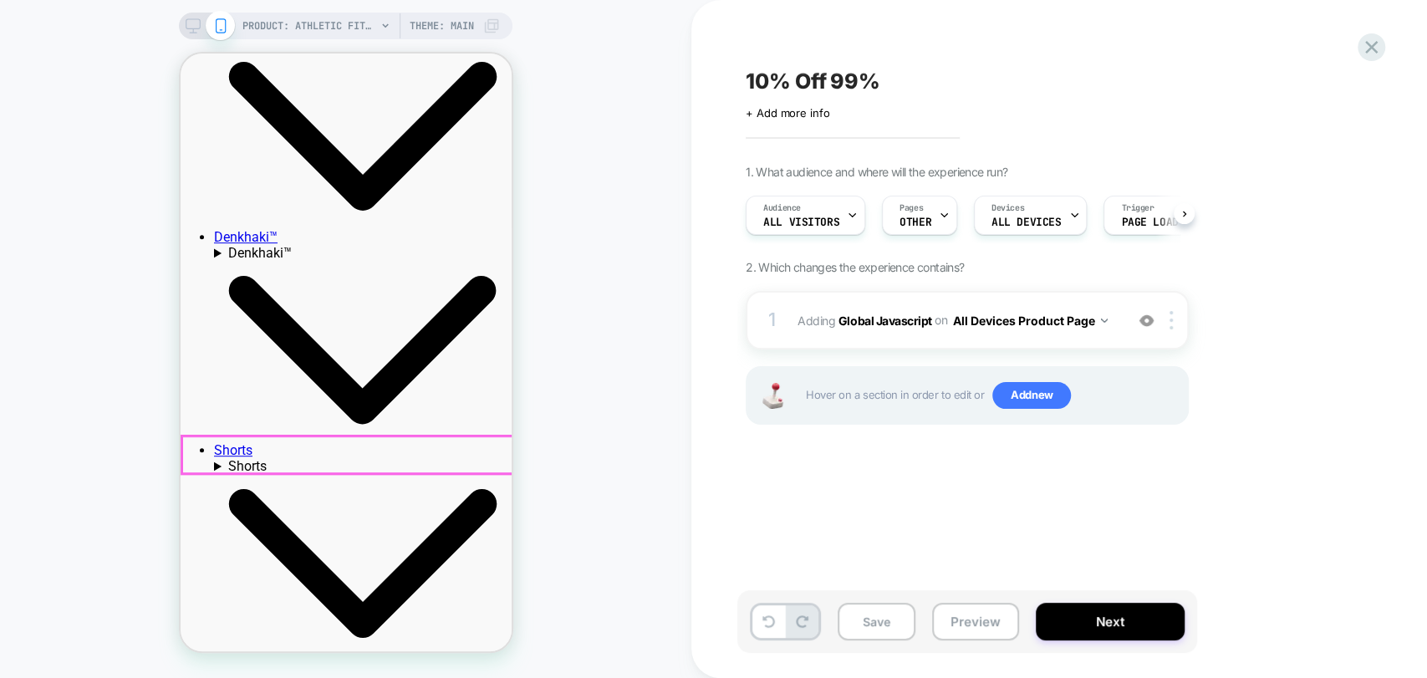
scroll to position [464, 0]
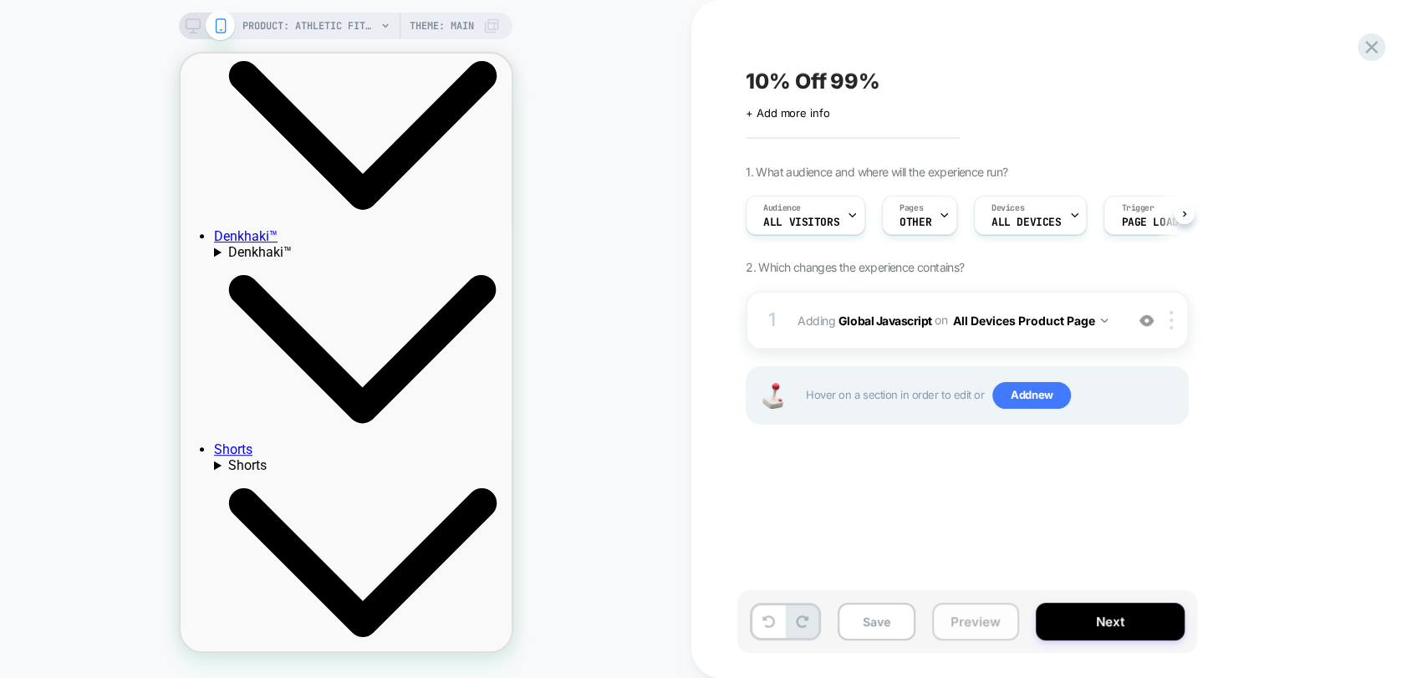
click at [975, 629] on button "Preview" at bounding box center [975, 622] width 87 height 38
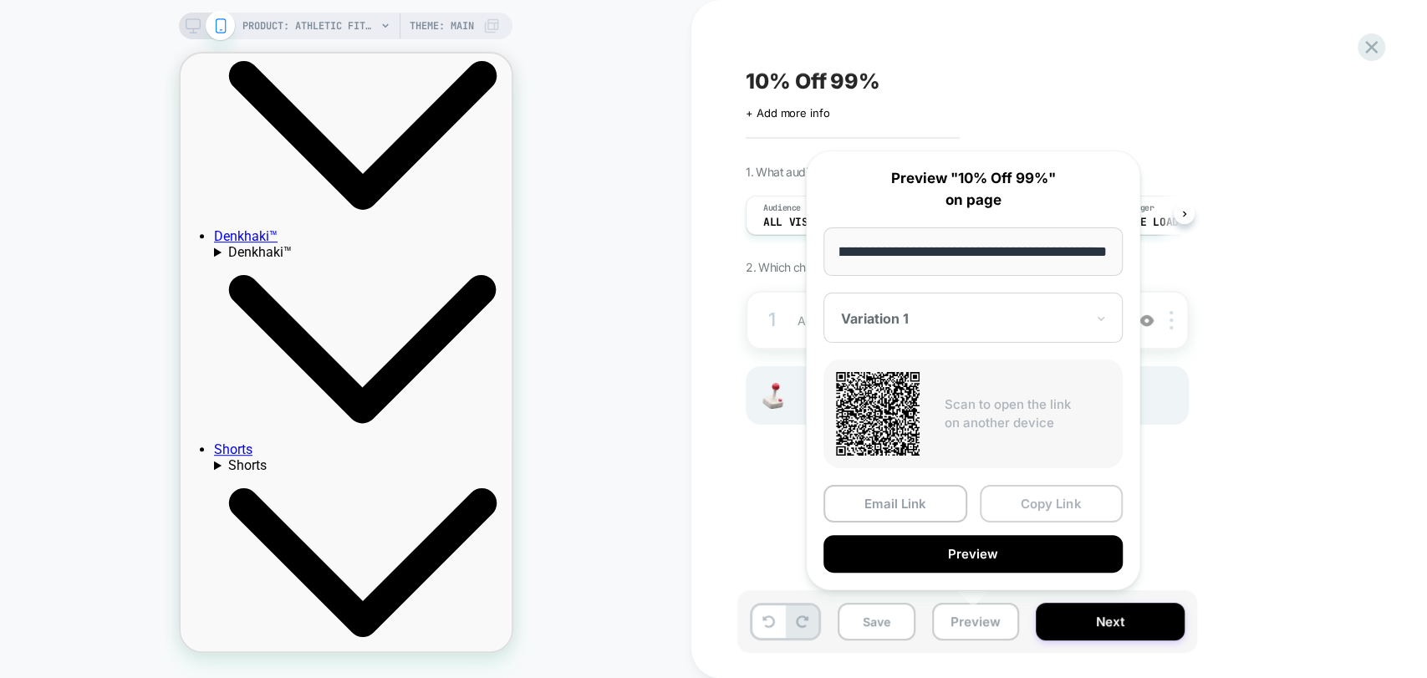
scroll to position [0, 0]
click at [1043, 511] on button "Copy Link" at bounding box center [1052, 504] width 144 height 38
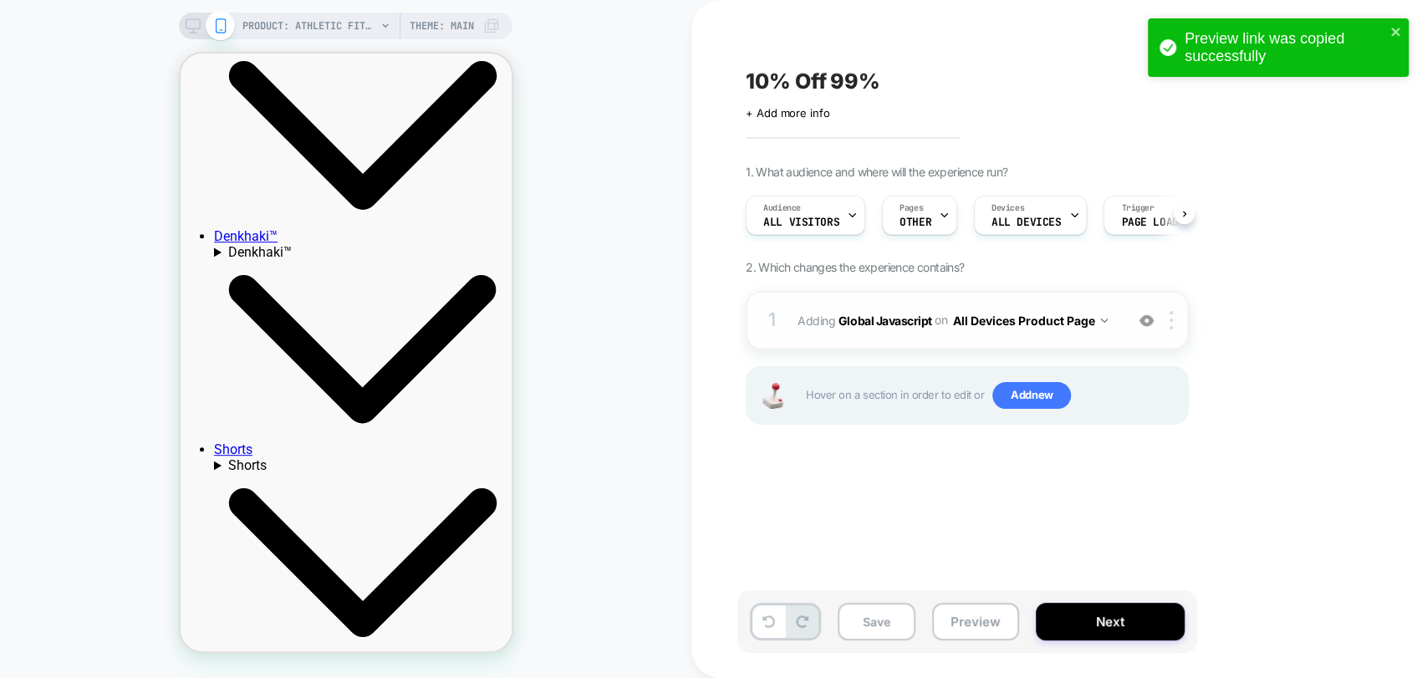
click at [1149, 323] on img at bounding box center [1146, 320] width 14 height 14
click at [964, 620] on button "Preview" at bounding box center [975, 622] width 87 height 38
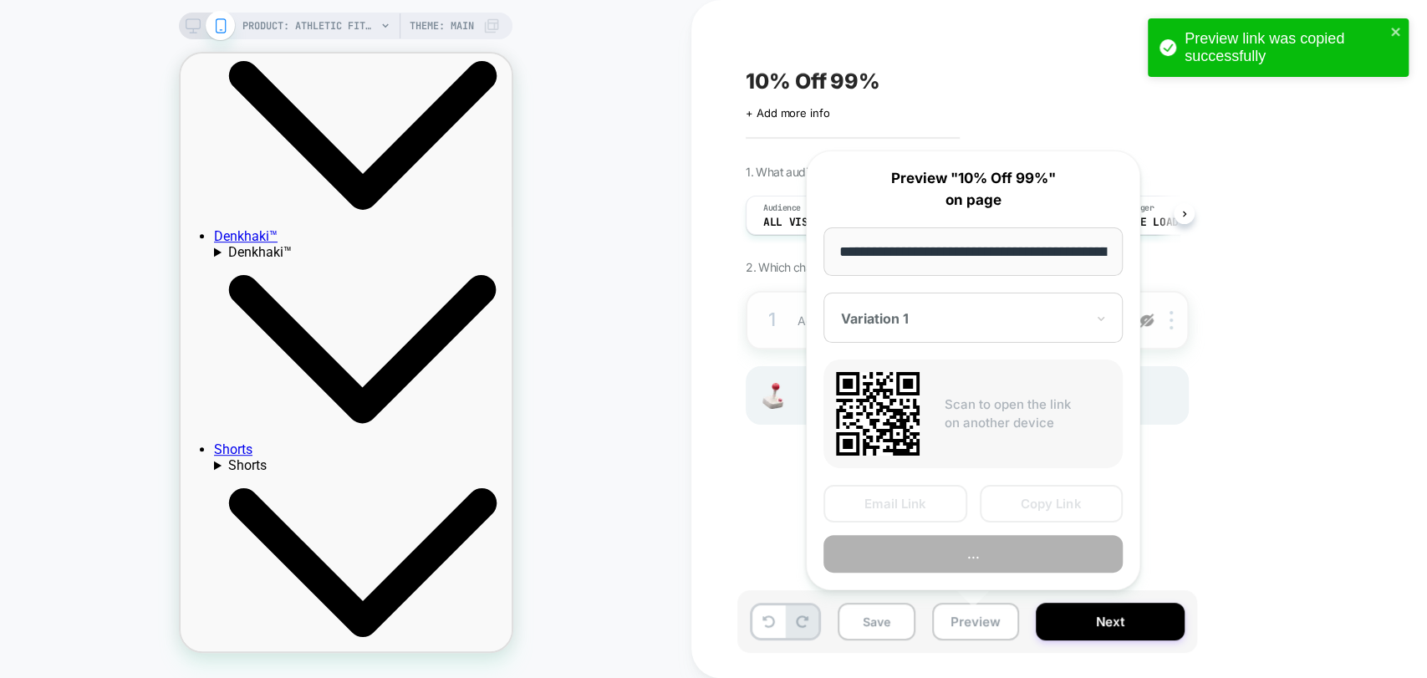
scroll to position [0, 290]
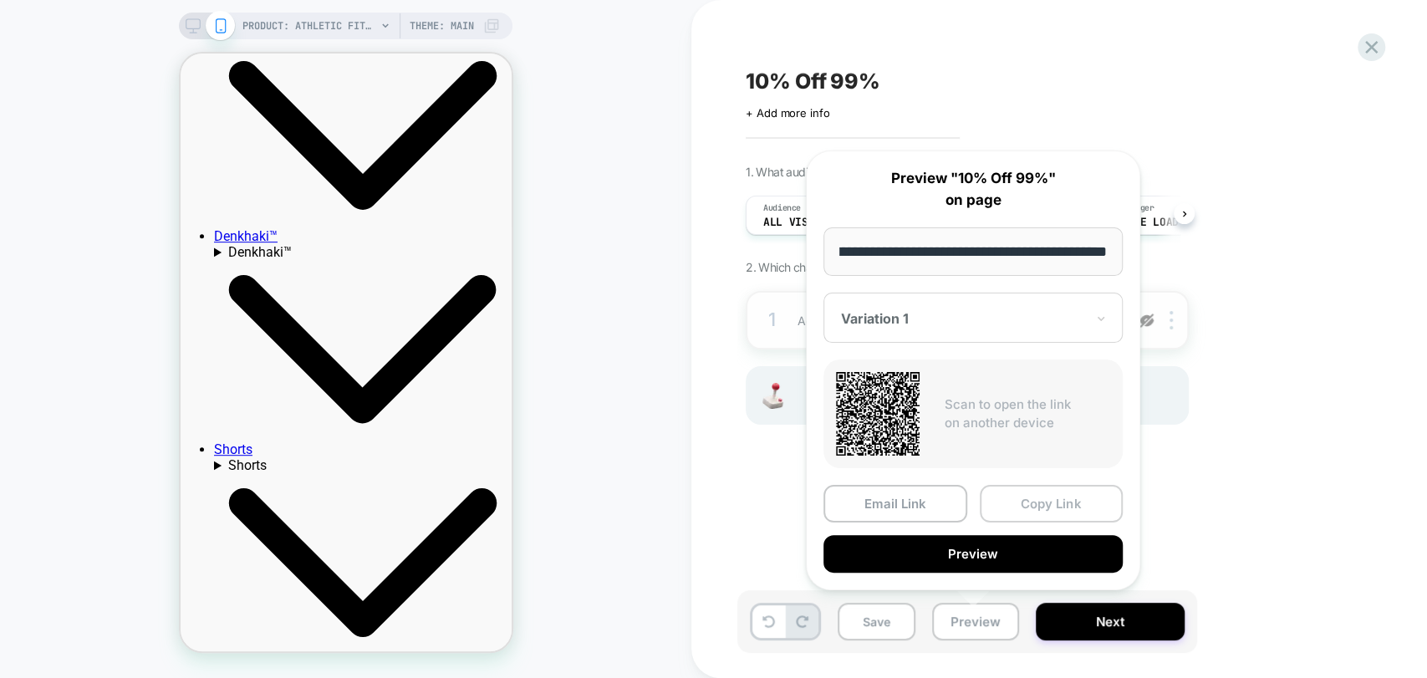
click at [1036, 491] on button "Copy Link" at bounding box center [1052, 504] width 144 height 38
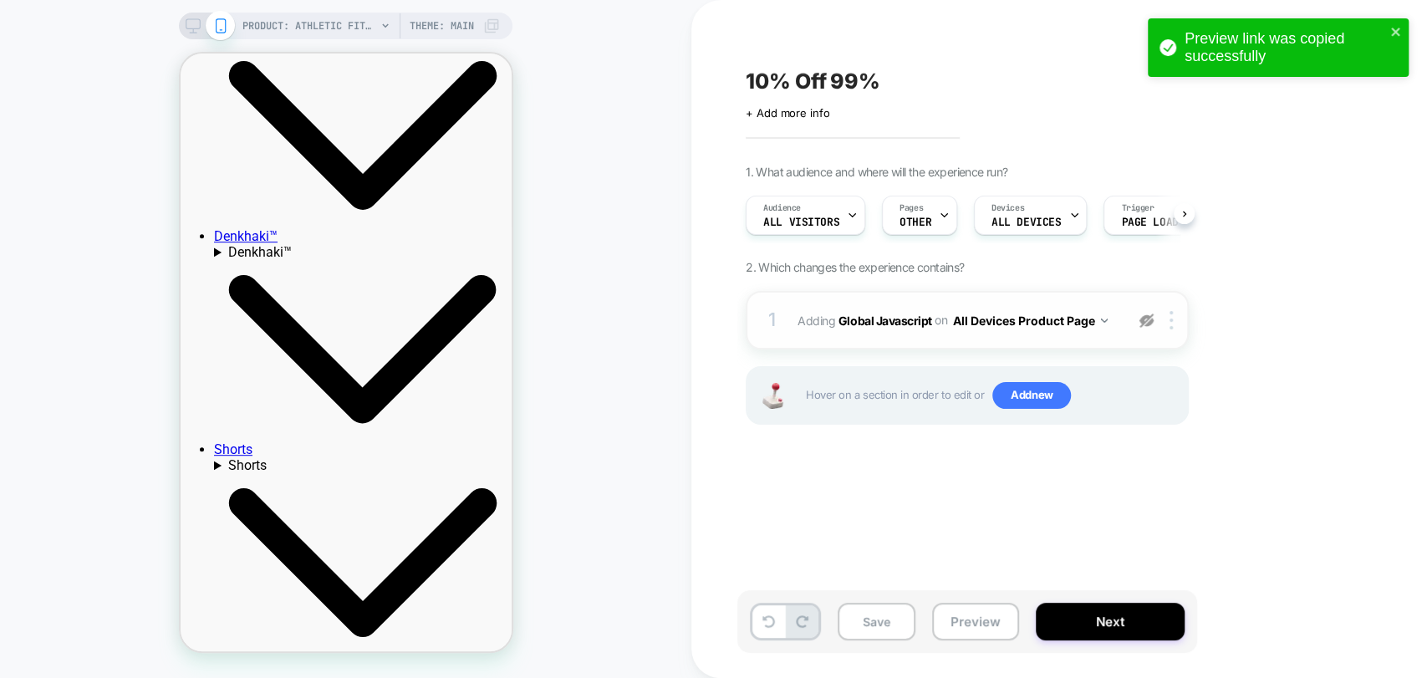
drag, startPoint x: 963, startPoint y: 649, endPoint x: 970, endPoint y: 639, distance: 12.1
click at [963, 649] on div "Save Preview Next" at bounding box center [967, 621] width 460 height 63
click at [977, 629] on button "Preview" at bounding box center [975, 622] width 87 height 38
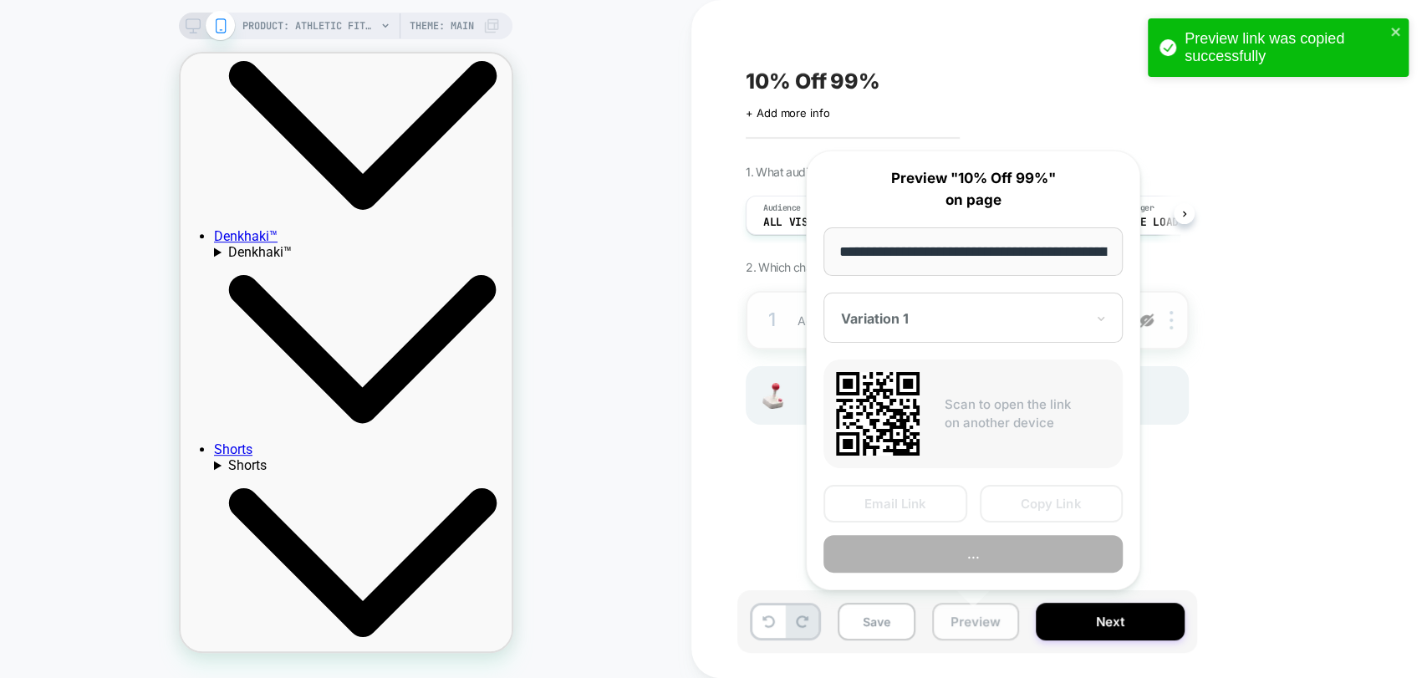
scroll to position [0, 290]
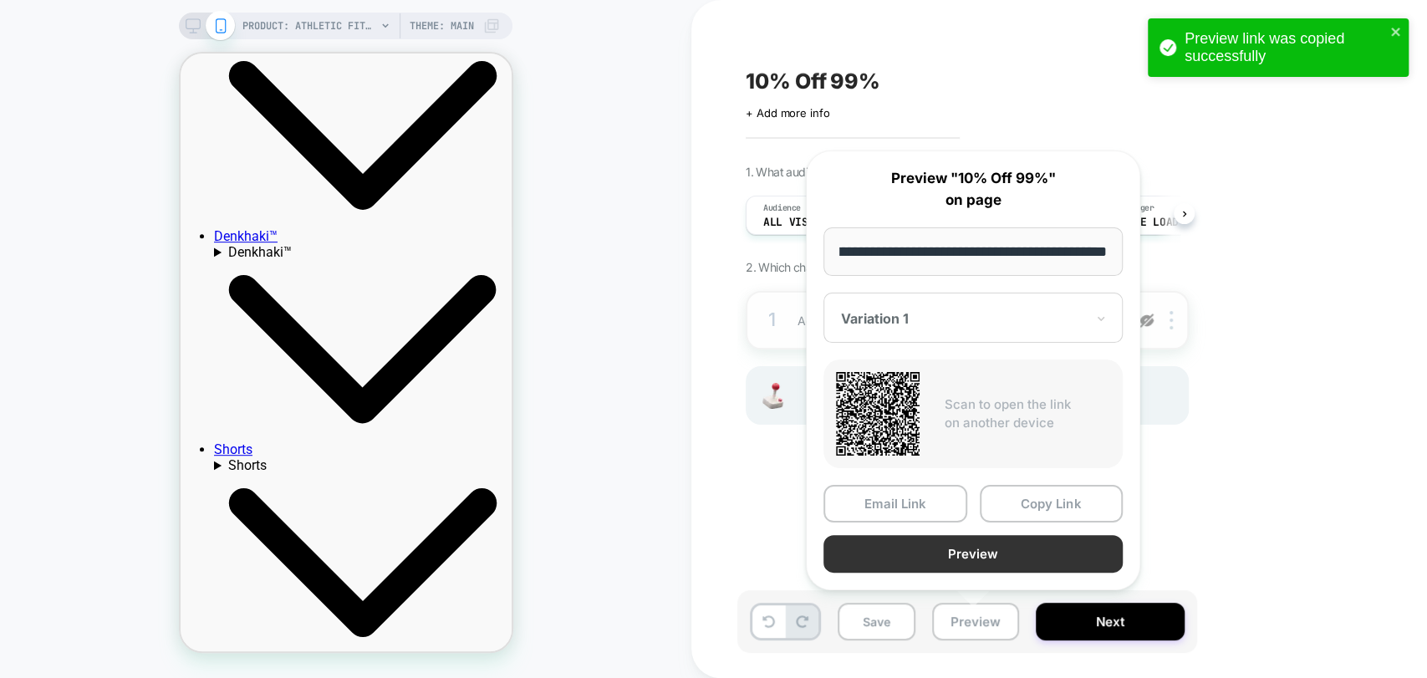
click at [1020, 562] on button "Preview" at bounding box center [972, 554] width 299 height 38
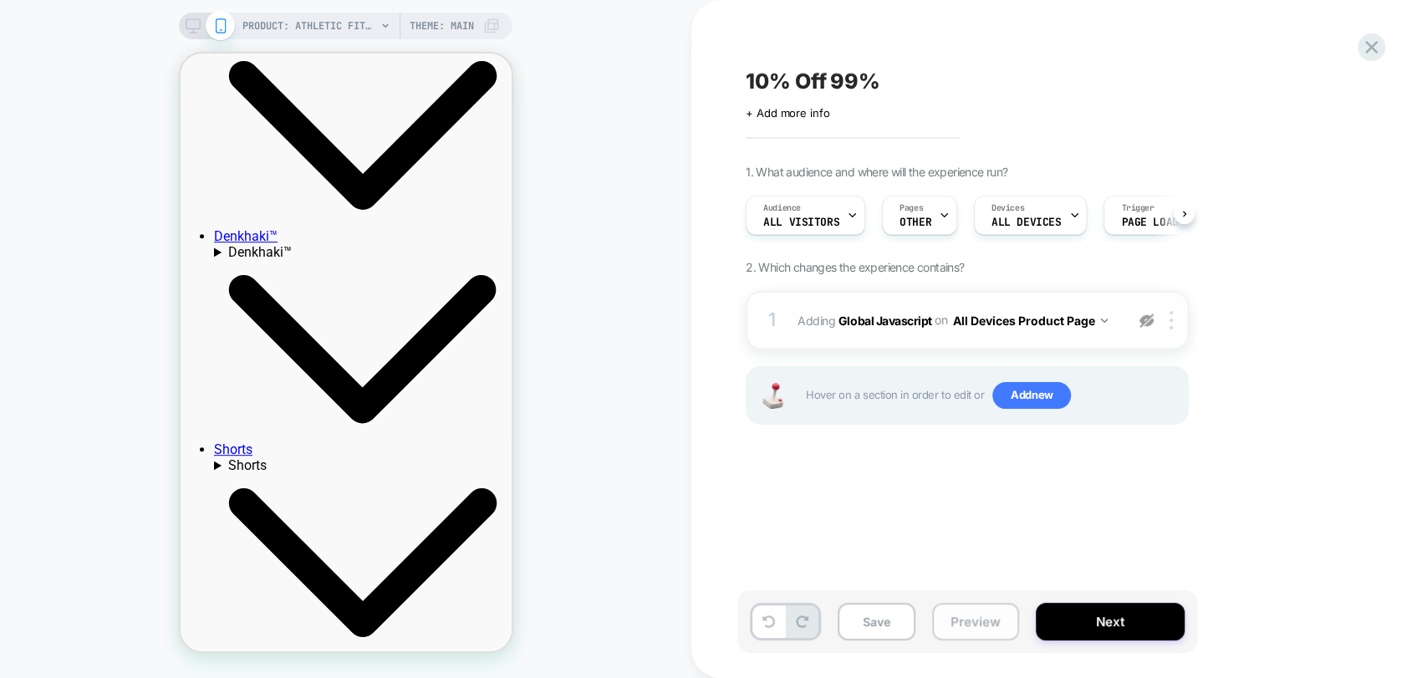
click at [977, 625] on button "Preview" at bounding box center [975, 622] width 87 height 38
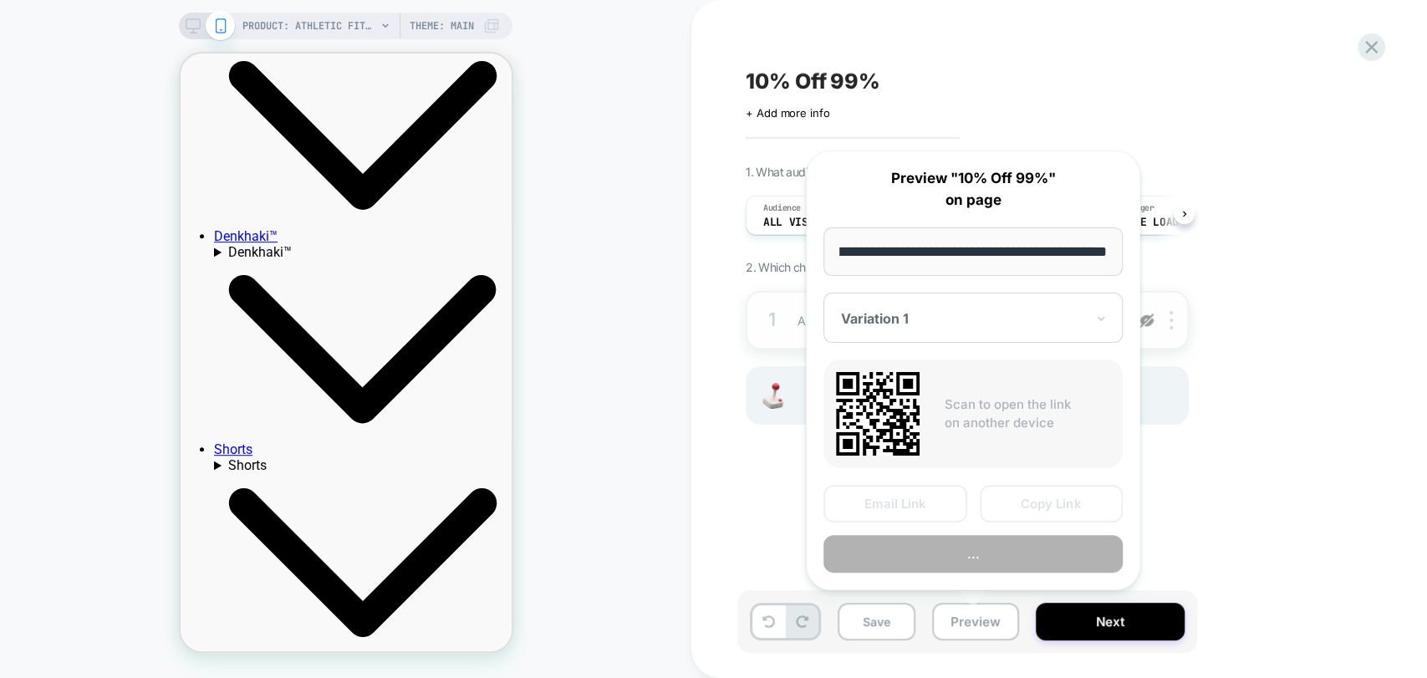
scroll to position [0, 0]
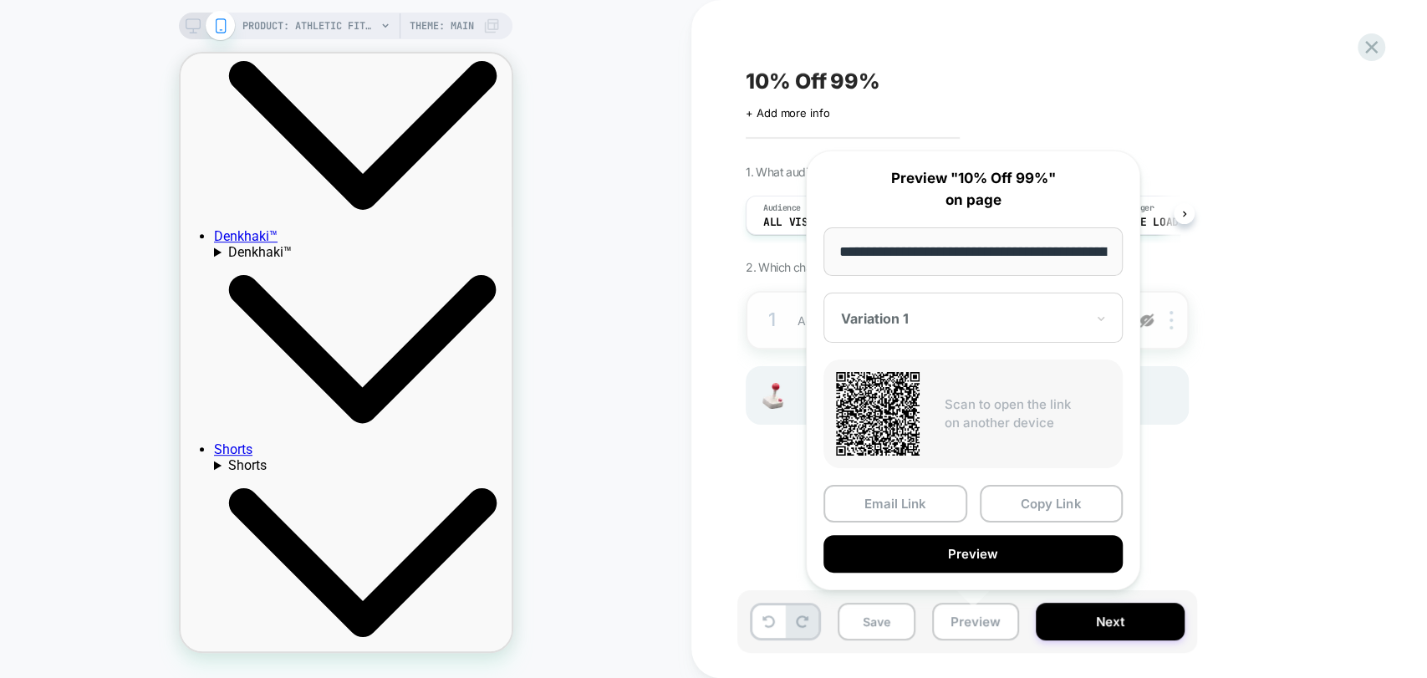
click at [618, 349] on div "PRODUCT: Athletic Fit / Denkhaki™ (Light Khaki) PRODUCT: Athletic Fit / Denkhak…" at bounding box center [345, 339] width 691 height 644
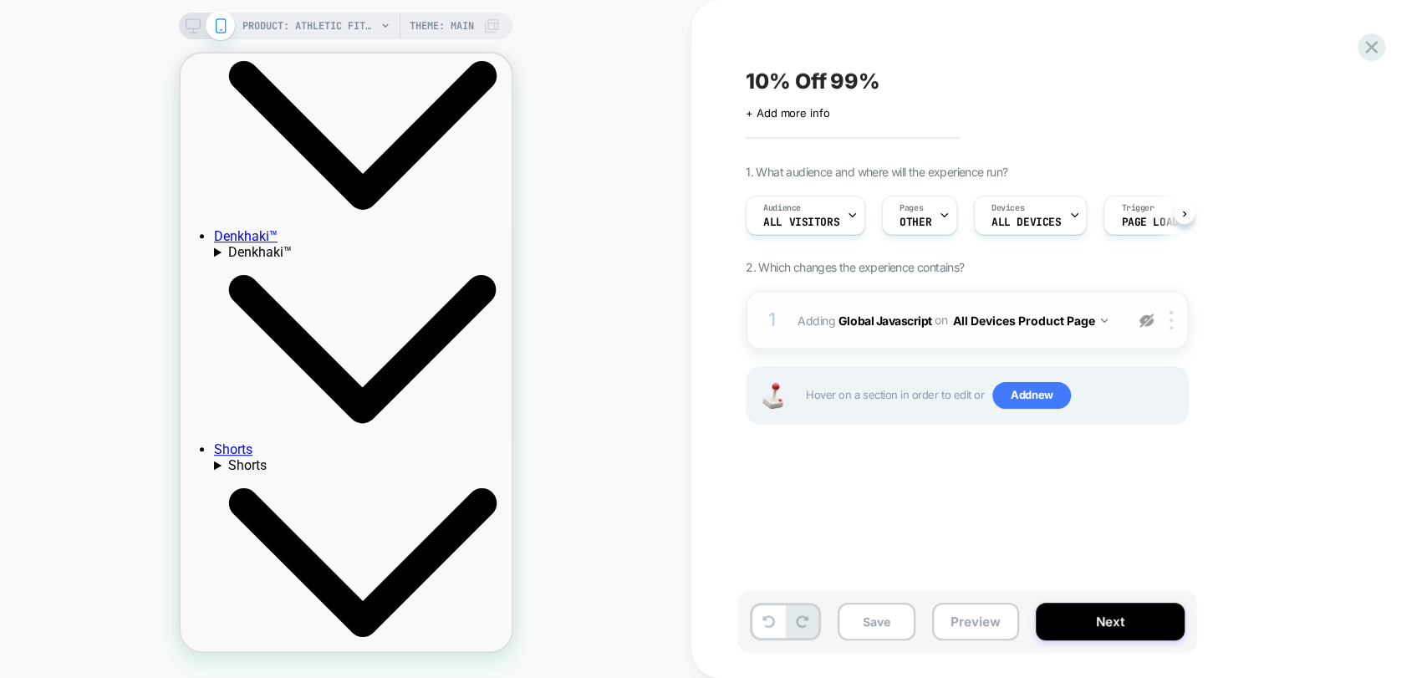
click at [1147, 318] on img at bounding box center [1146, 320] width 14 height 14
click at [970, 618] on button "Preview" at bounding box center [975, 622] width 87 height 38
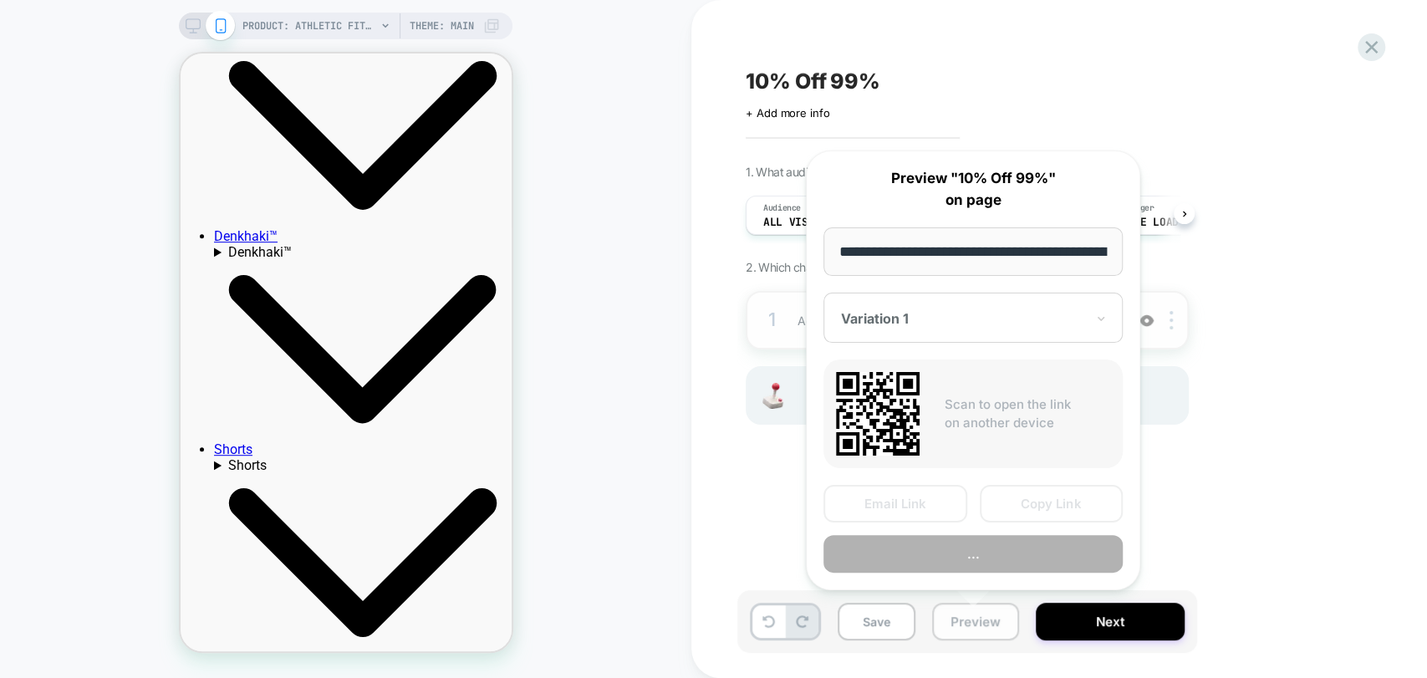
scroll to position [0, 290]
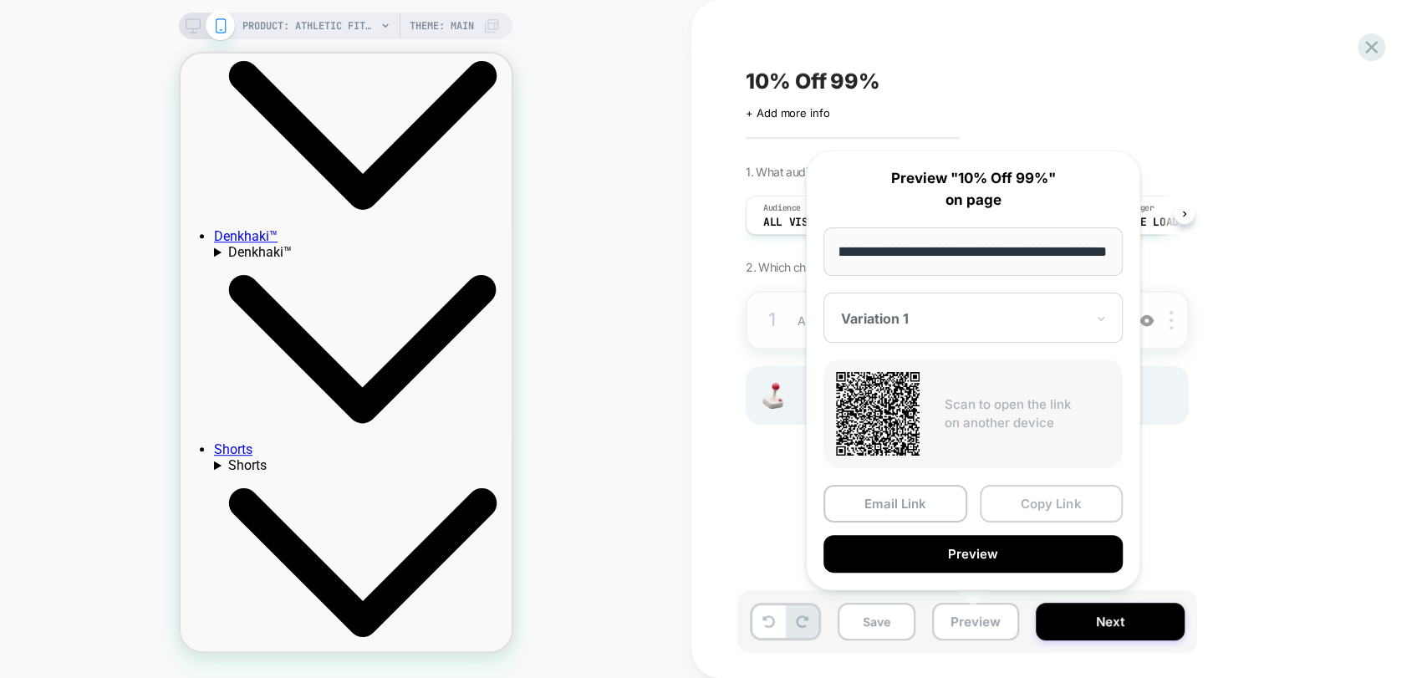
click at [1042, 493] on button "Copy Link" at bounding box center [1052, 504] width 144 height 38
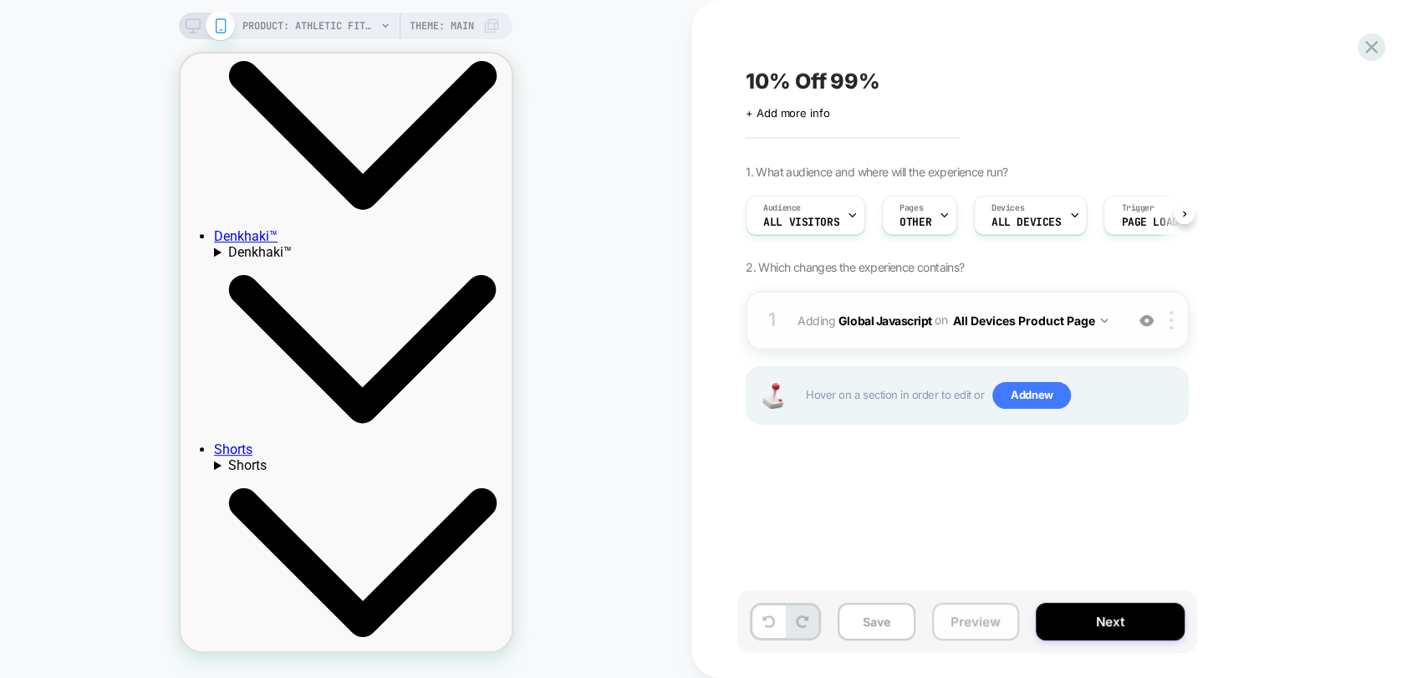
click at [960, 612] on button "Preview" at bounding box center [975, 622] width 87 height 38
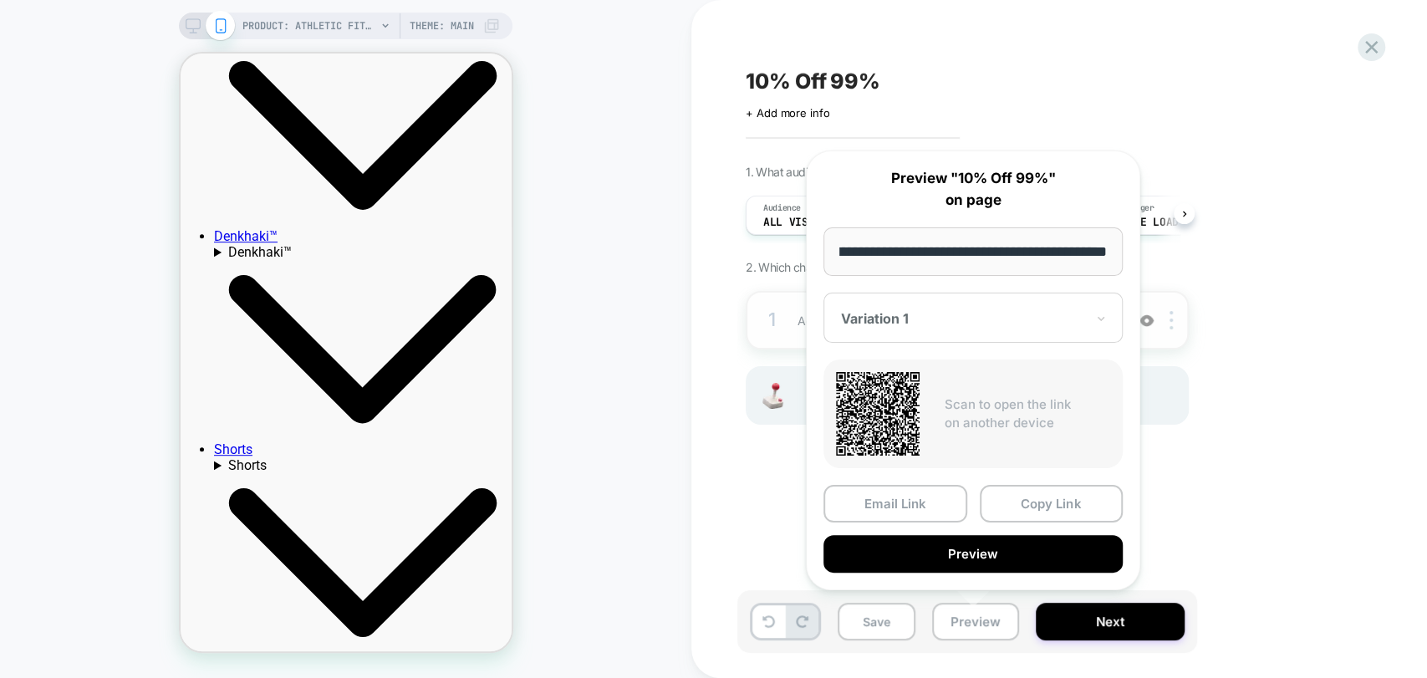
scroll to position [0, 0]
drag, startPoint x: 1054, startPoint y: 497, endPoint x: 1158, endPoint y: 376, distance: 159.5
click at [1056, 497] on button "Copy Link" at bounding box center [1052, 504] width 144 height 38
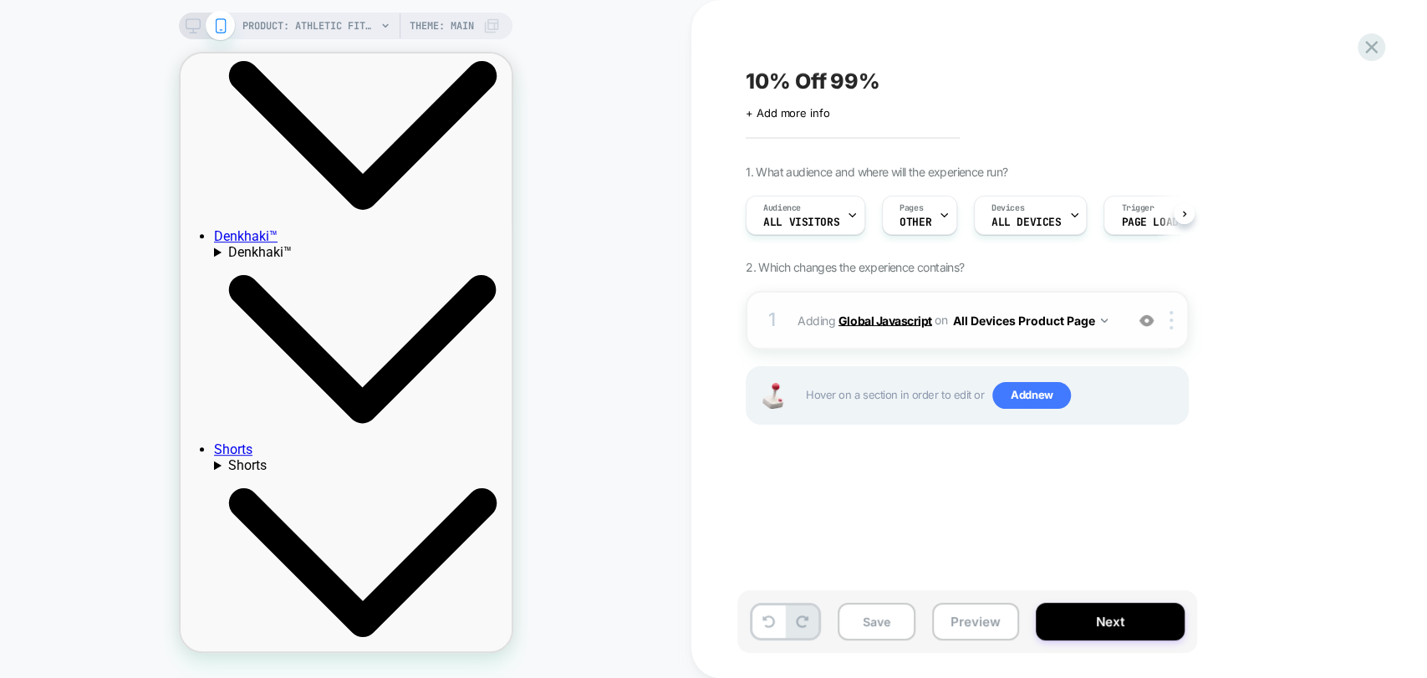
click at [857, 317] on b "Global Javascript" at bounding box center [885, 320] width 94 height 14
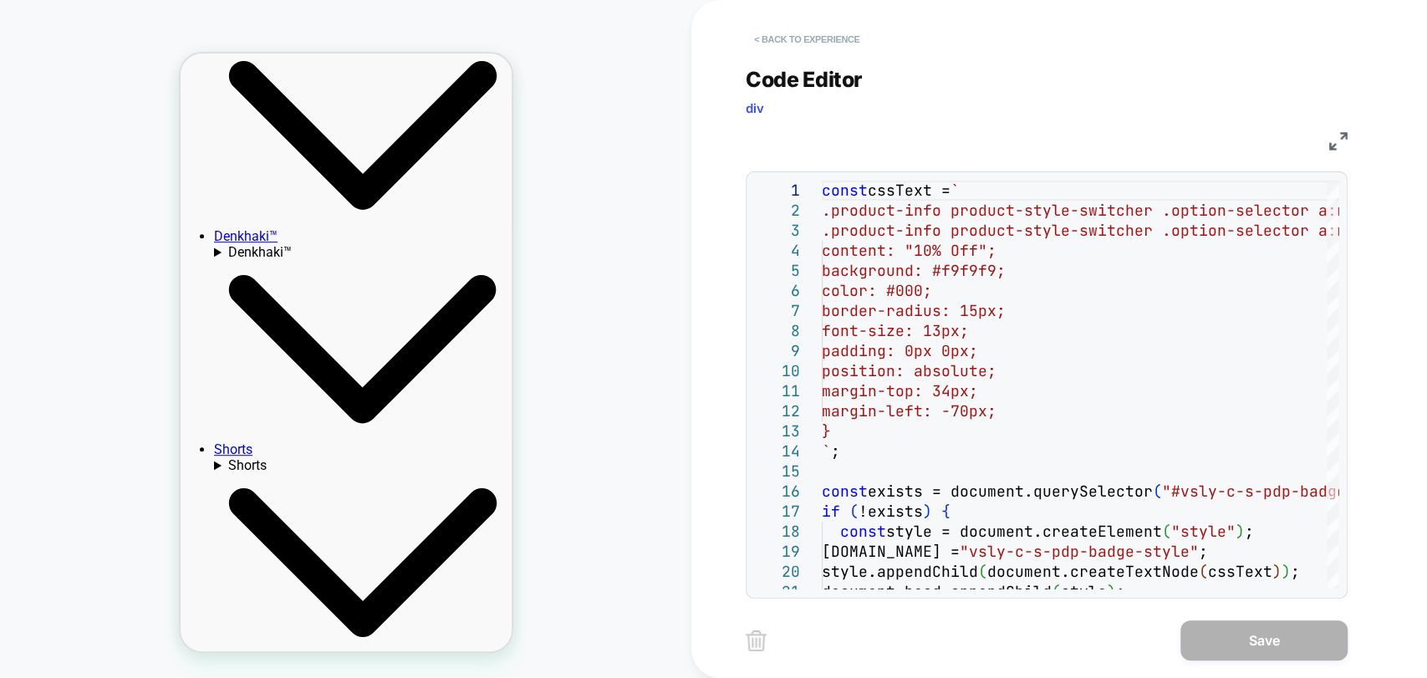
click at [790, 41] on button "< Back to experience" at bounding box center [807, 39] width 122 height 27
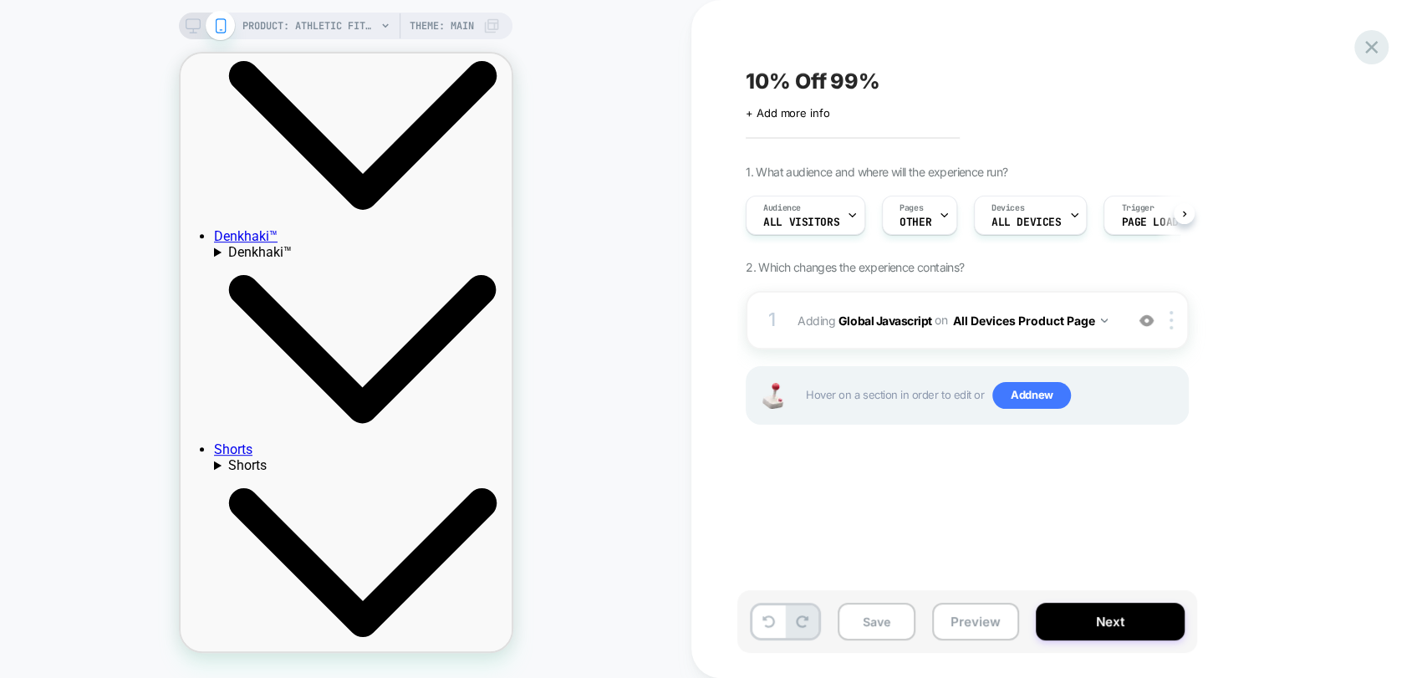
click at [1364, 51] on icon at bounding box center [1371, 47] width 23 height 23
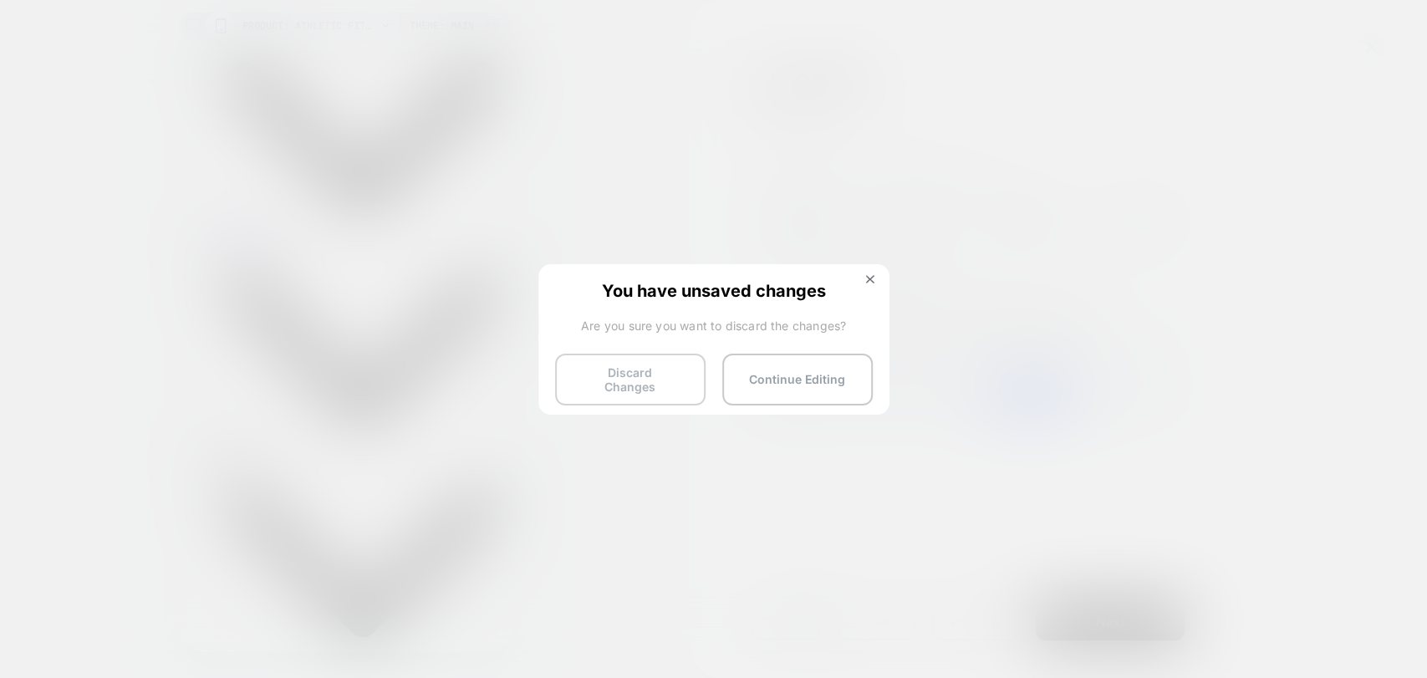
click at [592, 393] on button "Discard Changes" at bounding box center [630, 380] width 150 height 52
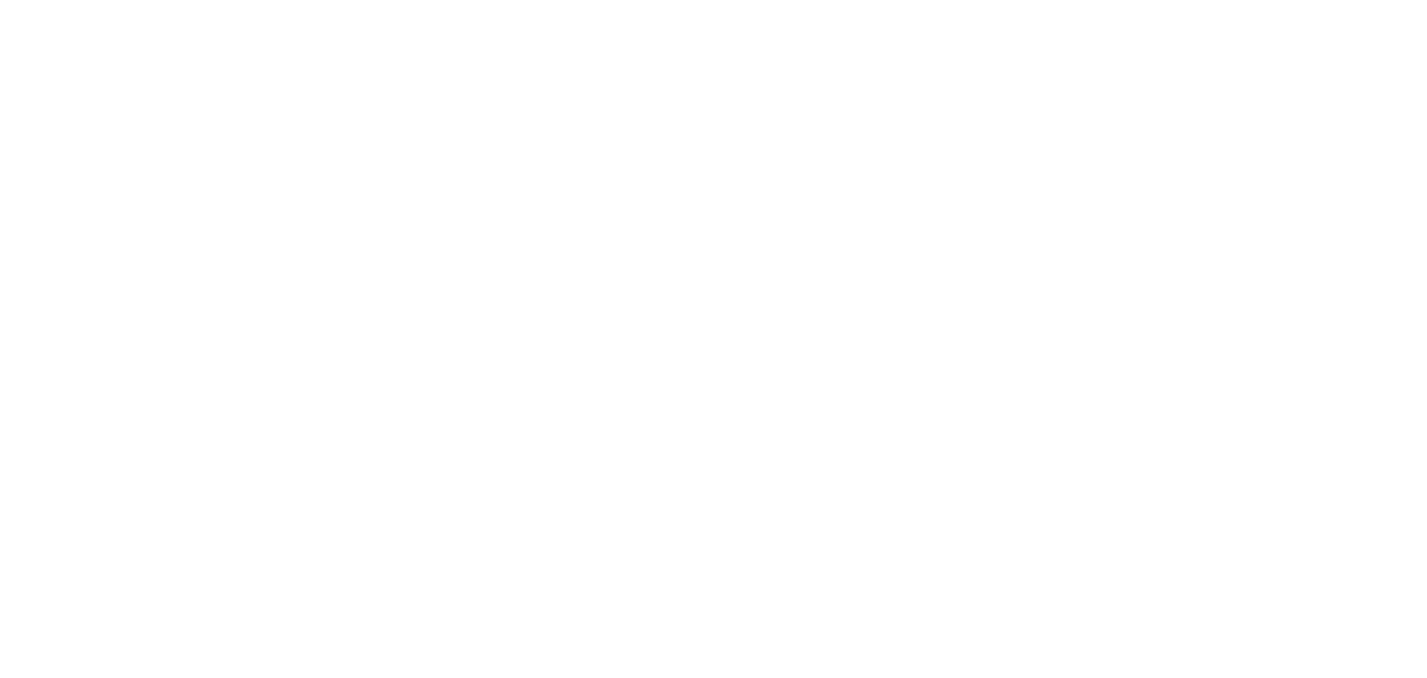
click at [602, 7] on html "Navigated to [DOMAIN_NAME] | No-code CRO for Shopify" at bounding box center [713, 3] width 1427 height 7
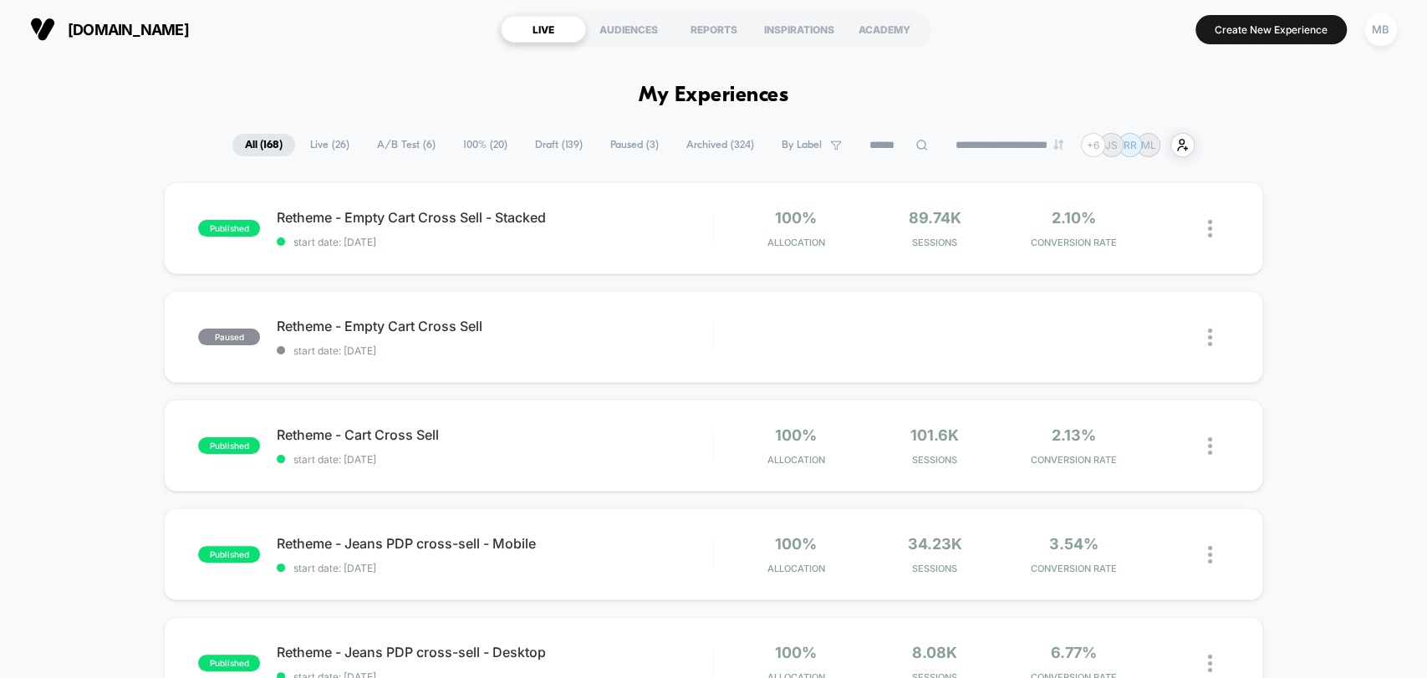
click at [869, 147] on input at bounding box center [899, 145] width 84 height 20
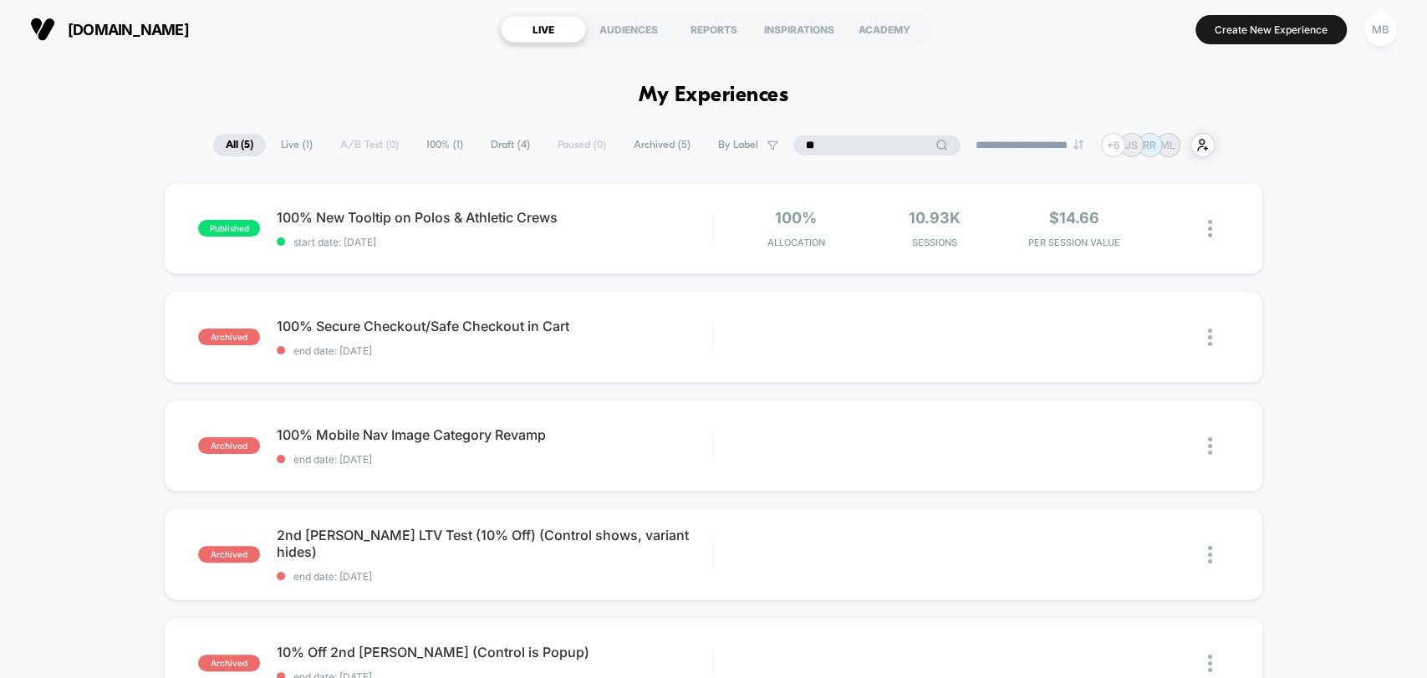
type input "*"
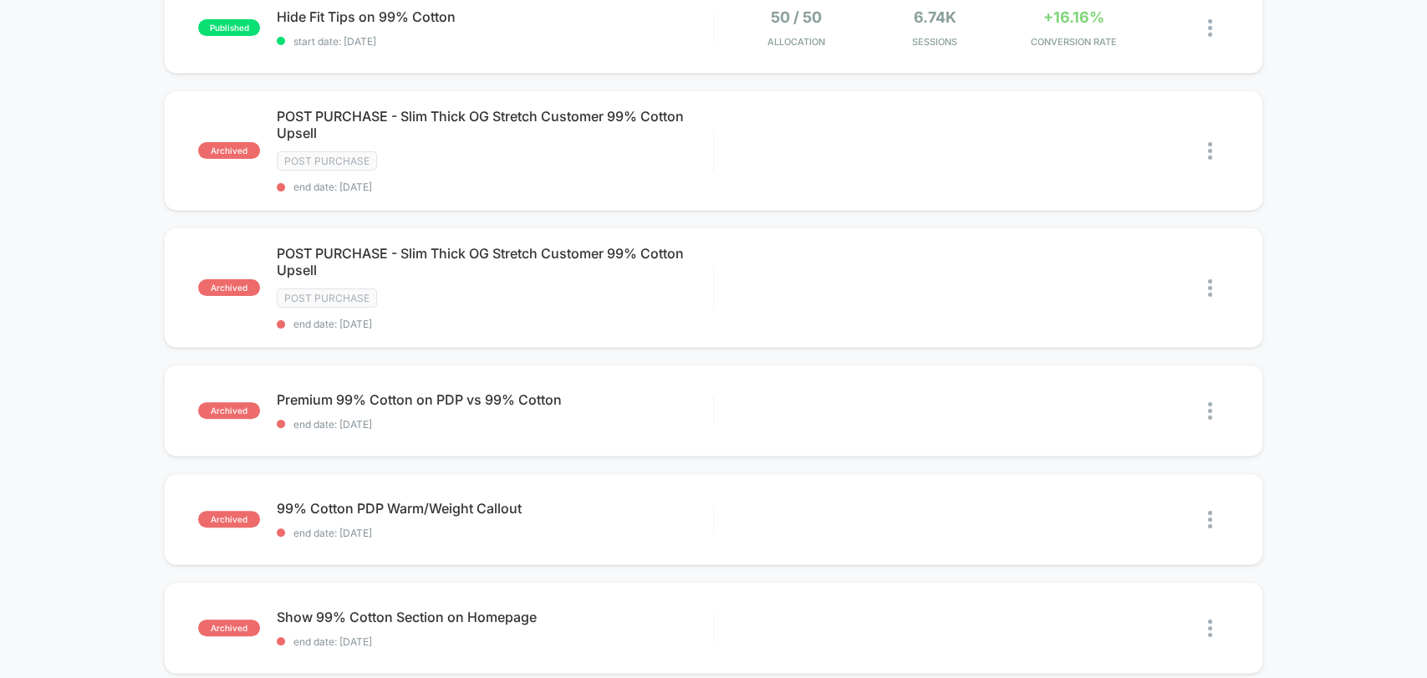
scroll to position [464, 0]
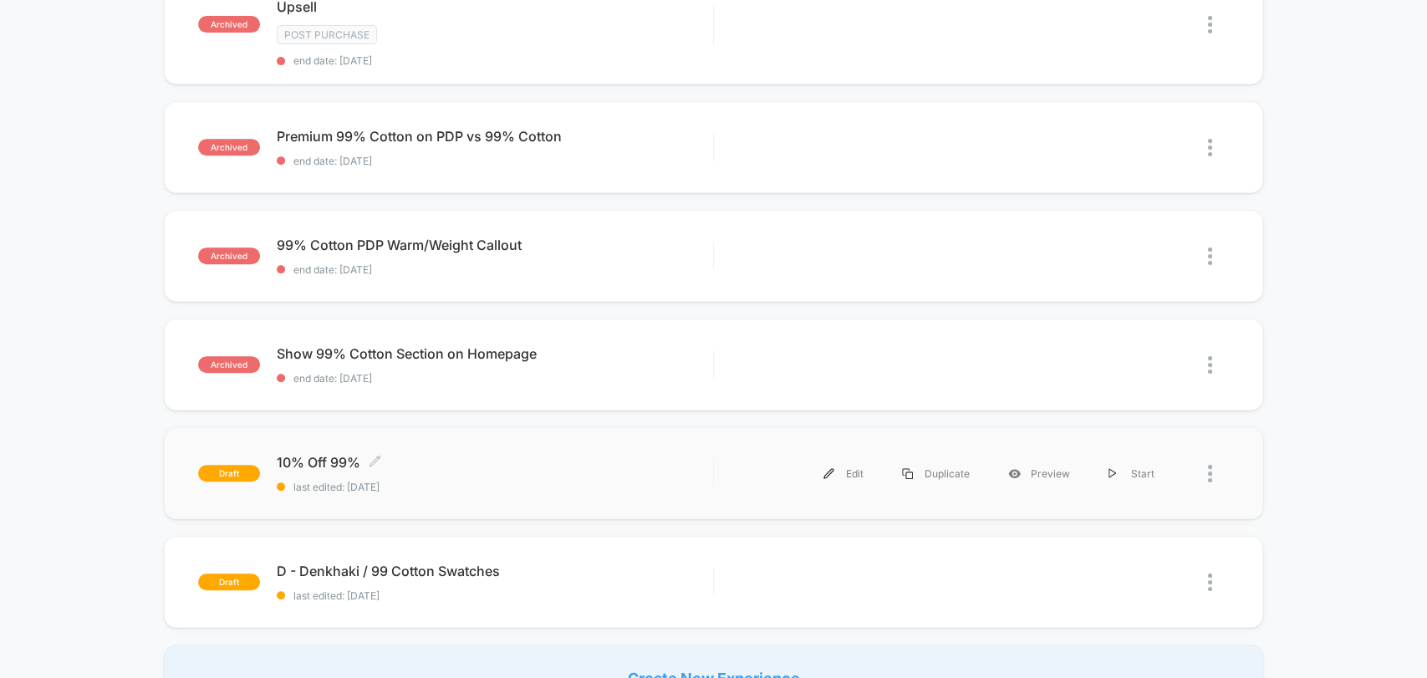
type input "**"
click at [322, 481] on span "last edited: 9/29/2025" at bounding box center [494, 487] width 435 height 13
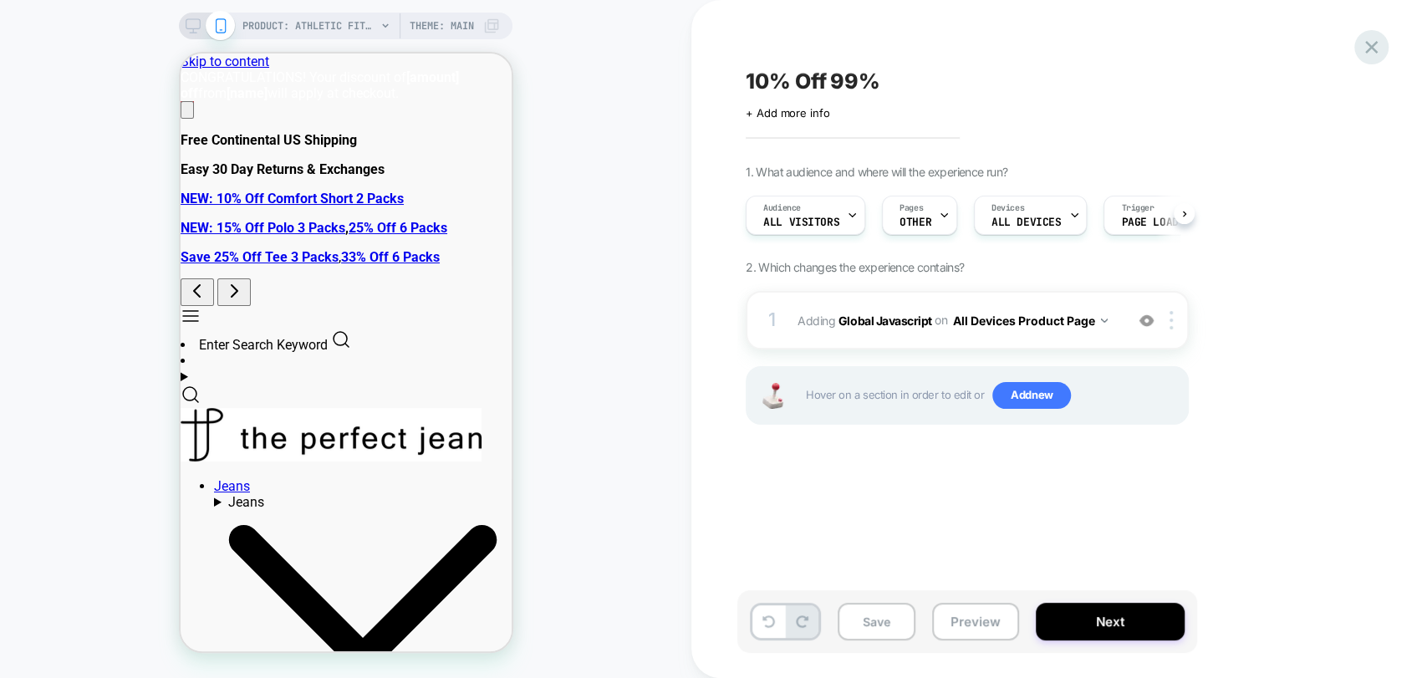
click at [1371, 41] on icon at bounding box center [1371, 47] width 23 height 23
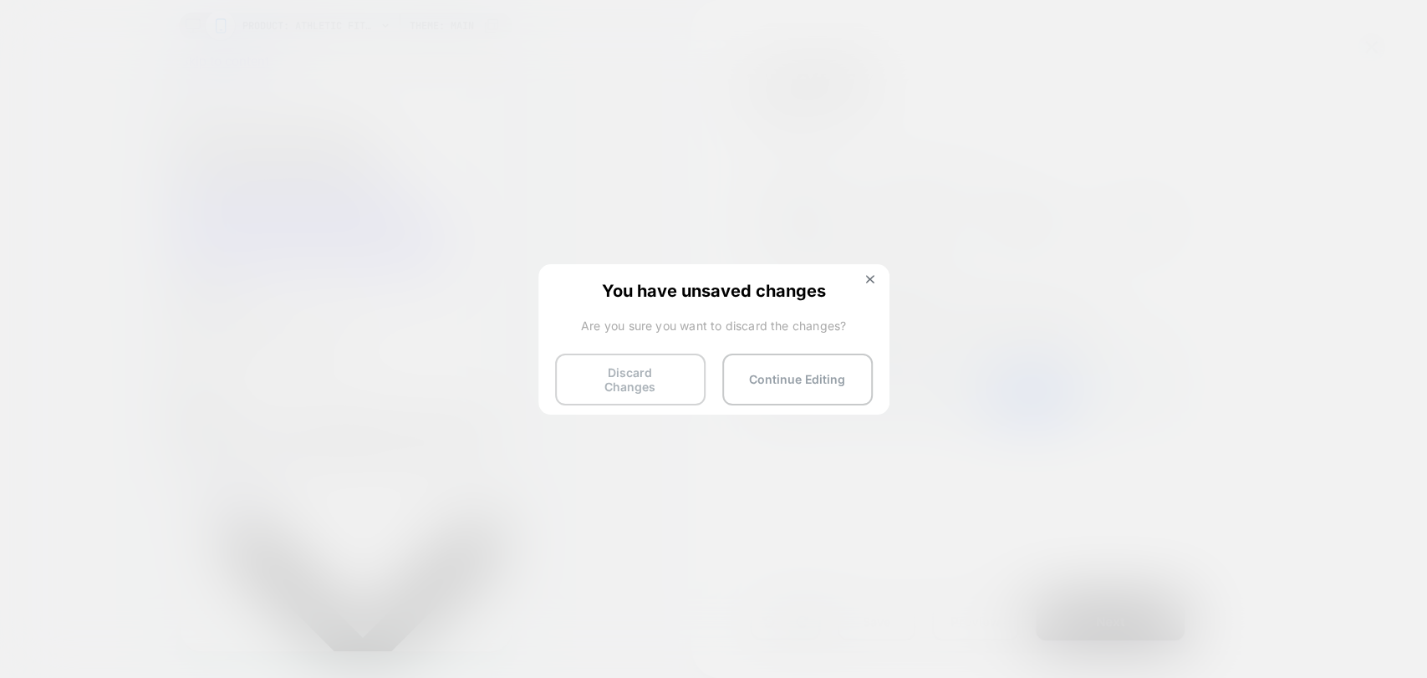
click at [644, 376] on button "Discard Changes" at bounding box center [630, 380] width 150 height 52
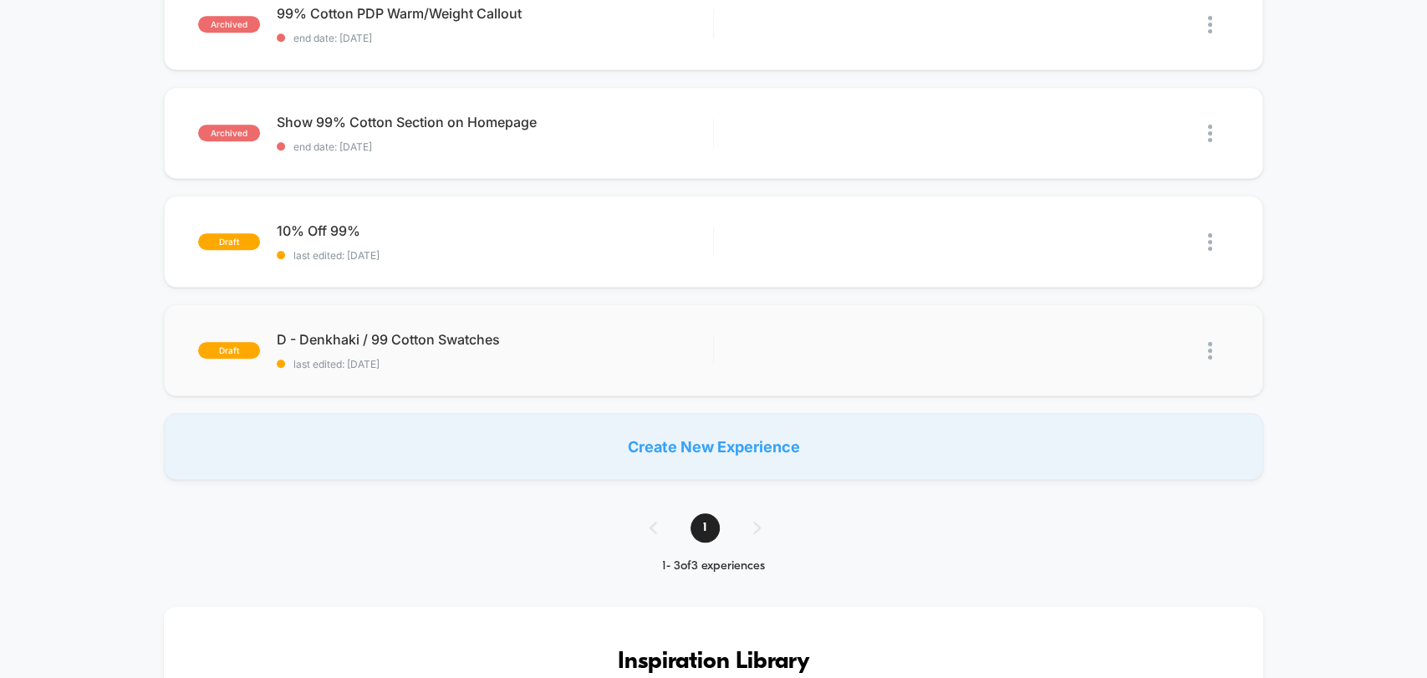
scroll to position [649, 0]
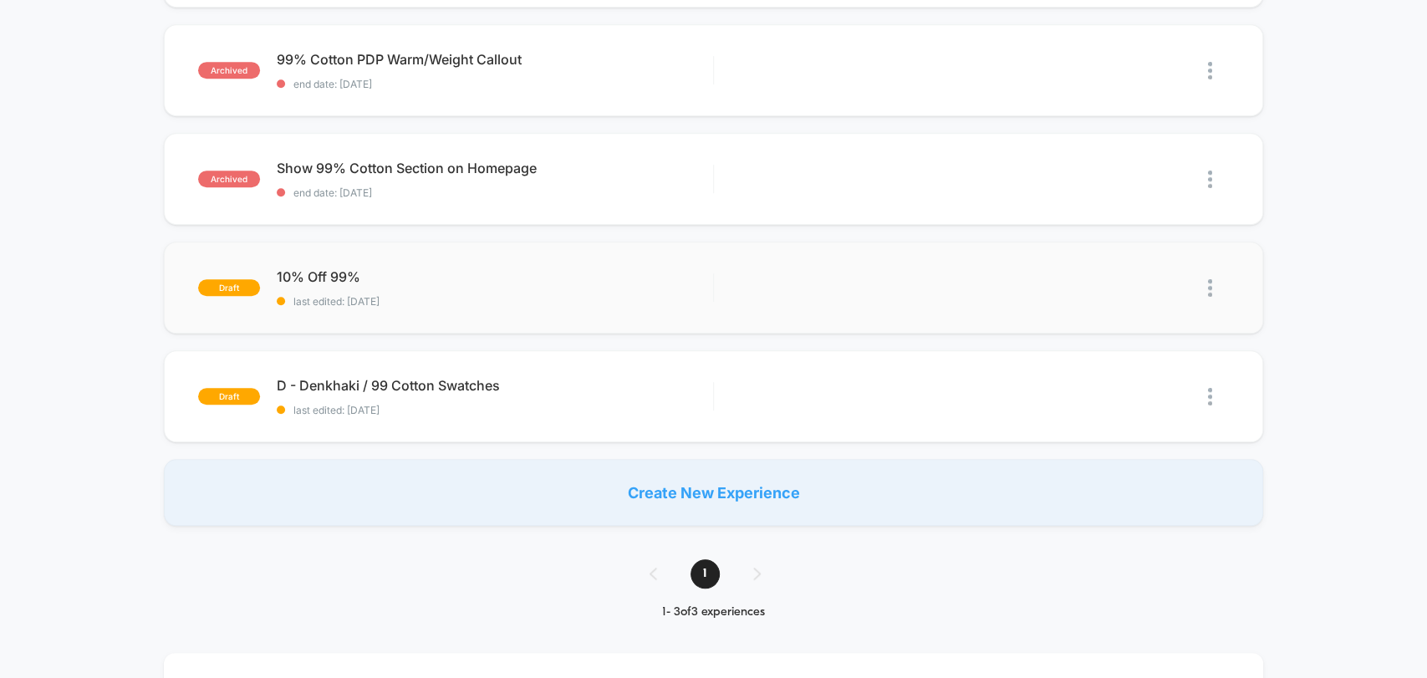
click at [1209, 279] on img at bounding box center [1210, 288] width 4 height 18
click at [1087, 316] on div "Preview Link" at bounding box center [1123, 318] width 150 height 38
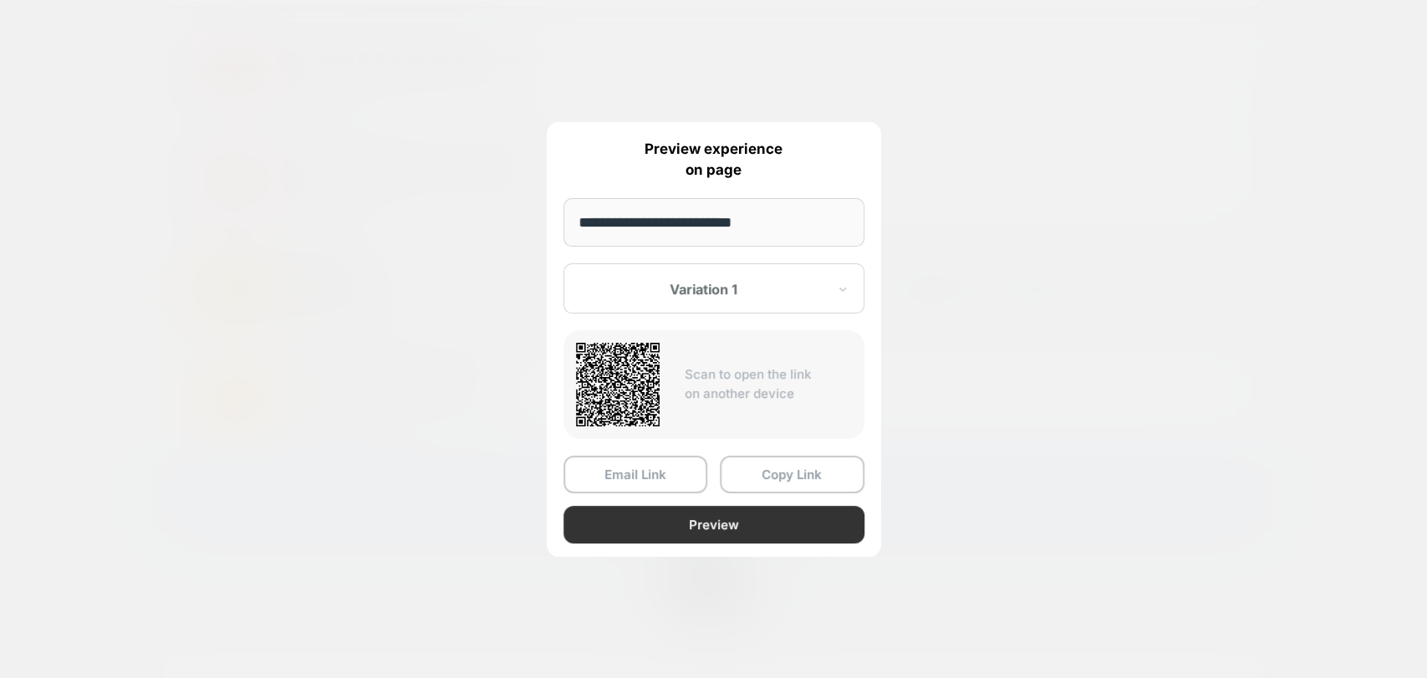
click at [786, 522] on button "Preview" at bounding box center [713, 525] width 301 height 38
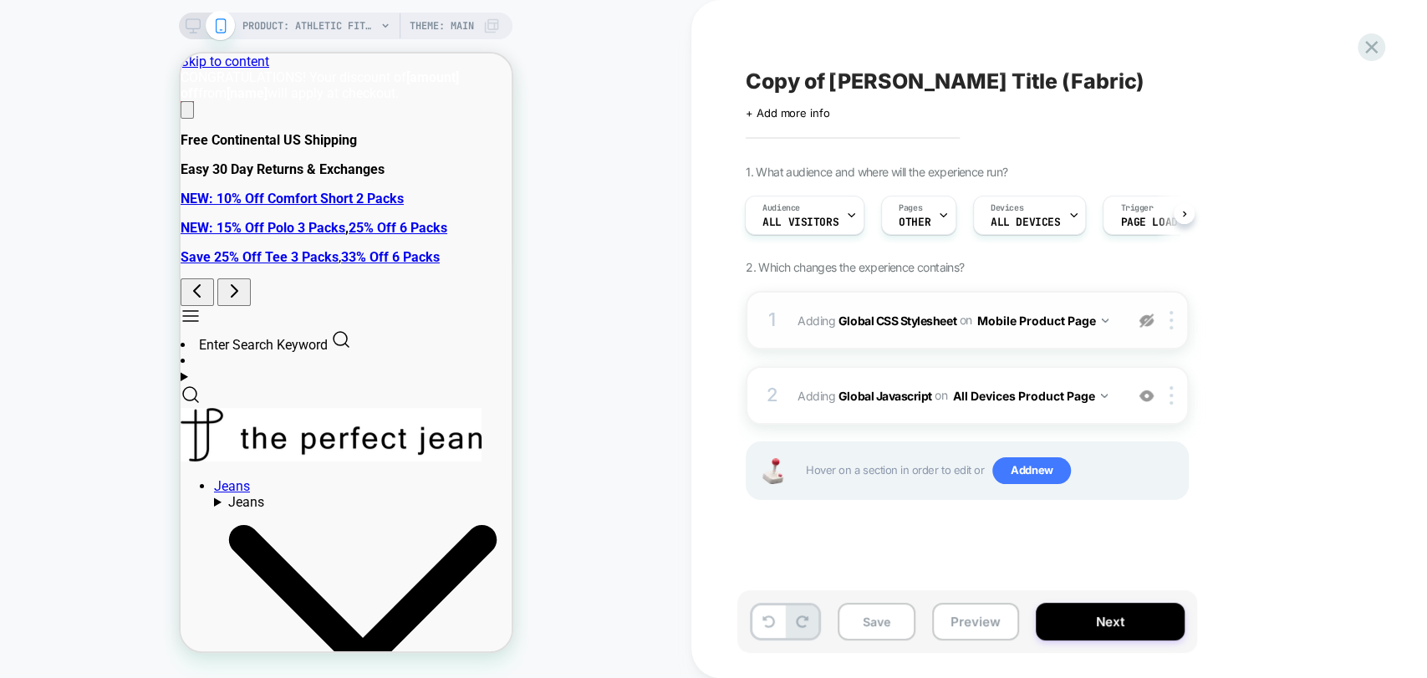
click at [1144, 318] on img at bounding box center [1146, 320] width 14 height 14
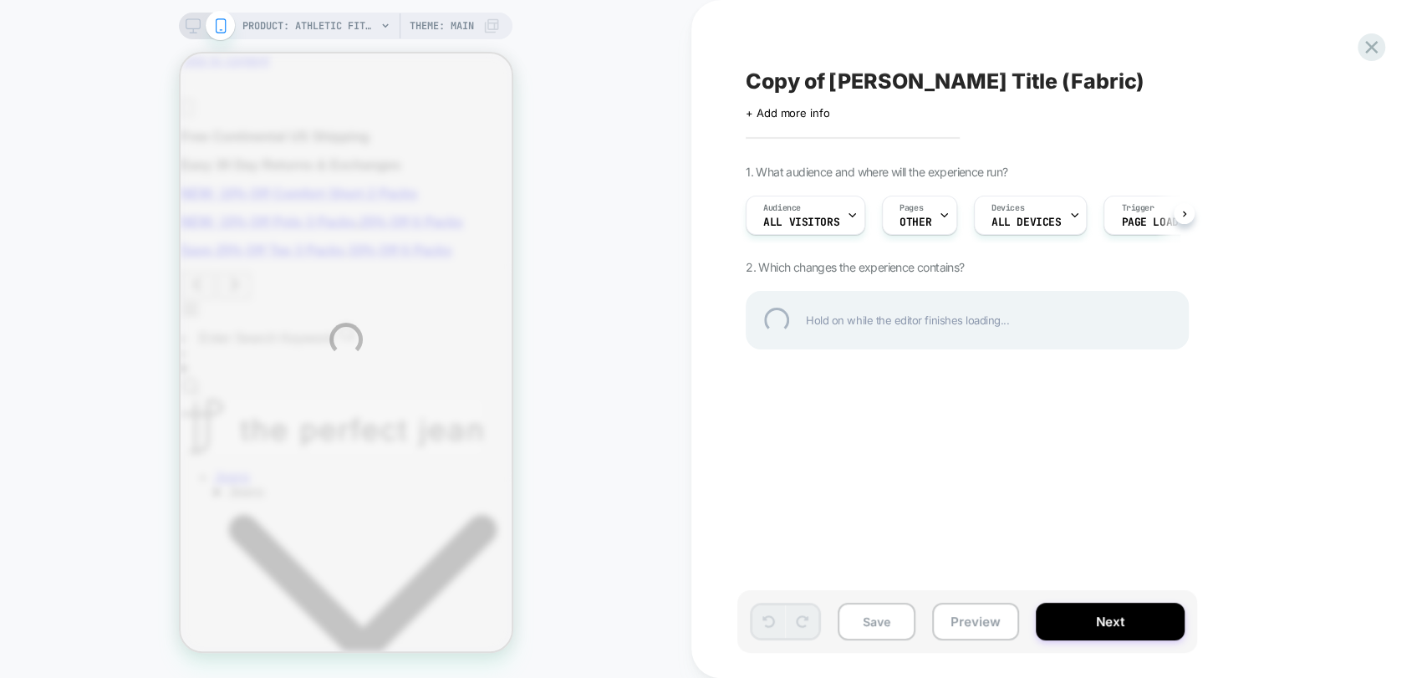
scroll to position [0, 51]
select select "Sort dropdown"
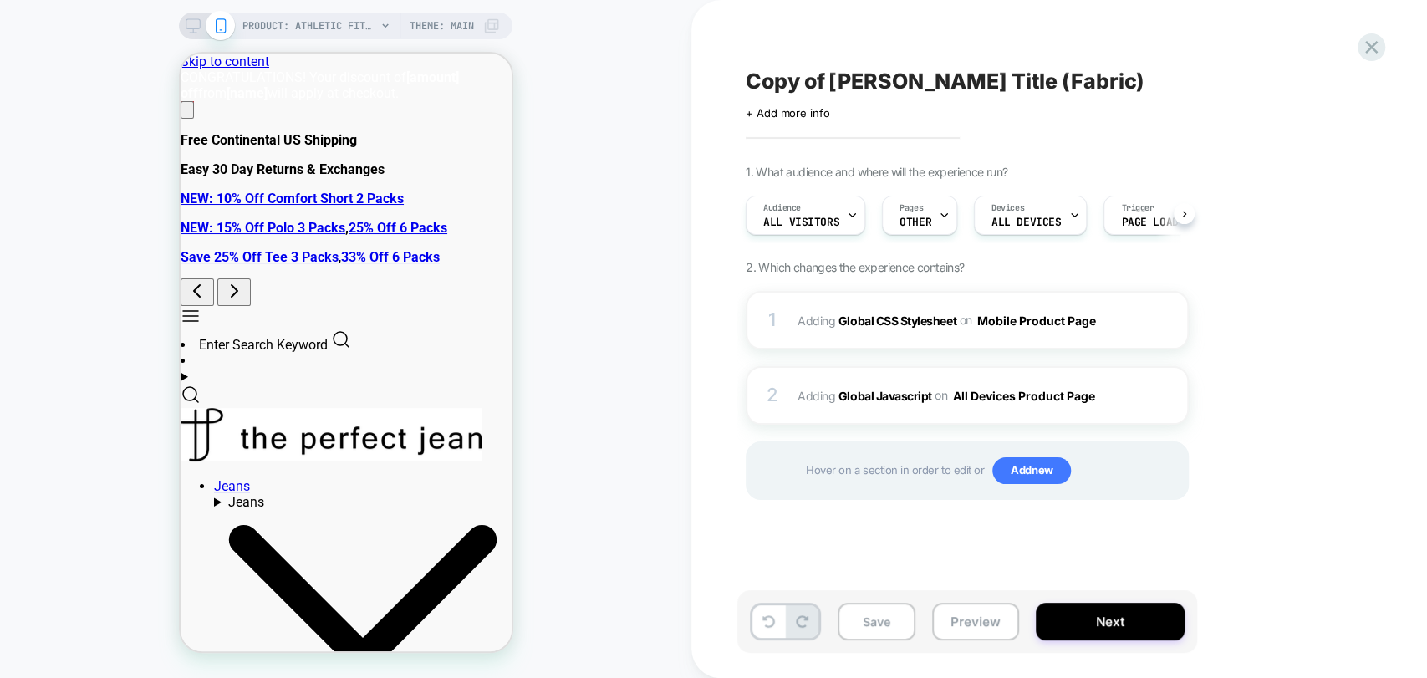
scroll to position [0, 0]
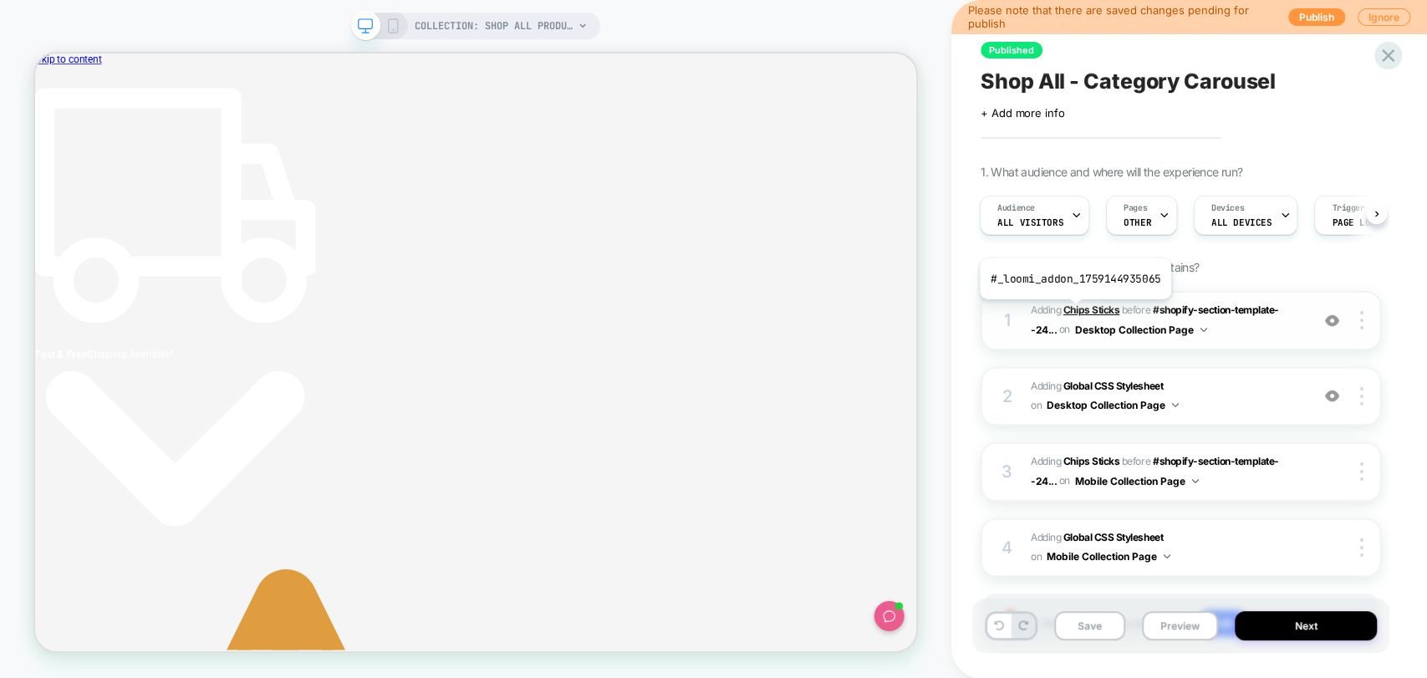
click at [1073, 312] on b "Chips Sticks" at bounding box center [1091, 309] width 56 height 13
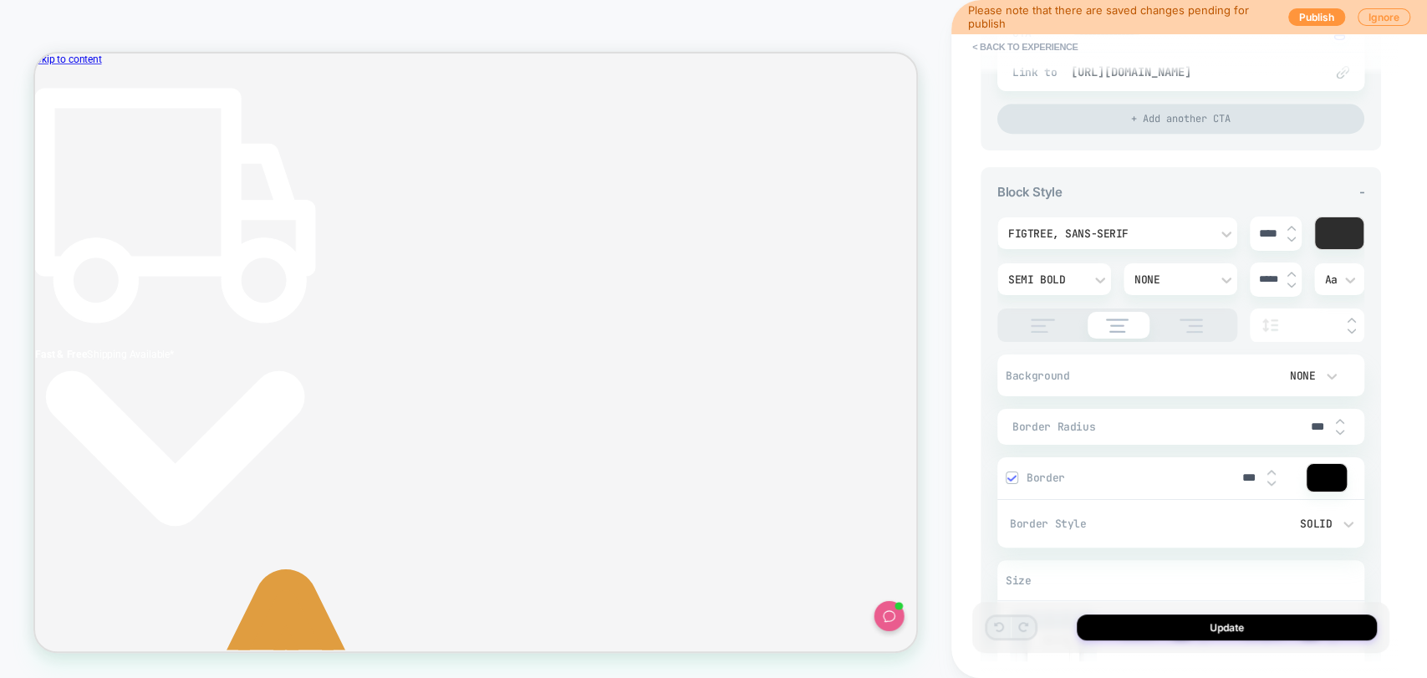
scroll to position [655, 0]
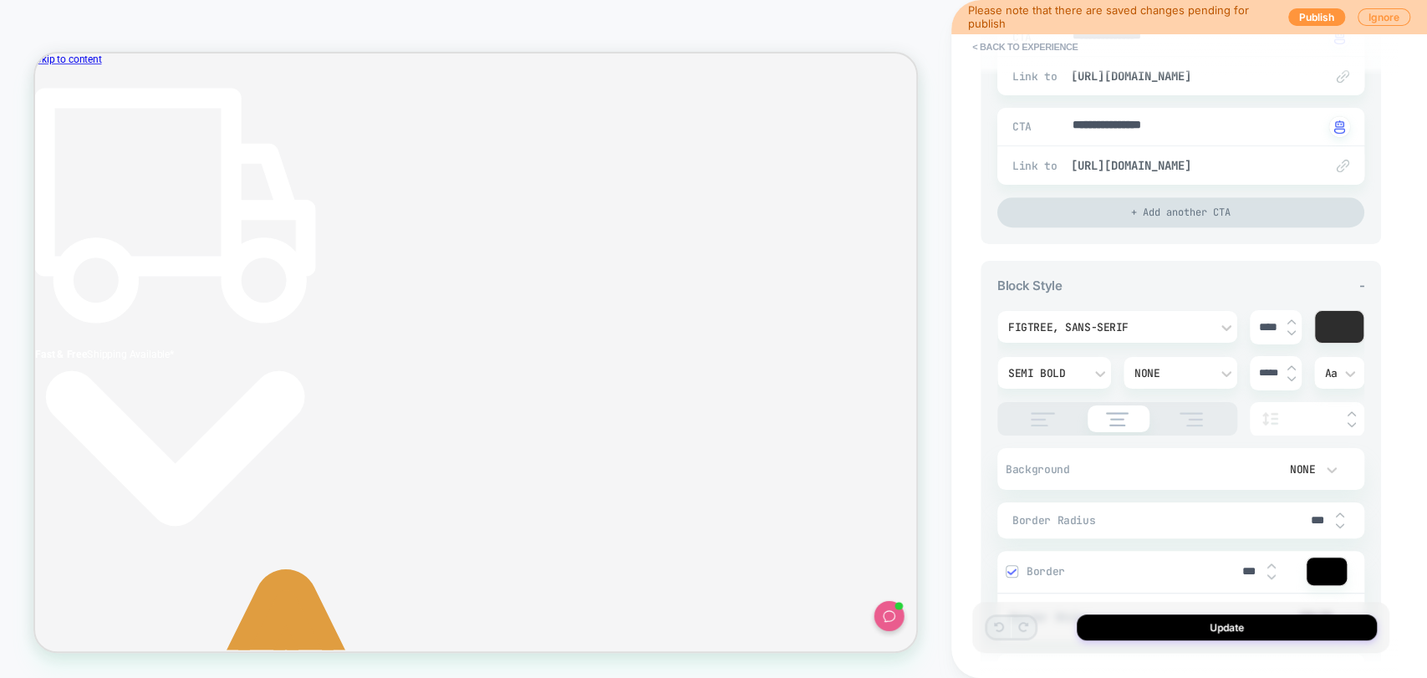
click at [1185, 216] on div "+ Add another CTA" at bounding box center [1180, 212] width 367 height 30
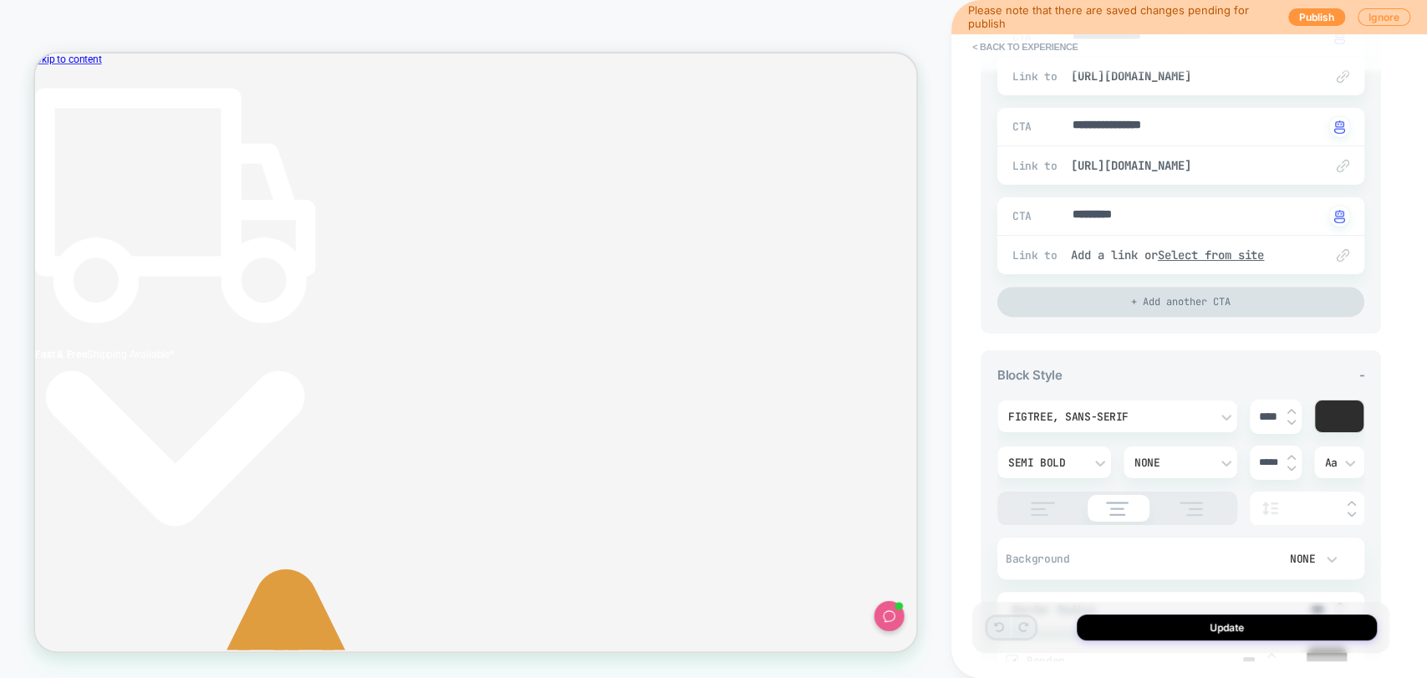
click at [1150, 307] on div "+ Add another CTA" at bounding box center [1180, 302] width 367 height 30
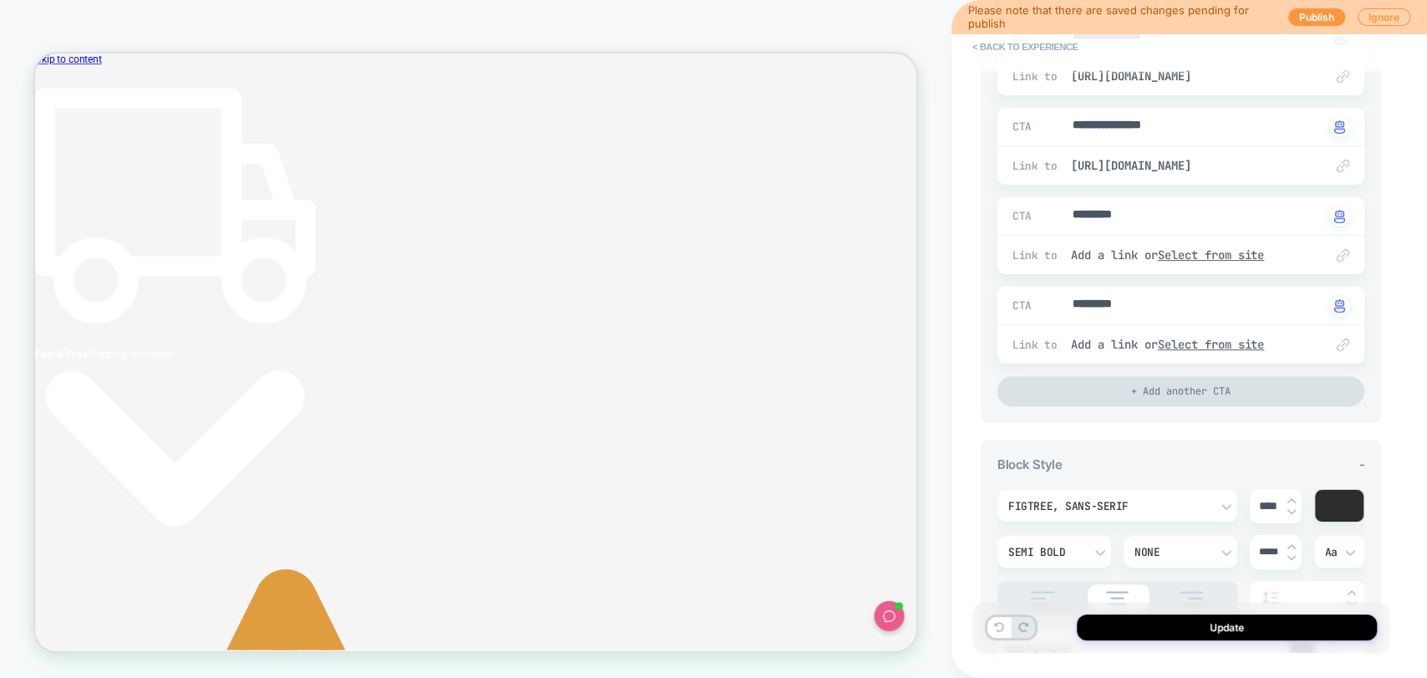
click at [1147, 390] on div "+ Add another CTA" at bounding box center [1180, 391] width 367 height 30
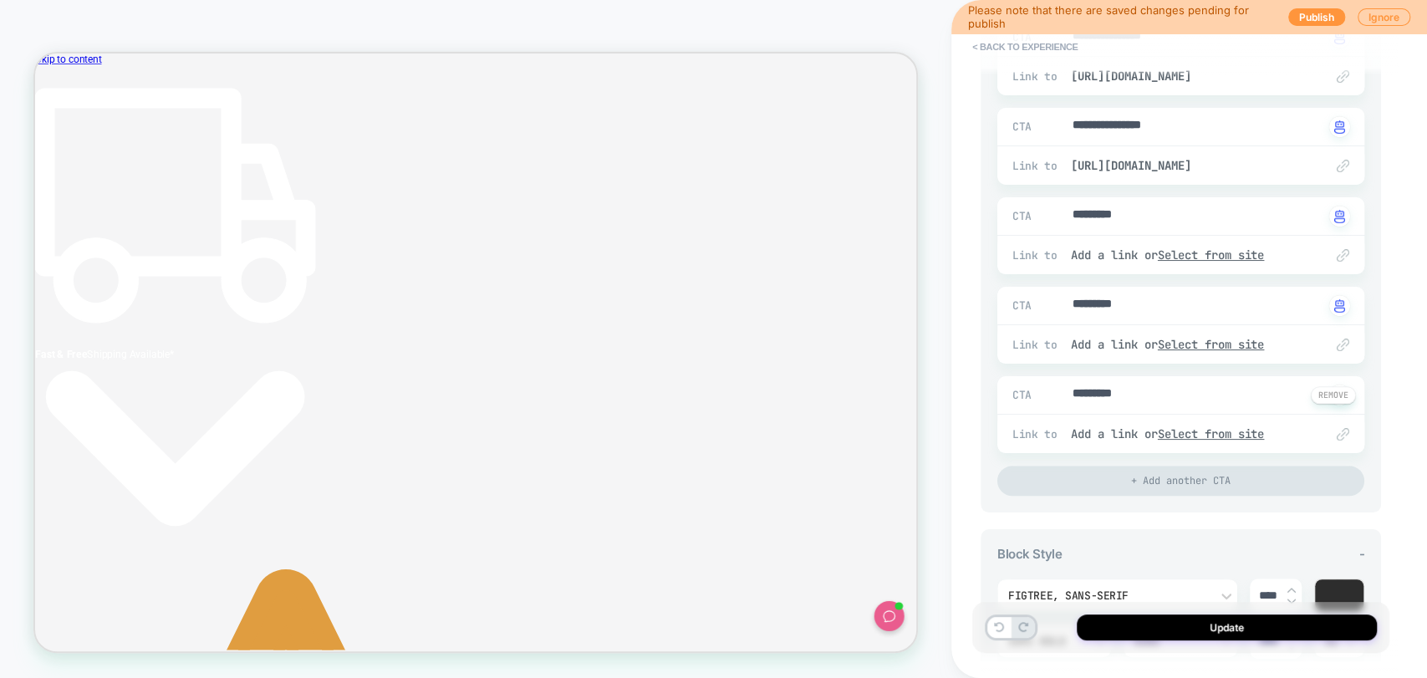
type textarea "*"
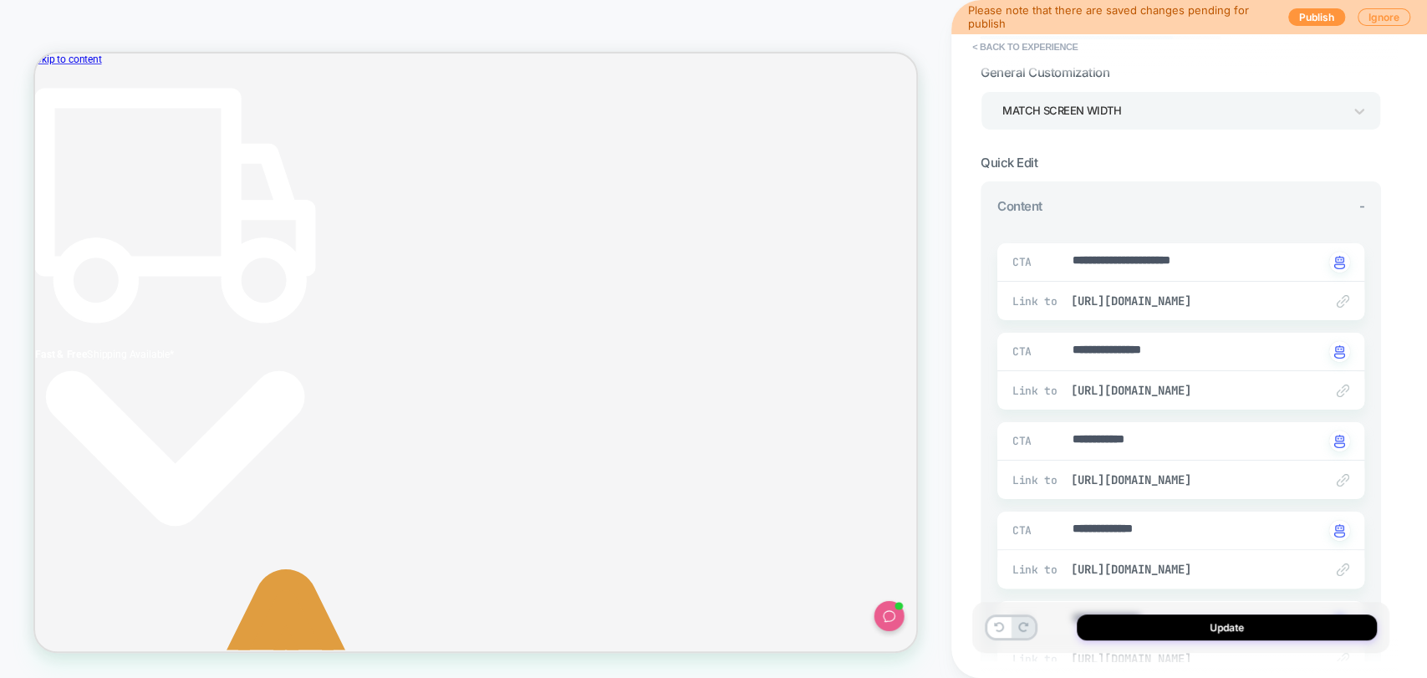
scroll to position [0, 0]
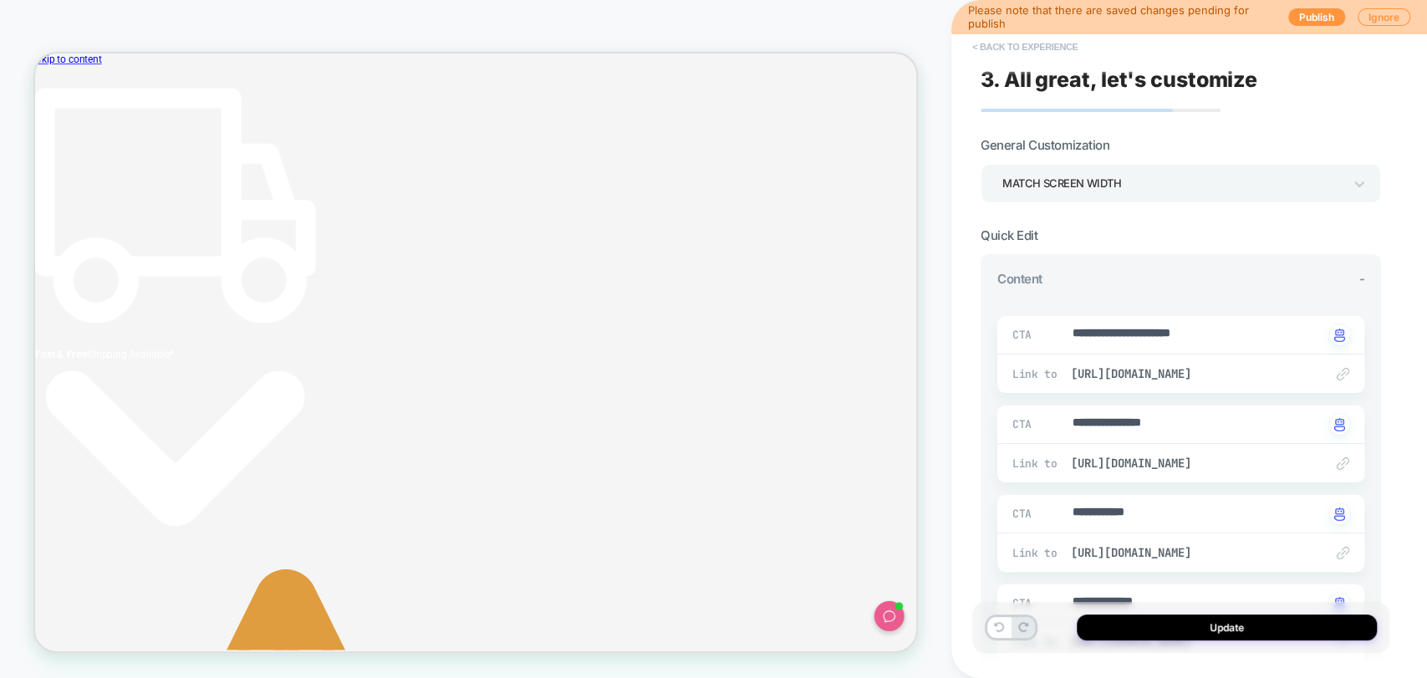
click at [1031, 48] on button "< Back to experience" at bounding box center [1025, 46] width 122 height 27
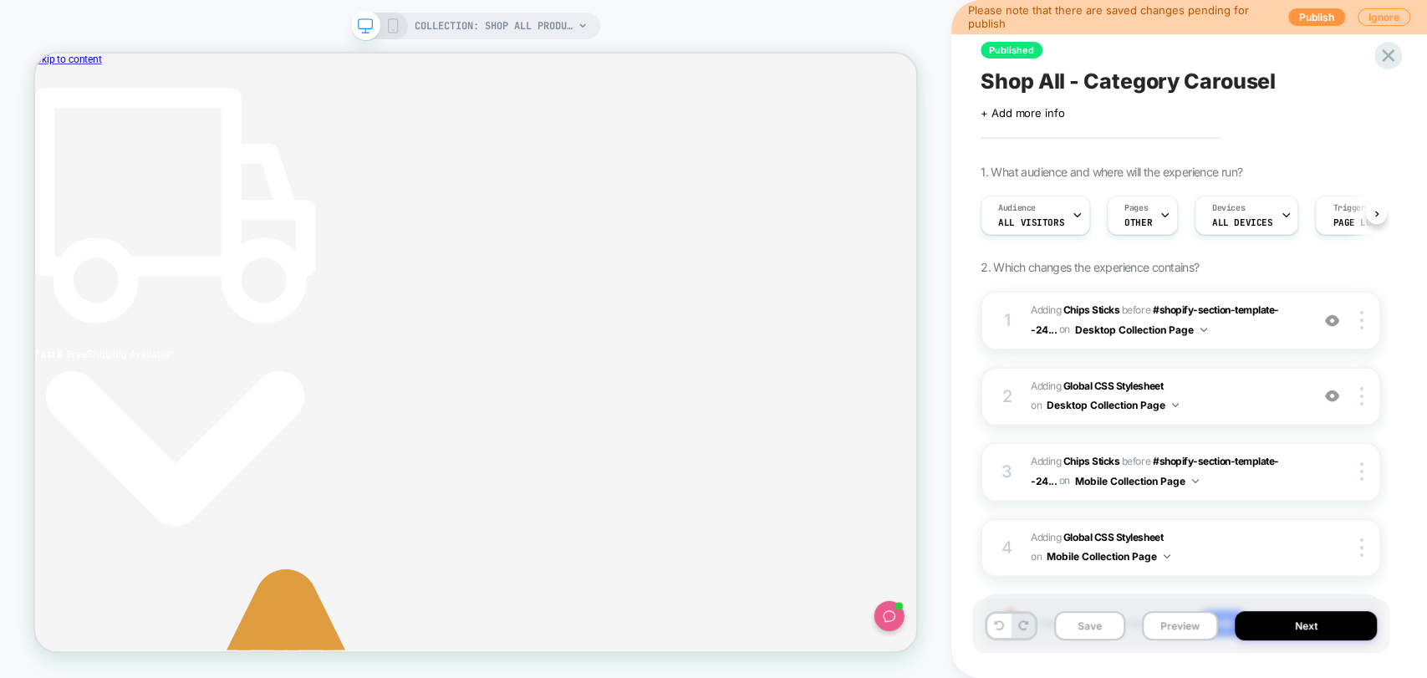
scroll to position [97, 0]
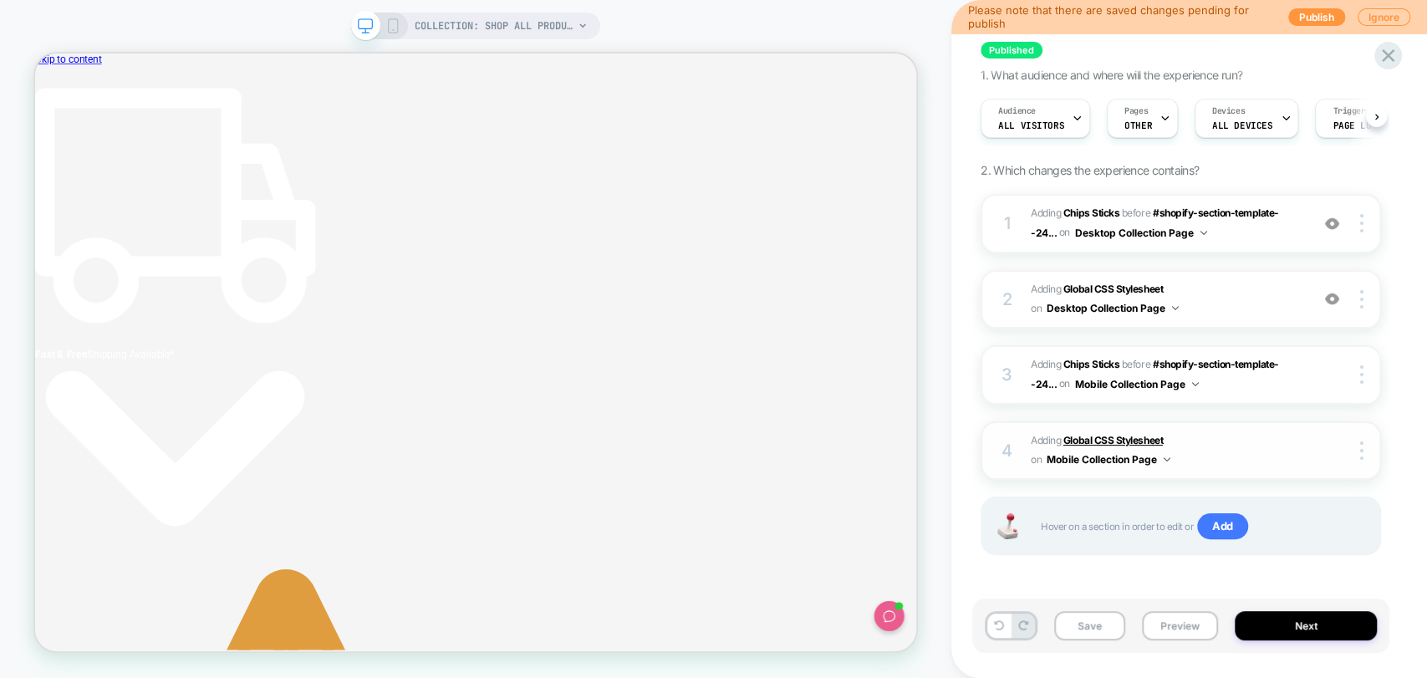
click at [1112, 440] on b "Global CSS Stylesheet" at bounding box center [1112, 440] width 99 height 13
click at [1107, 431] on span "Adding Global CSS Stylesheet on Mobile Collection Page" at bounding box center [1166, 450] width 271 height 39
click at [1107, 289] on b "Global CSS Stylesheet" at bounding box center [1112, 288] width 99 height 13
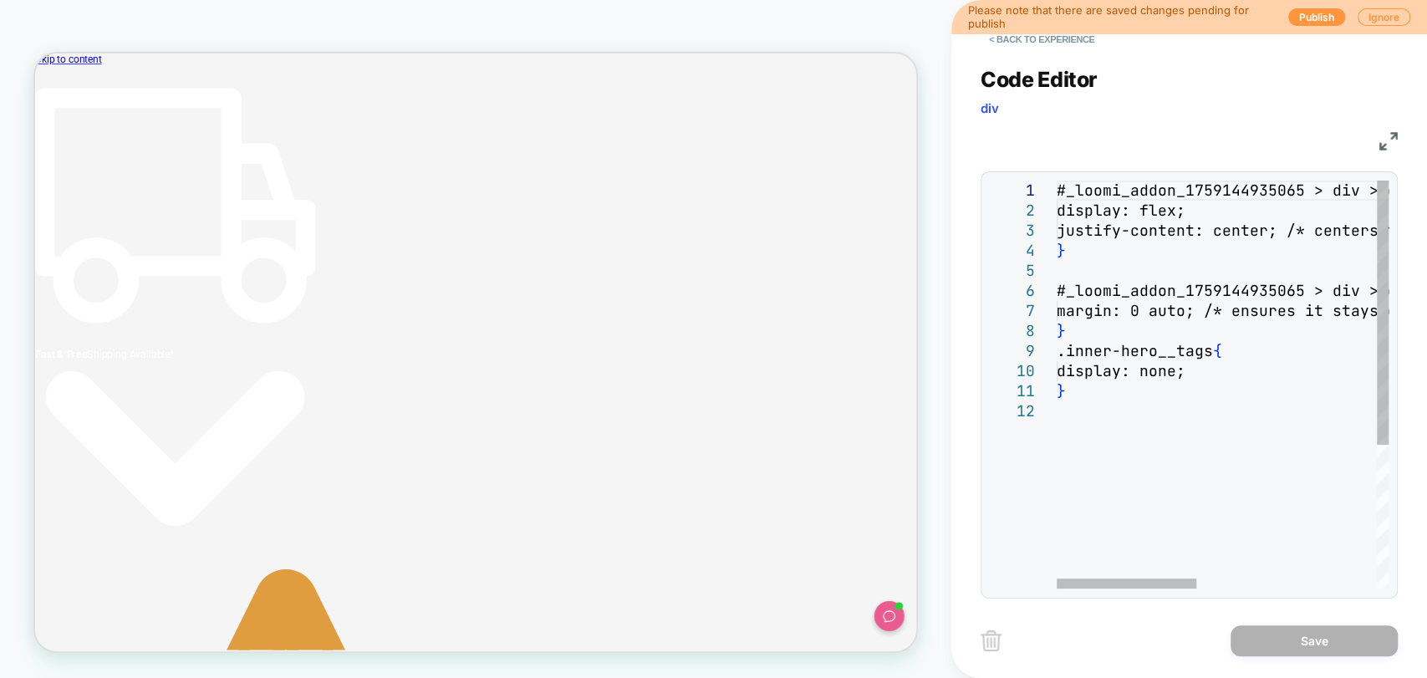
click at [1250, 394] on div "#_loomi_addon_1759144935065 > div > div > div.go23 20075476 { display: flex; ju…" at bounding box center [1436, 495] width 761 height 629
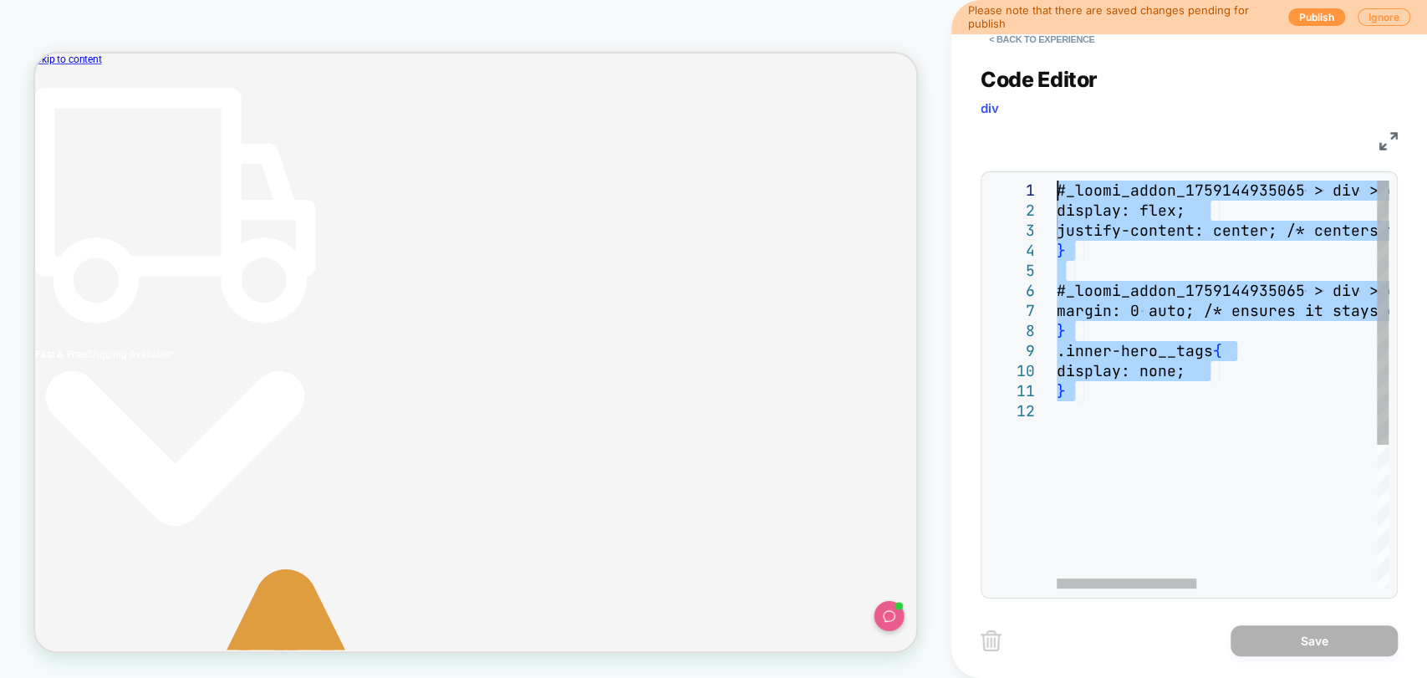
drag, startPoint x: 1110, startPoint y: 425, endPoint x: 995, endPoint y: 159, distance: 290.2
click at [1056, 181] on div "#_loomi_addon_1759144935065 > div > div > div.go23 20075476 { display: flex; ju…" at bounding box center [1436, 495] width 761 height 629
click at [1321, 313] on div "#_loomi_addon_1759144935065 > div > div > div.go23 20075476 { display: flex; ju…" at bounding box center [1436, 495] width 761 height 629
type textarea "**********"
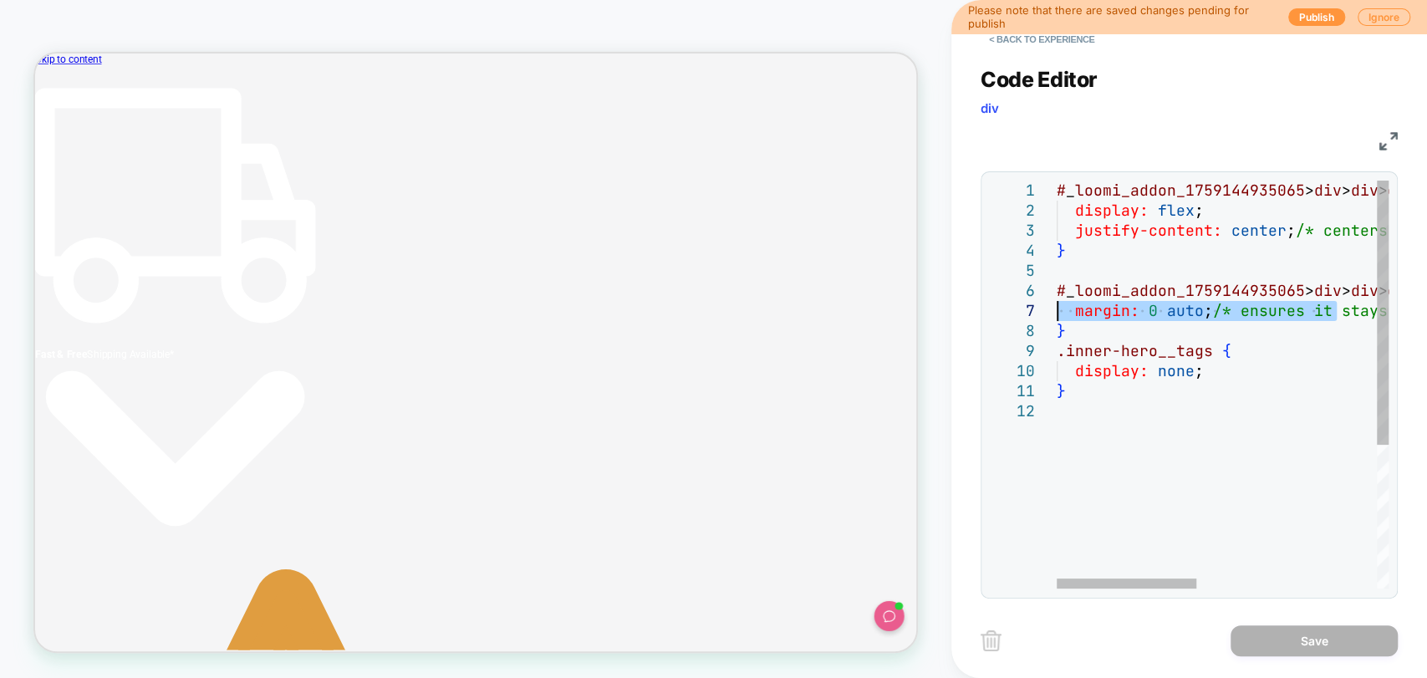
drag, startPoint x: 1332, startPoint y: 309, endPoint x: 1019, endPoint y: 318, distance: 313.6
click at [1230, 350] on div "# _ loomi_addon_1759144935065 > div > div > div.go2320075476 { display: flex ; …" at bounding box center [1436, 495] width 761 height 629
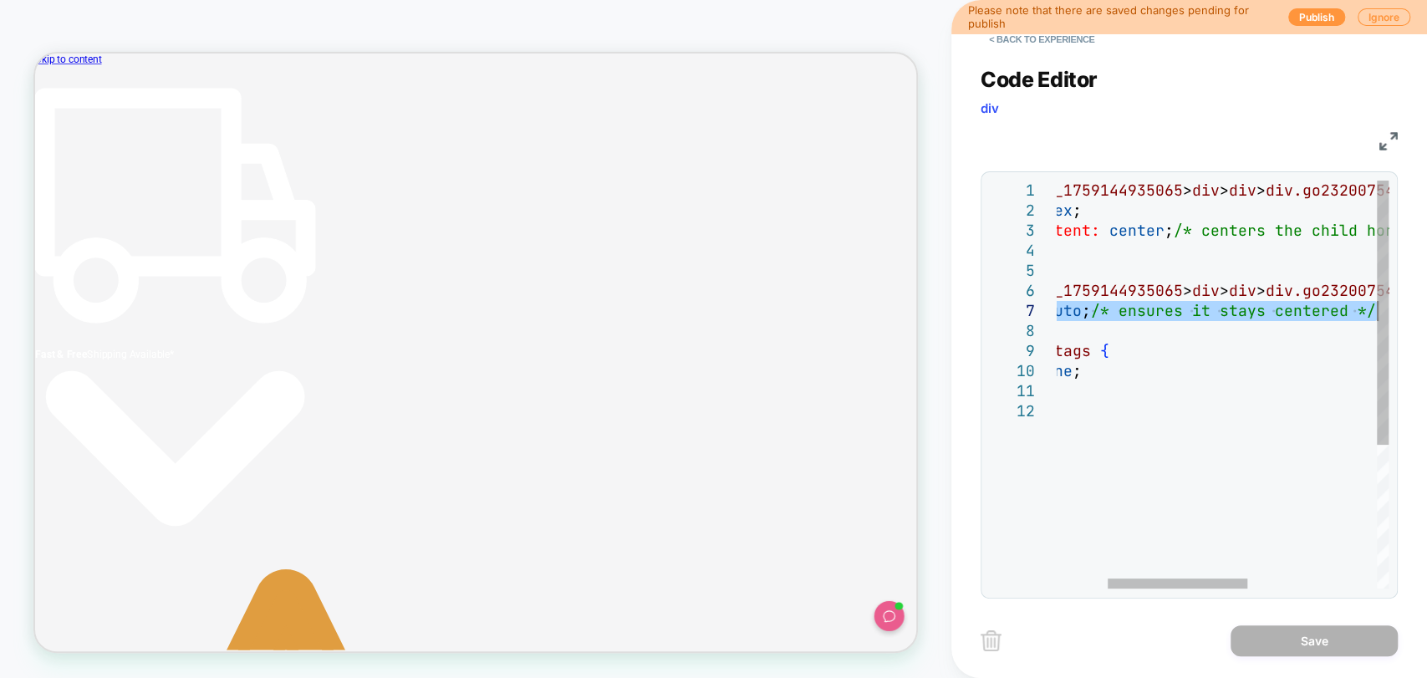
drag, startPoint x: 1210, startPoint y: 310, endPoint x: 1425, endPoint y: 303, distance: 214.9
click at [1425, 303] on div "# _ loomi_addon_1759144935065 > div > div > div.go2320075476 { display: flex ; …" at bounding box center [1314, 495] width 761 height 629
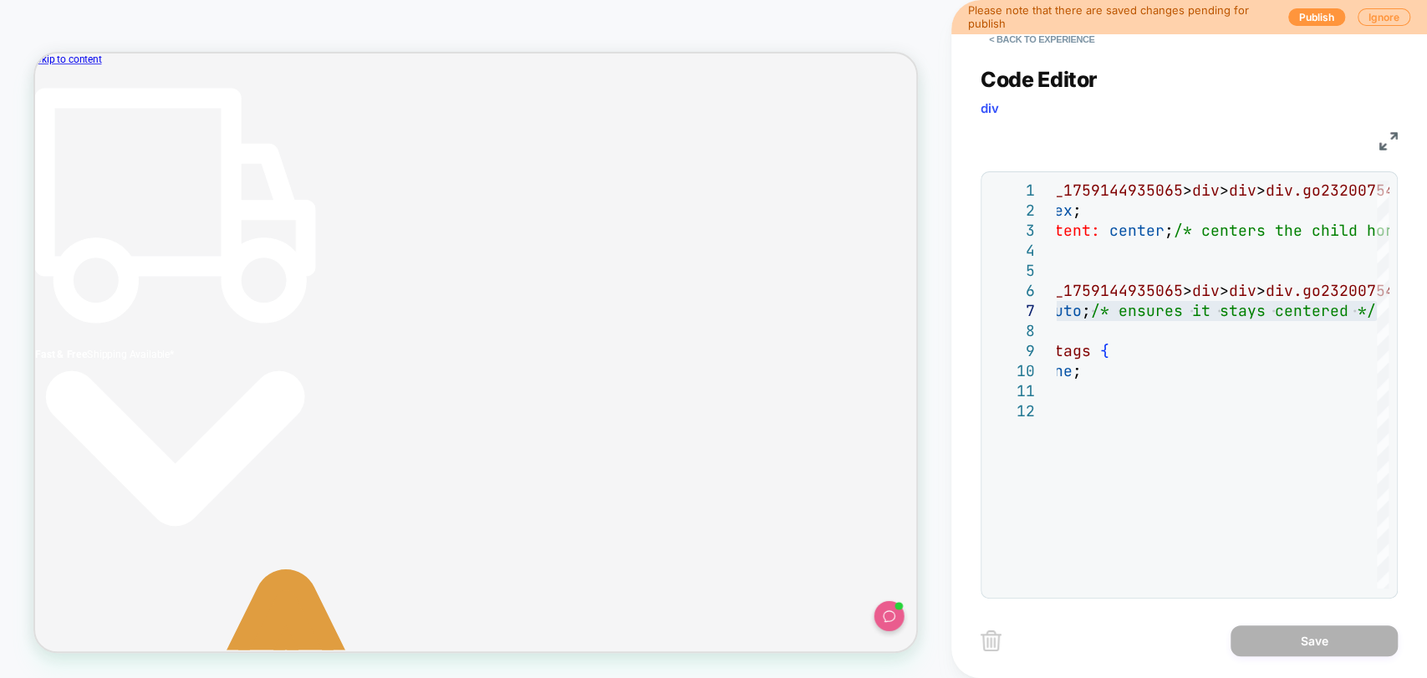
click at [970, 235] on div "**********" at bounding box center [1189, 339] width 476 height 678
click at [1097, 233] on div "# _ loomi_addon_1759144935065 > div > div > div.go2320075476 { display: flex ; …" at bounding box center [1314, 495] width 761 height 629
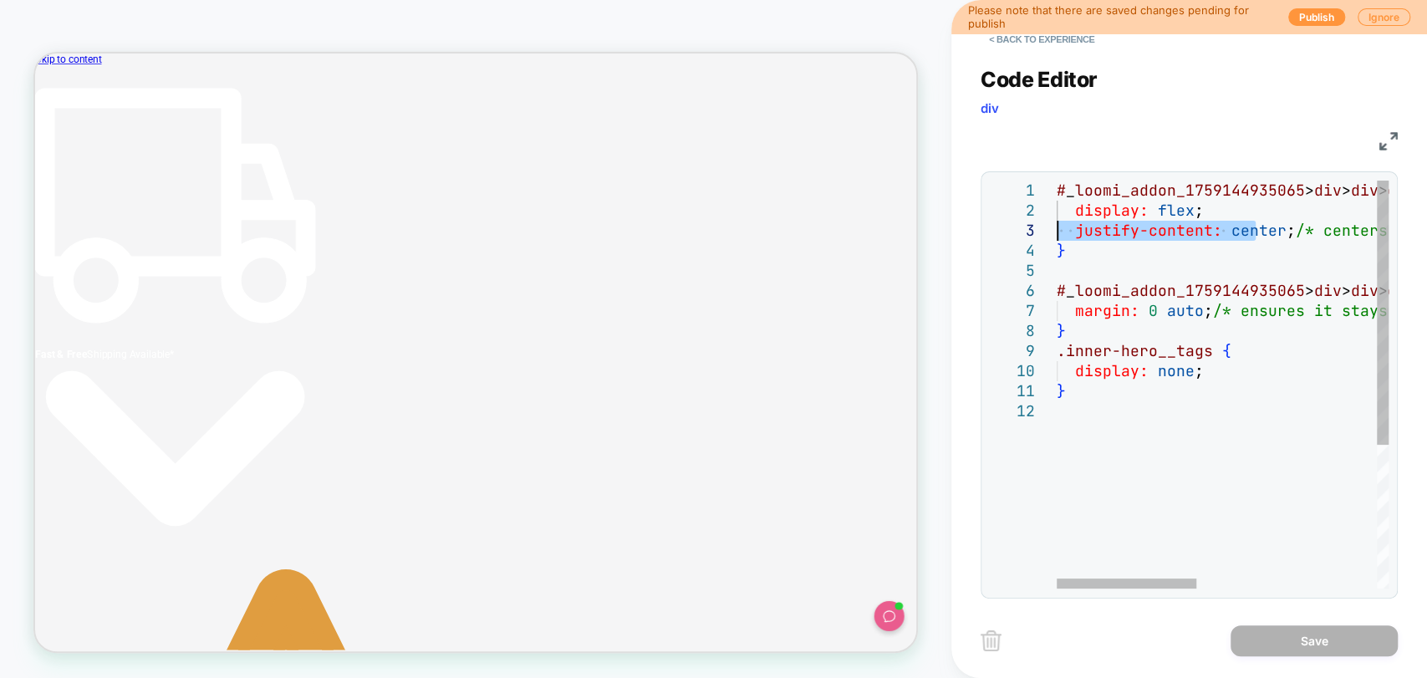
drag, startPoint x: 1126, startPoint y: 235, endPoint x: 971, endPoint y: 228, distance: 154.8
click at [1056, 228] on div "# _ loomi_addon_1759144935065 > div > div > div.go2320075476 { display: flex ; …" at bounding box center [1436, 495] width 761 height 629
